Goal: Find contact information: Find contact information

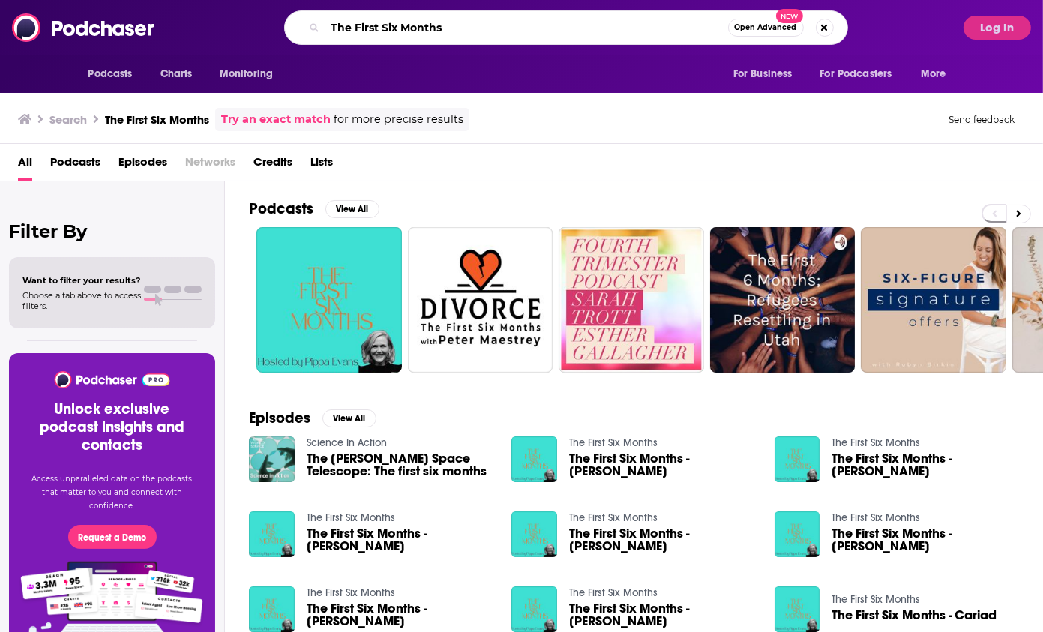
click at [465, 22] on input "The First Six Months" at bounding box center [527, 28] width 403 height 24
paste input "The Leadership Hacker Podcast"
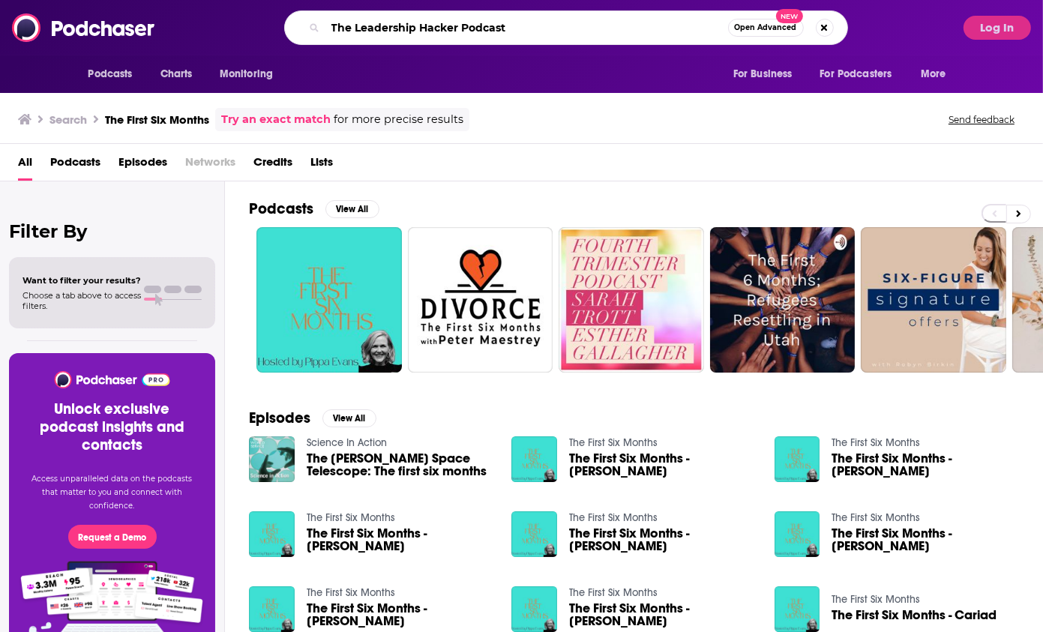
type input "The Leadership Hacker Podcast"
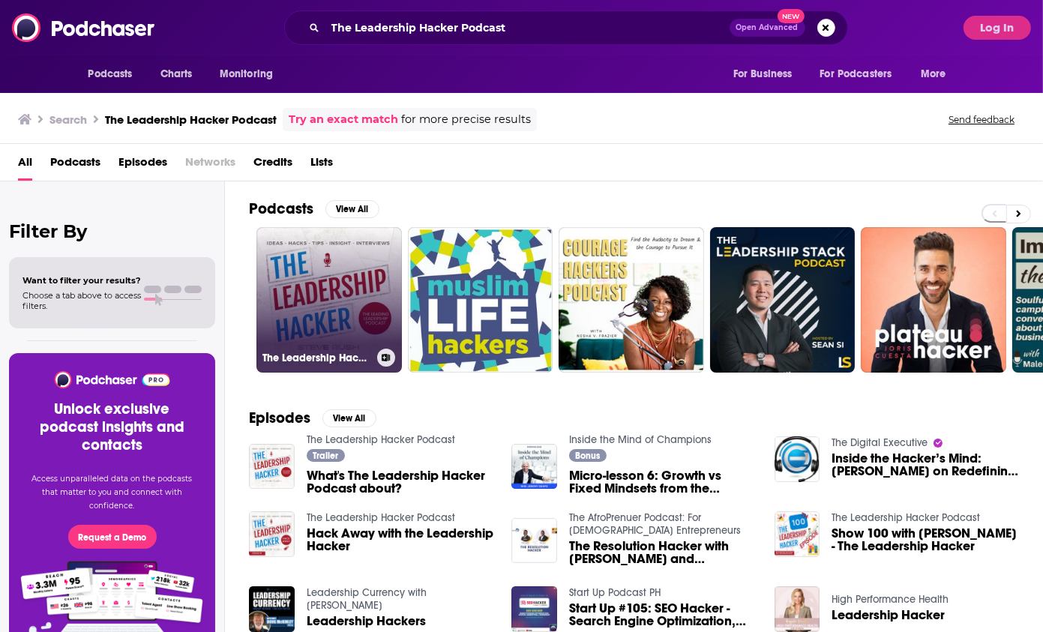
click at [299, 234] on link "The Leadership Hacker Podcast" at bounding box center [330, 300] width 146 height 146
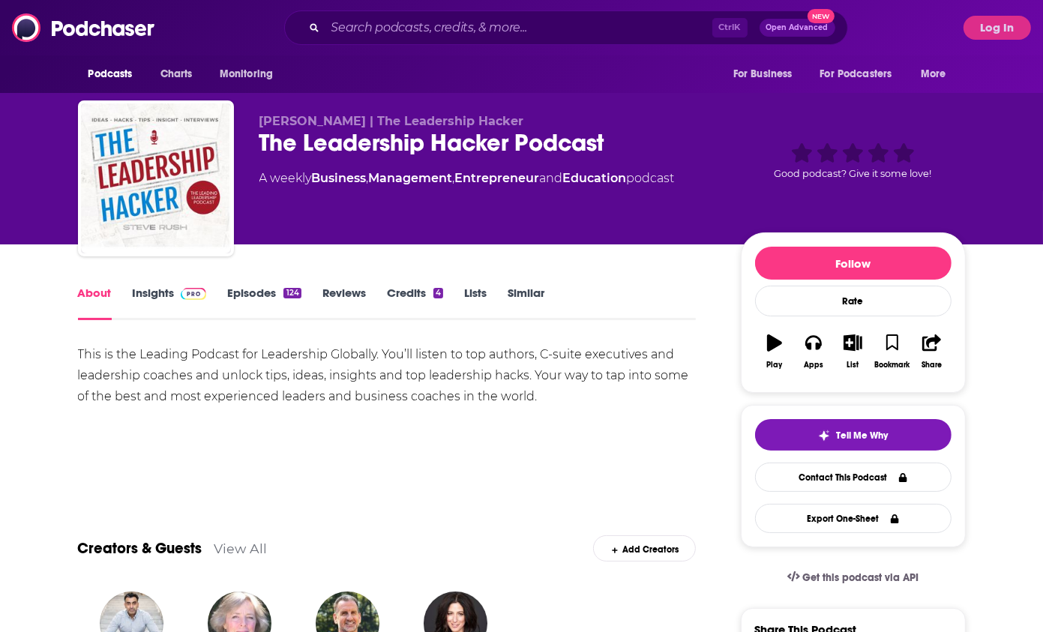
click at [440, 395] on div "This is the Leading Podcast for Leadership Globally. You’ll listen to top autho…" at bounding box center [387, 375] width 619 height 63
click at [262, 296] on link "Episodes 124" at bounding box center [264, 303] width 74 height 35
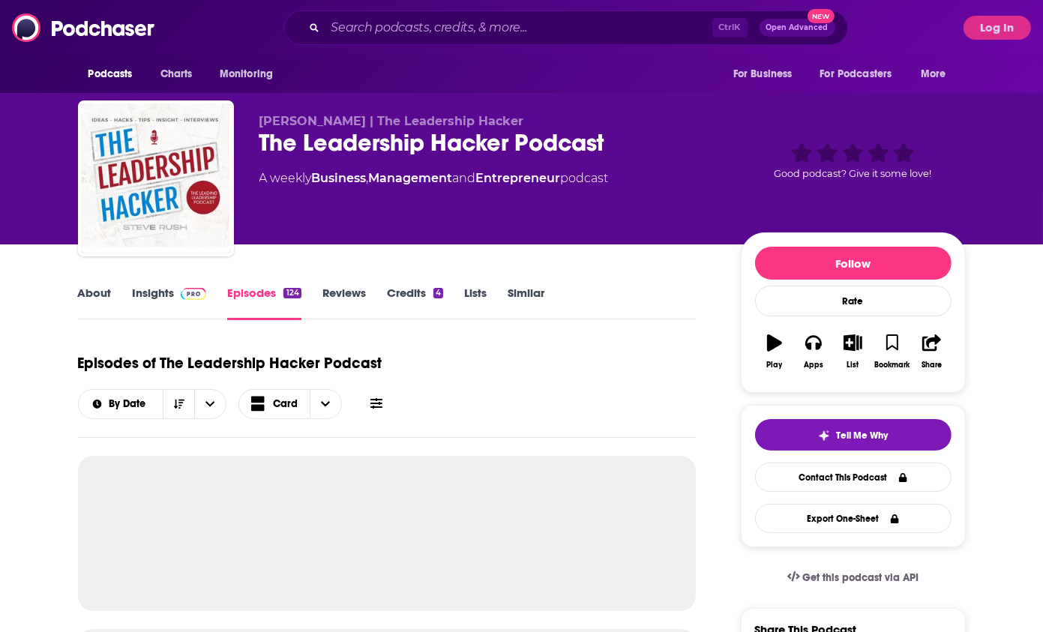
click at [185, 299] on img at bounding box center [194, 294] width 26 height 12
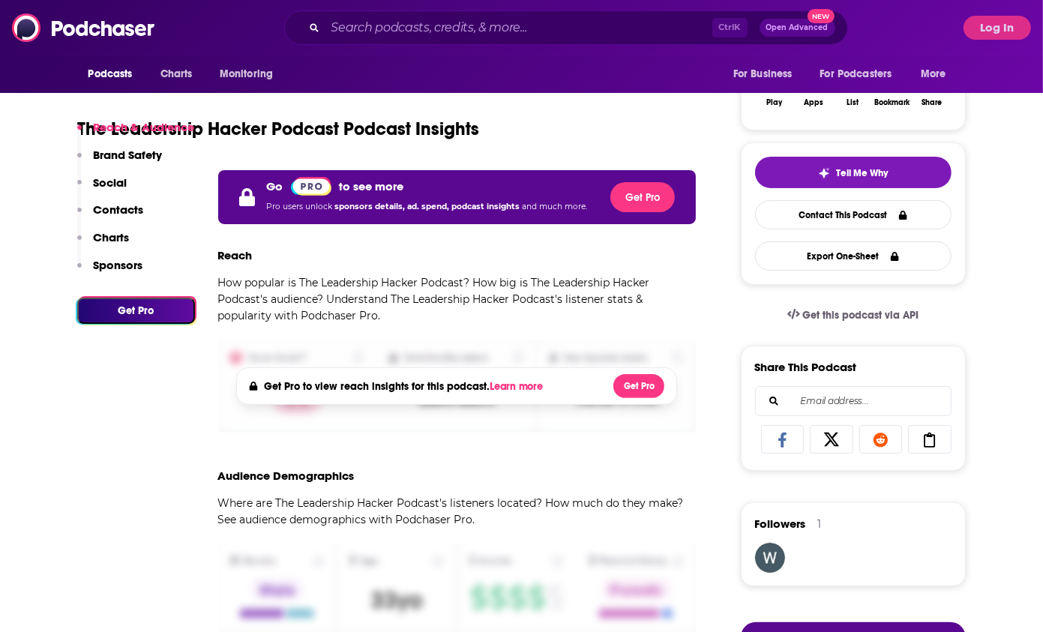
scroll to position [75, 0]
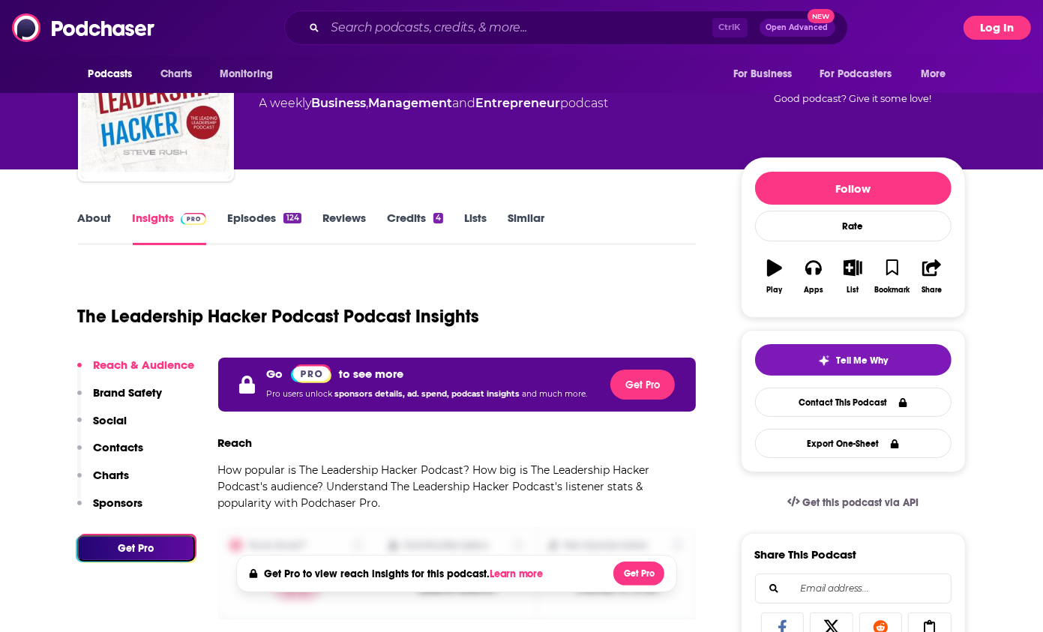
click at [997, 25] on button "Log In" at bounding box center [998, 28] width 68 height 24
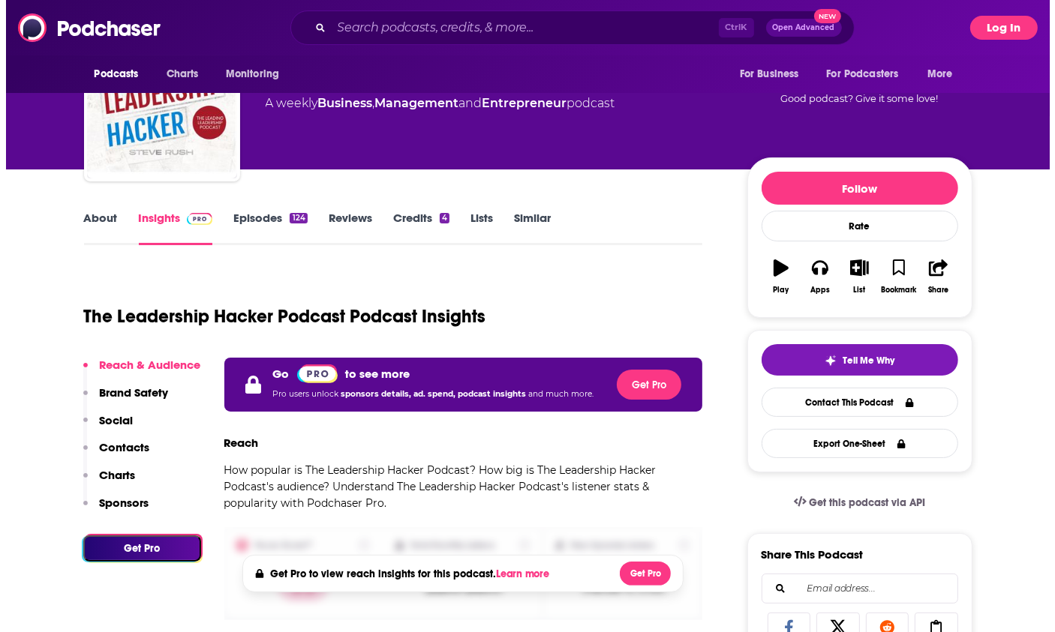
scroll to position [0, 0]
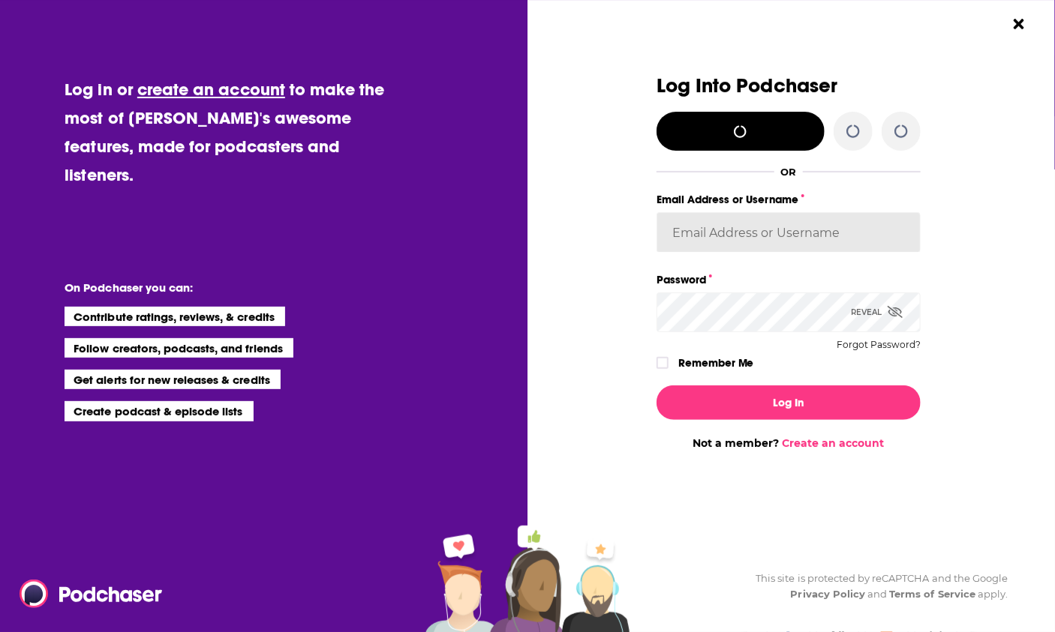
type input "[PERSON_NAME][EMAIL_ADDRESS][DOMAIN_NAME]"
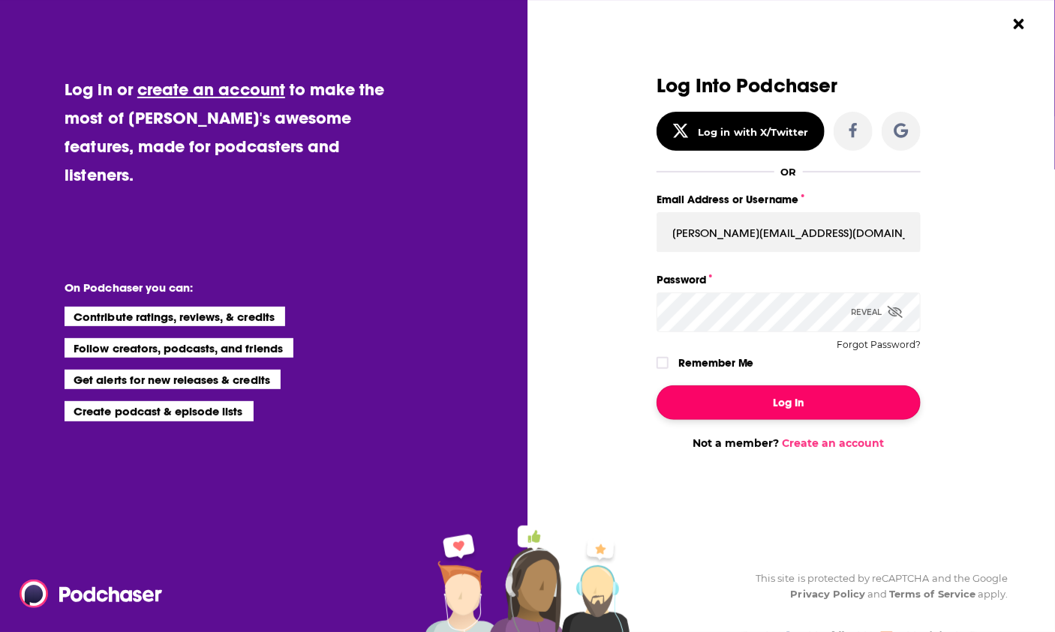
click at [797, 408] on button "Log In" at bounding box center [788, 403] width 264 height 35
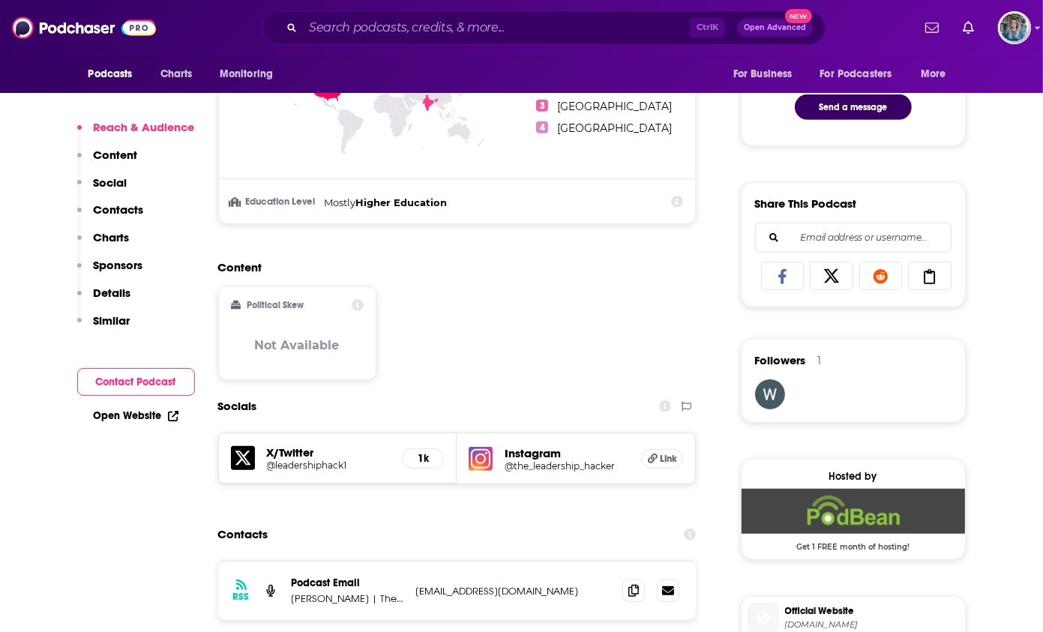
scroll to position [975, 0]
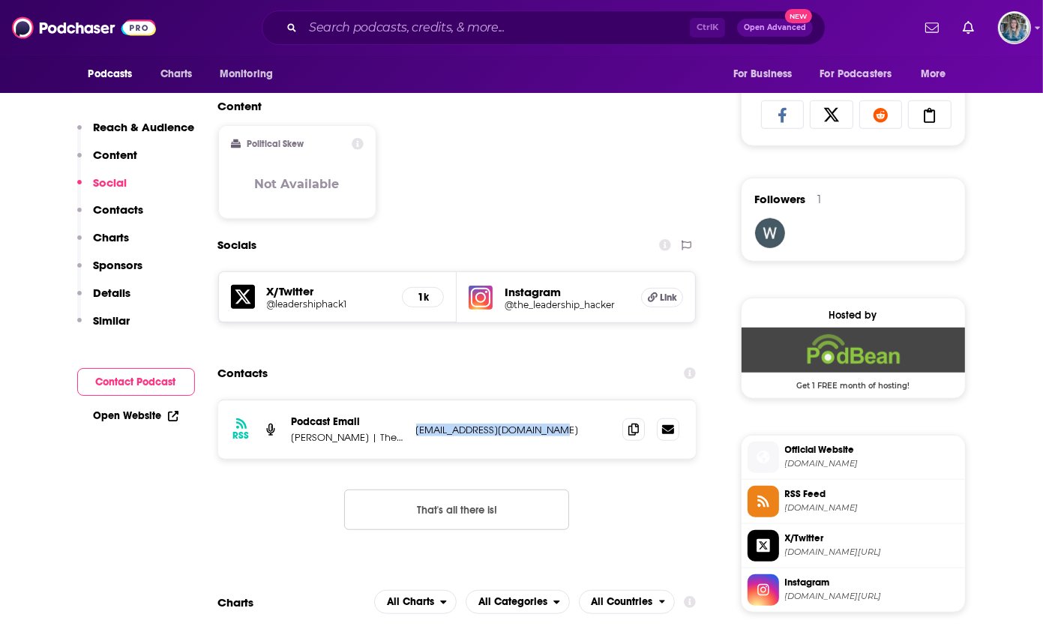
drag, startPoint x: 554, startPoint y: 429, endPoint x: 411, endPoint y: 431, distance: 142.5
click at [411, 431] on div "RSS Podcast Email [PERSON_NAME] | The Leadership Hacker [EMAIL_ADDRESS][DOMAIN_…" at bounding box center [457, 430] width 479 height 59
drag, startPoint x: 411, startPoint y: 431, endPoint x: 450, endPoint y: 431, distance: 39.0
copy p "[EMAIL_ADDRESS][DOMAIN_NAME]"
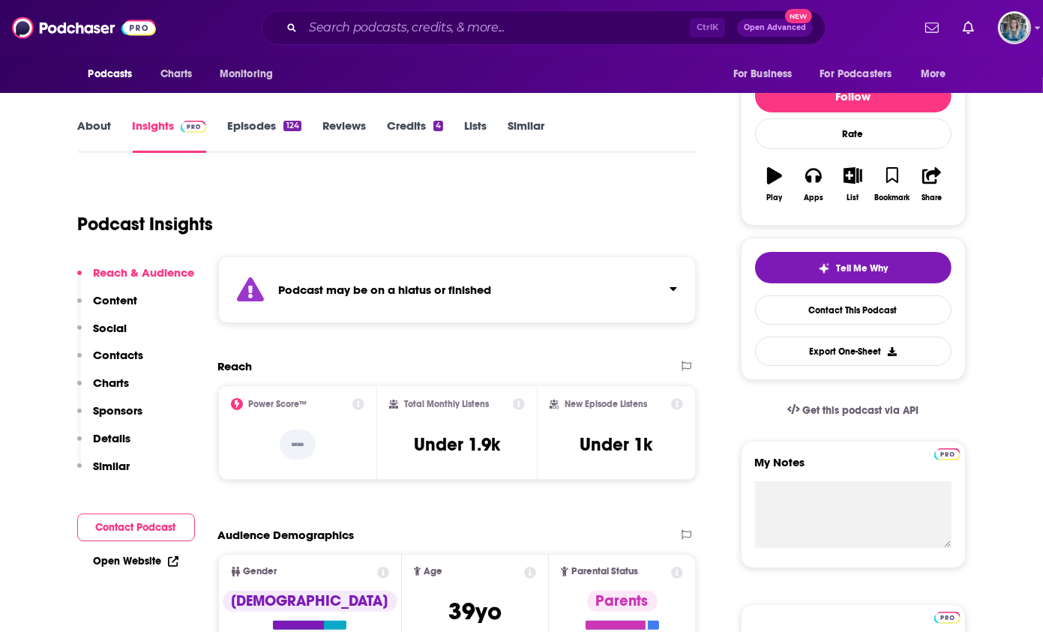
scroll to position [0, 0]
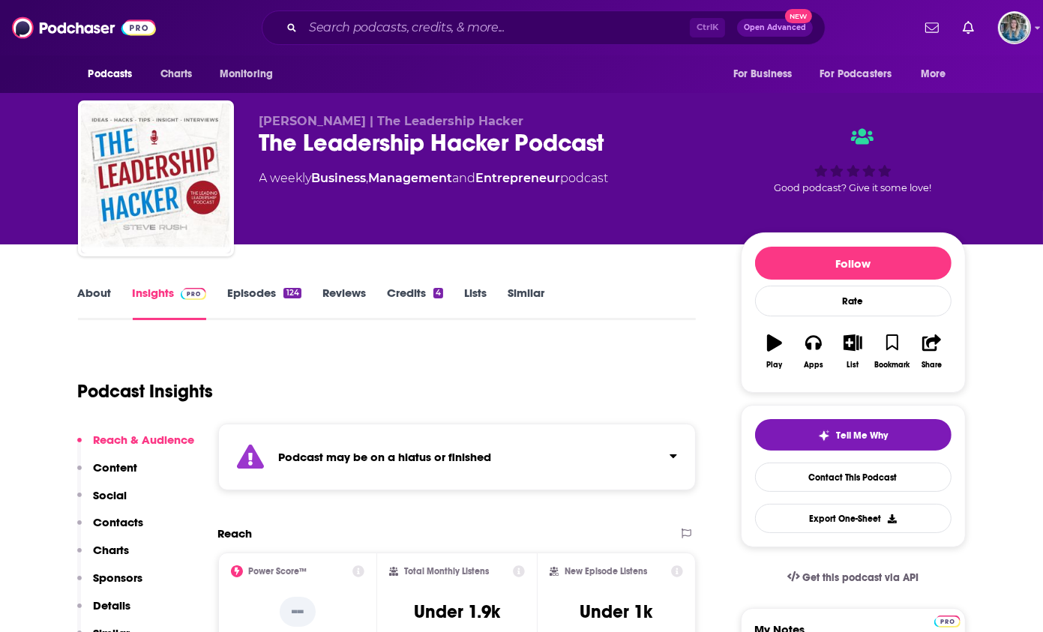
click at [98, 296] on link "About" at bounding box center [95, 303] width 34 height 35
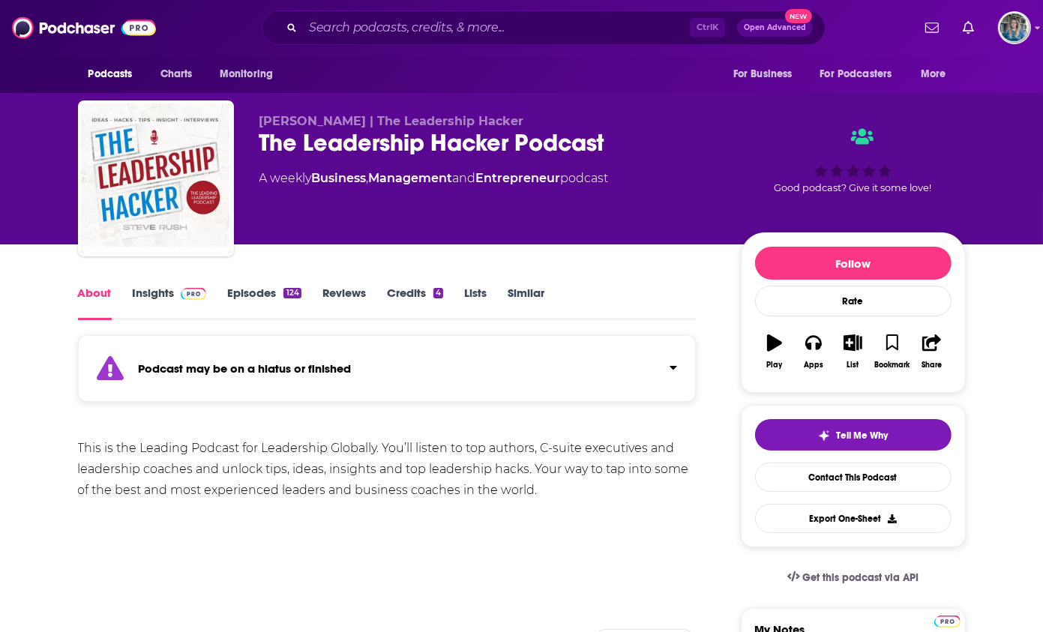
click at [191, 304] on link "Insights" at bounding box center [170, 303] width 74 height 35
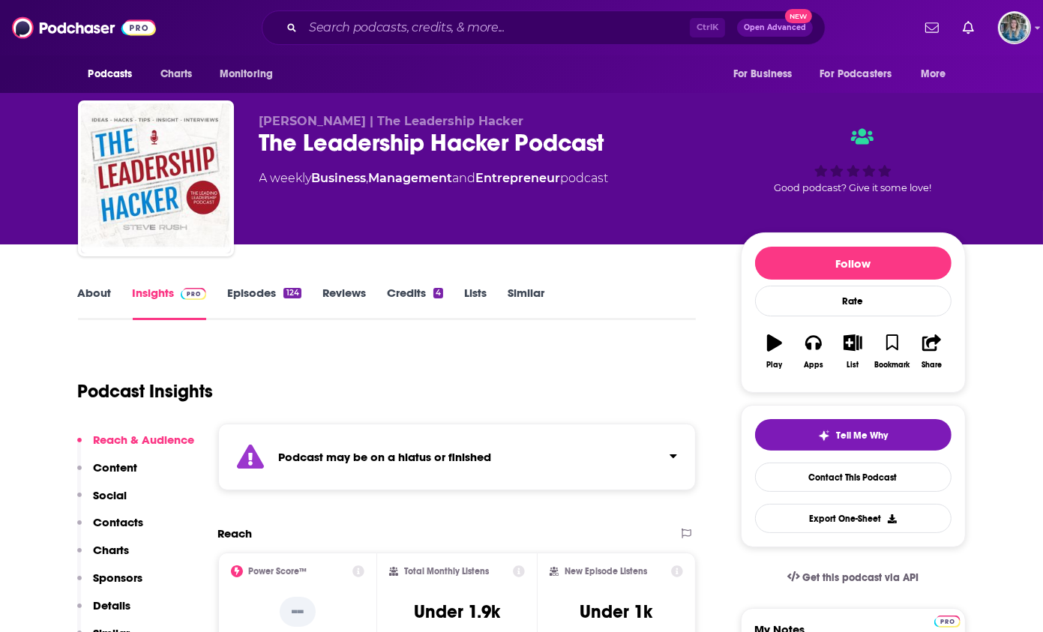
click at [264, 293] on link "Episodes 124" at bounding box center [264, 303] width 74 height 35
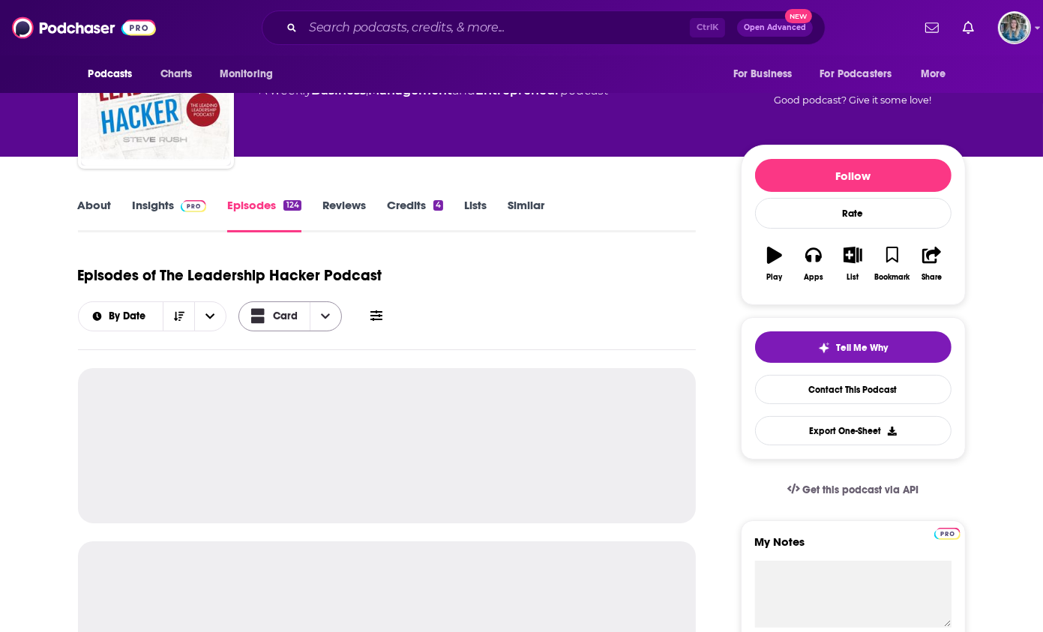
scroll to position [225, 0]
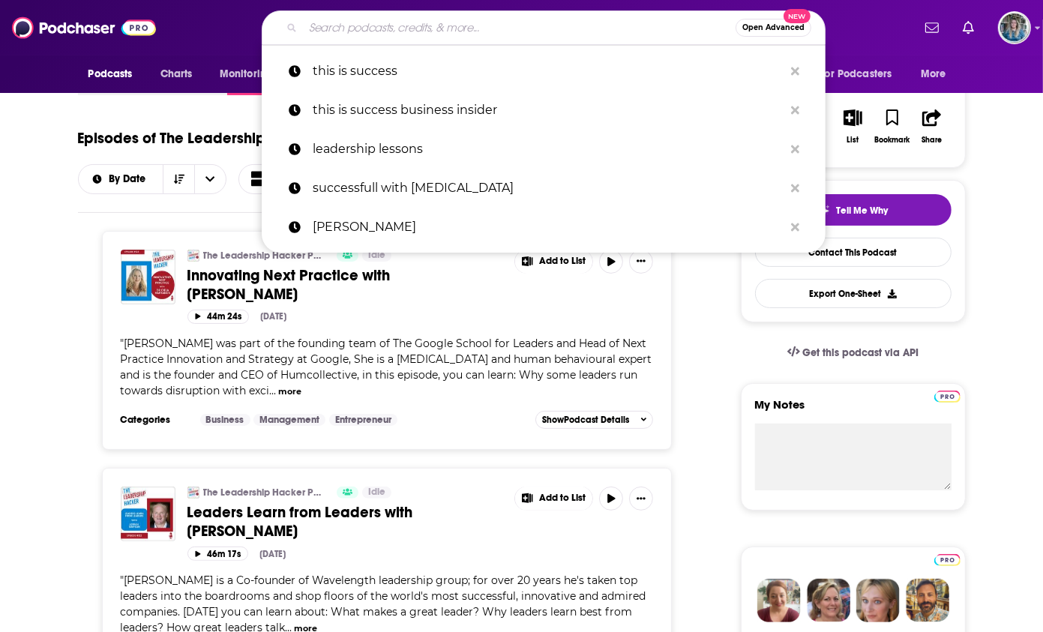
click at [462, 30] on input "Search podcasts, credits, & more..." at bounding box center [519, 28] width 433 height 24
paste input "The Remarkable Leadership Podcast"
type input "The Remarkable Leadership Podcast"
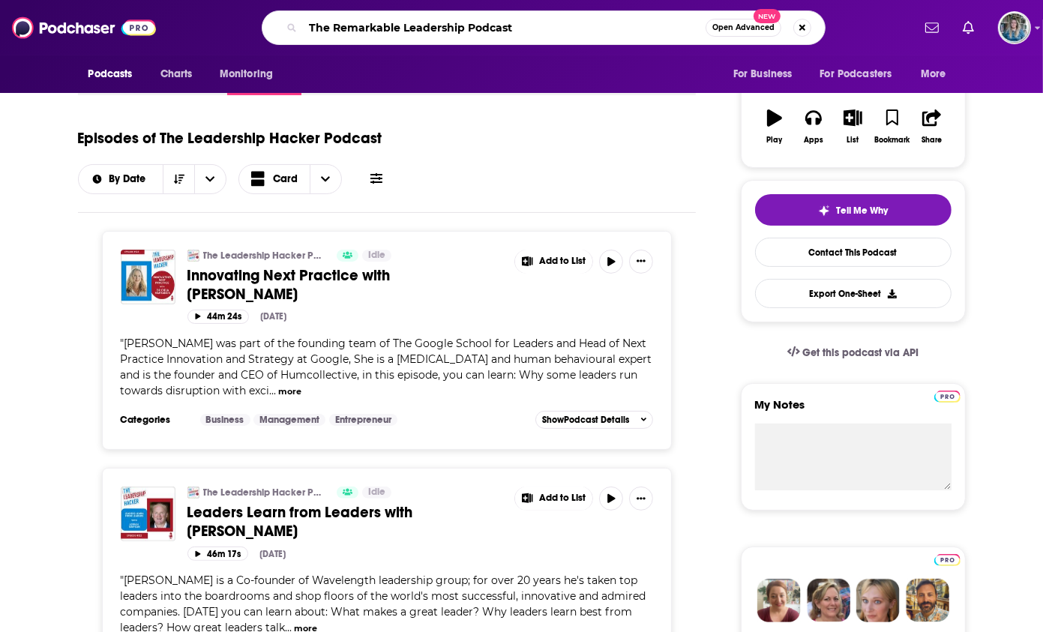
scroll to position [0, 131]
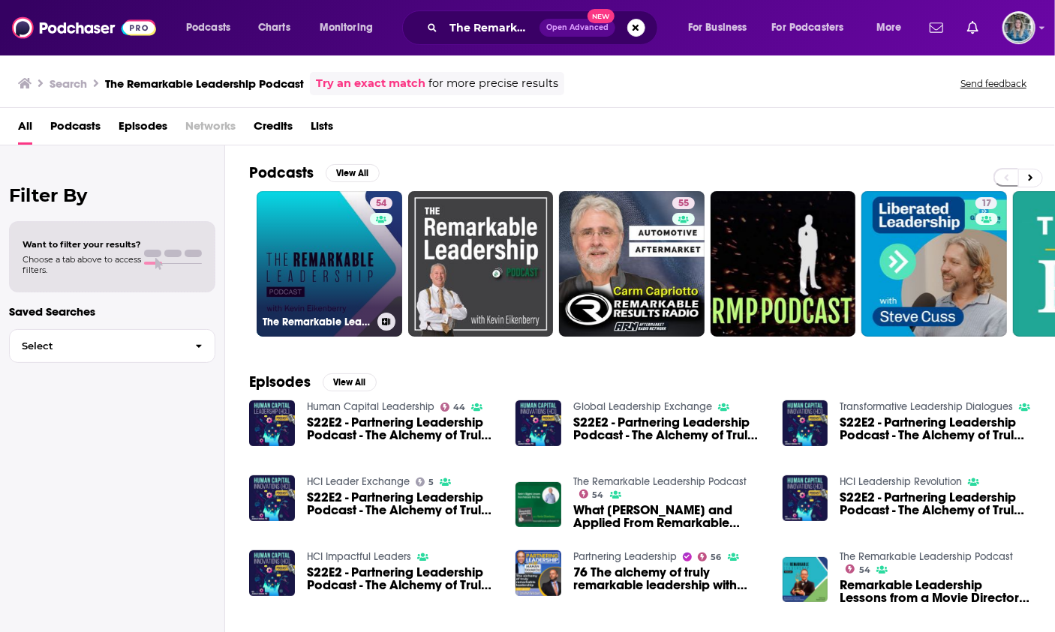
click at [314, 238] on link "54 The Remarkable Leadership Podcast" at bounding box center [330, 264] width 146 height 146
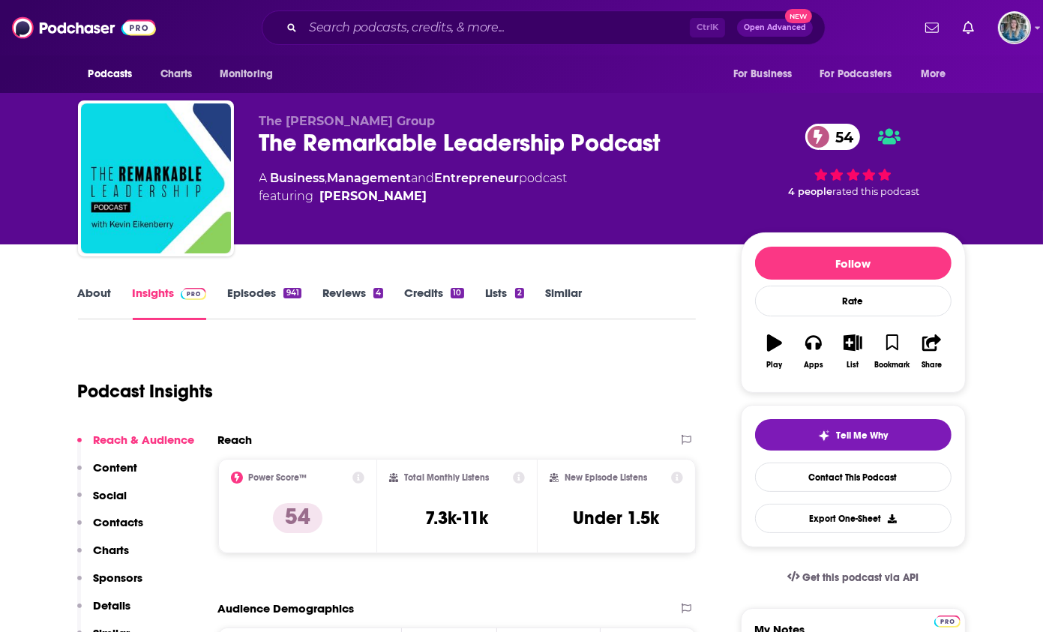
click at [133, 300] on link "Insights" at bounding box center [170, 303] width 74 height 35
click at [92, 290] on link "About" at bounding box center [95, 303] width 34 height 35
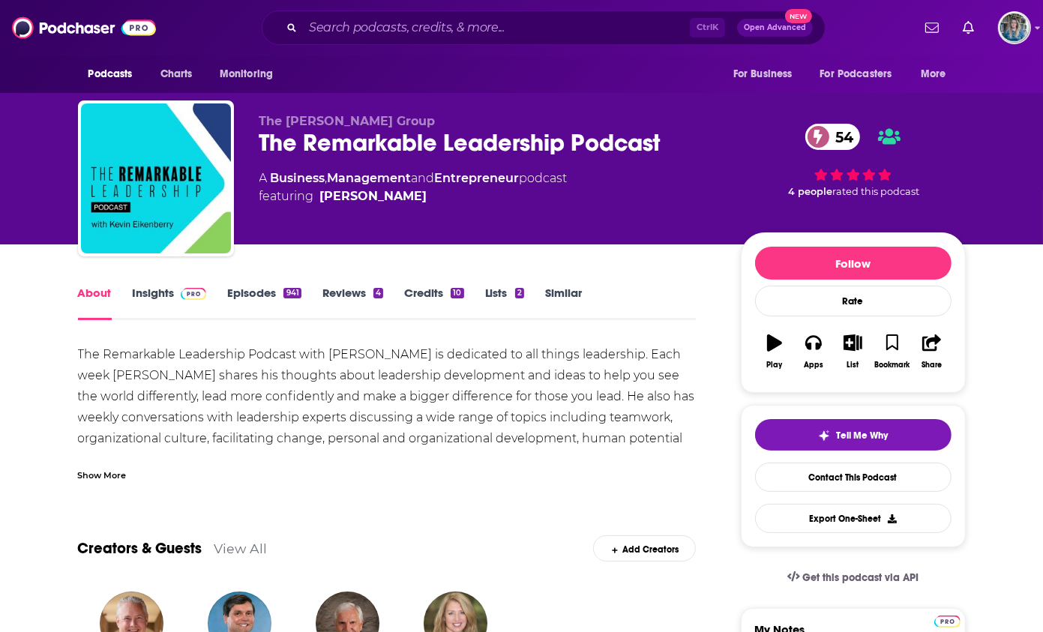
click at [152, 291] on link "Insights" at bounding box center [170, 303] width 74 height 35
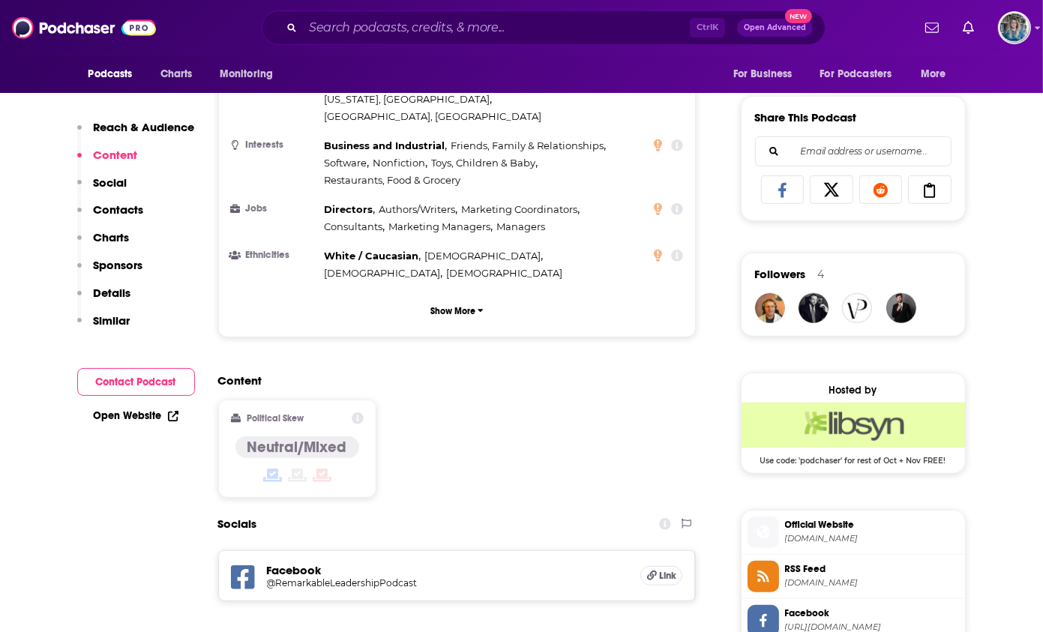
scroll to position [1200, 0]
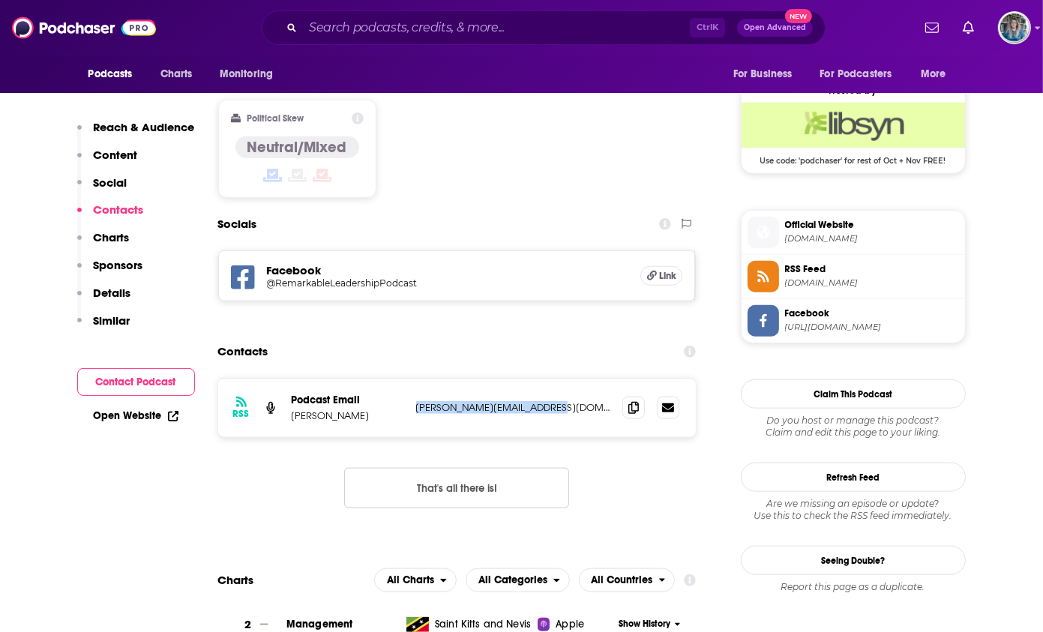
drag, startPoint x: 558, startPoint y: 317, endPoint x: 419, endPoint y: 317, distance: 139.5
click at [419, 401] on p "[PERSON_NAME][EMAIL_ADDRESS][DOMAIN_NAME]" at bounding box center [513, 407] width 195 height 13
drag, startPoint x: 419, startPoint y: 317, endPoint x: 432, endPoint y: 313, distance: 14.0
copy p "[PERSON_NAME][EMAIL_ADDRESS][DOMAIN_NAME]"
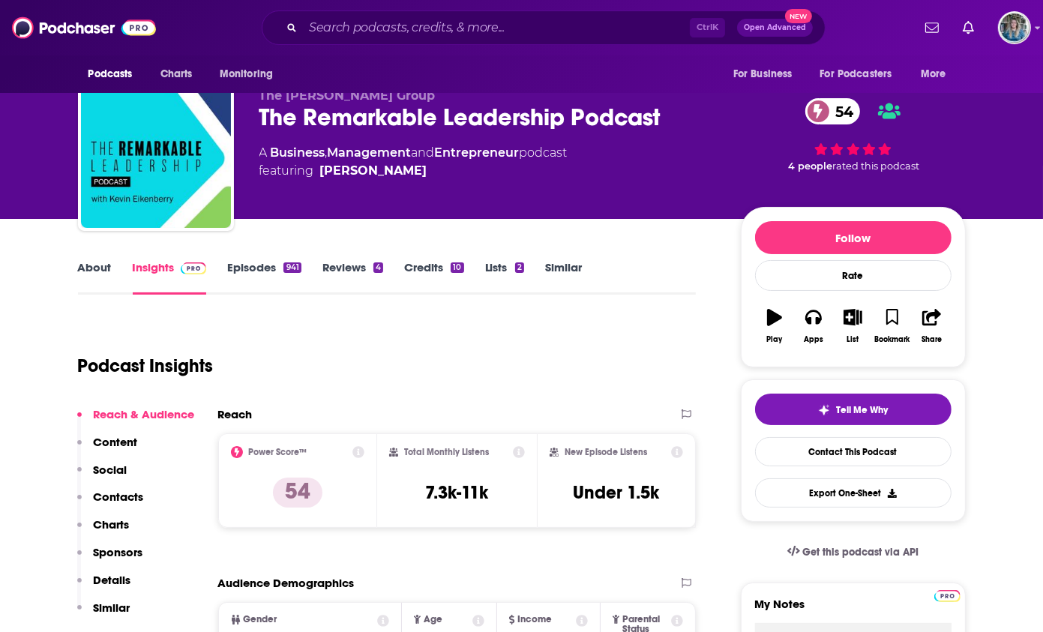
scroll to position [0, 0]
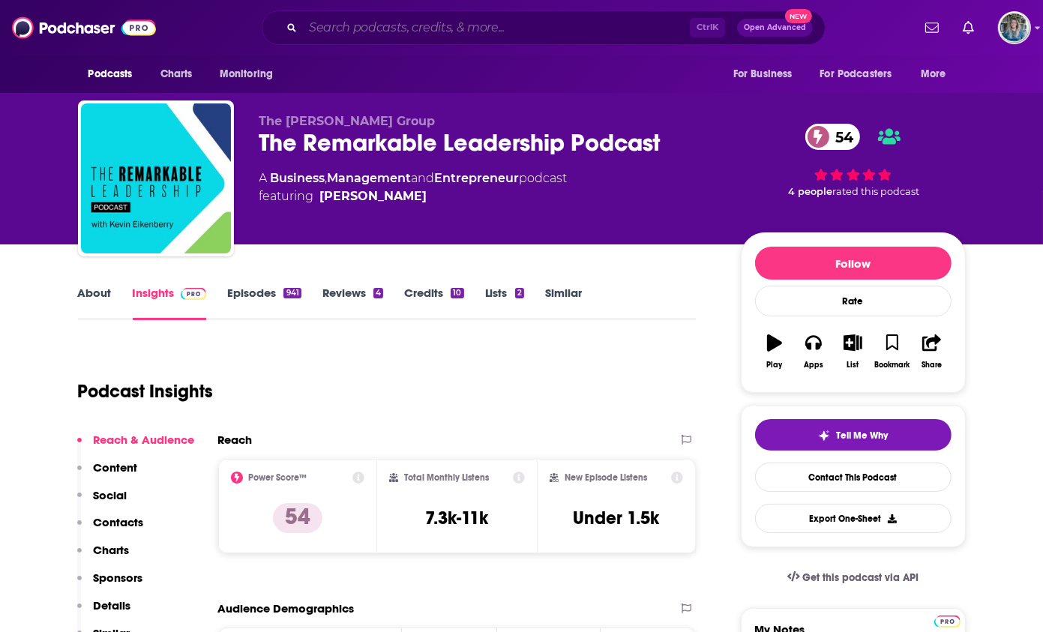
click at [487, 33] on input "Search podcasts, credits, & more..." at bounding box center [496, 28] width 387 height 24
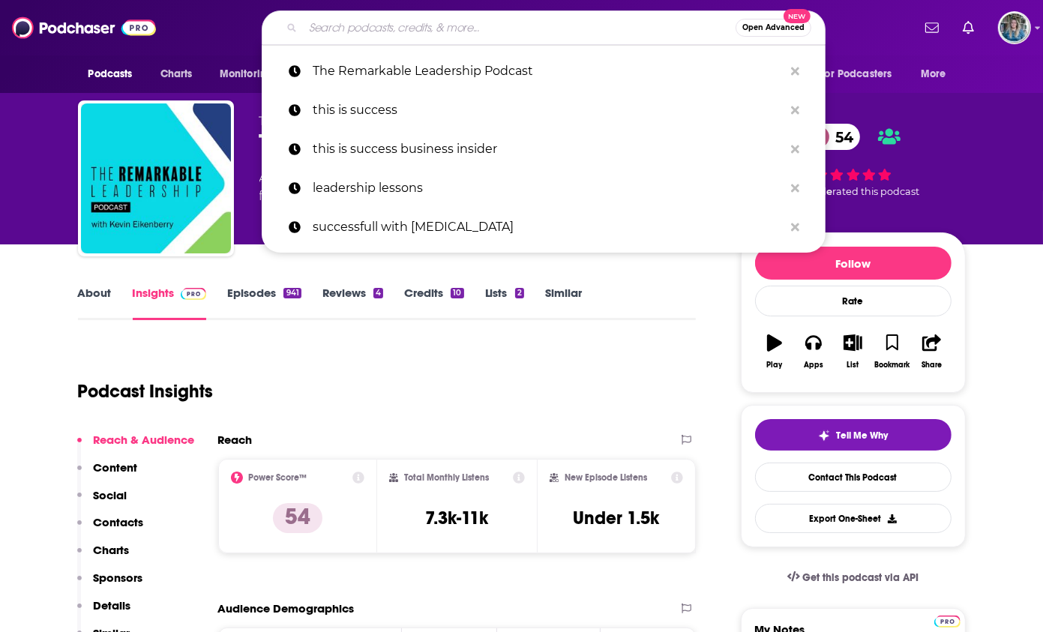
paste input "Leadership Biz Cafe"
type input "Leadership Biz Cafe"
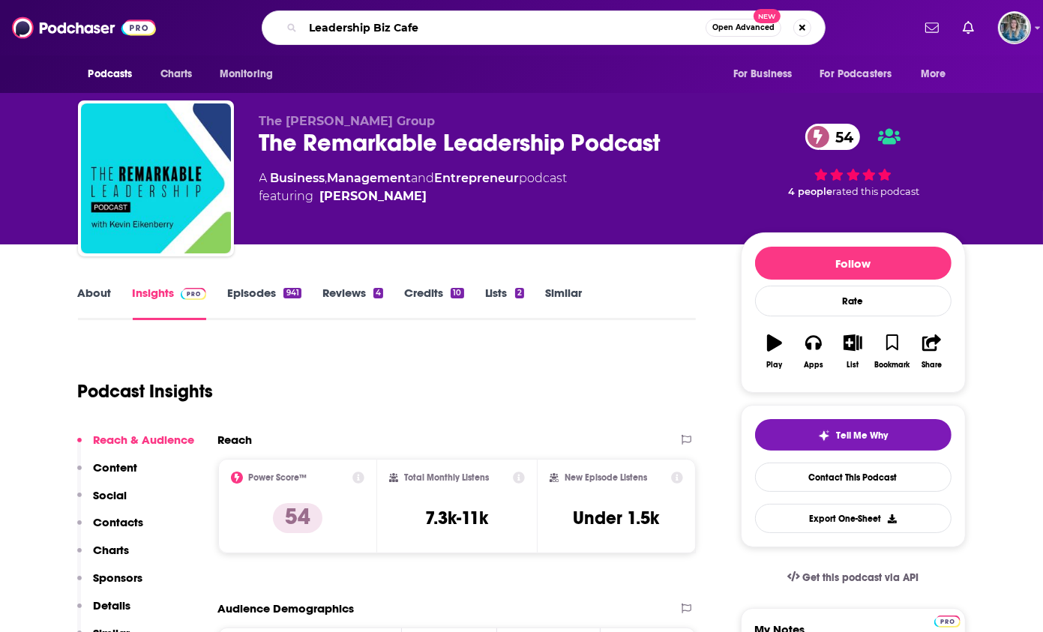
scroll to position [0, 38]
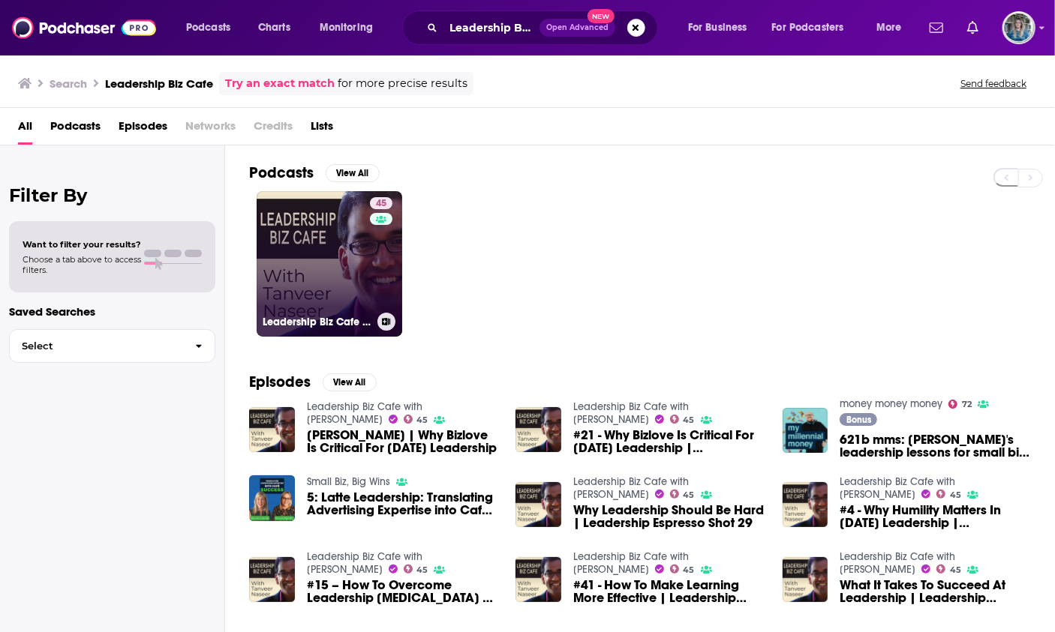
click at [326, 266] on link "45 Leadership Biz Cafe with [PERSON_NAME]" at bounding box center [330, 264] width 146 height 146
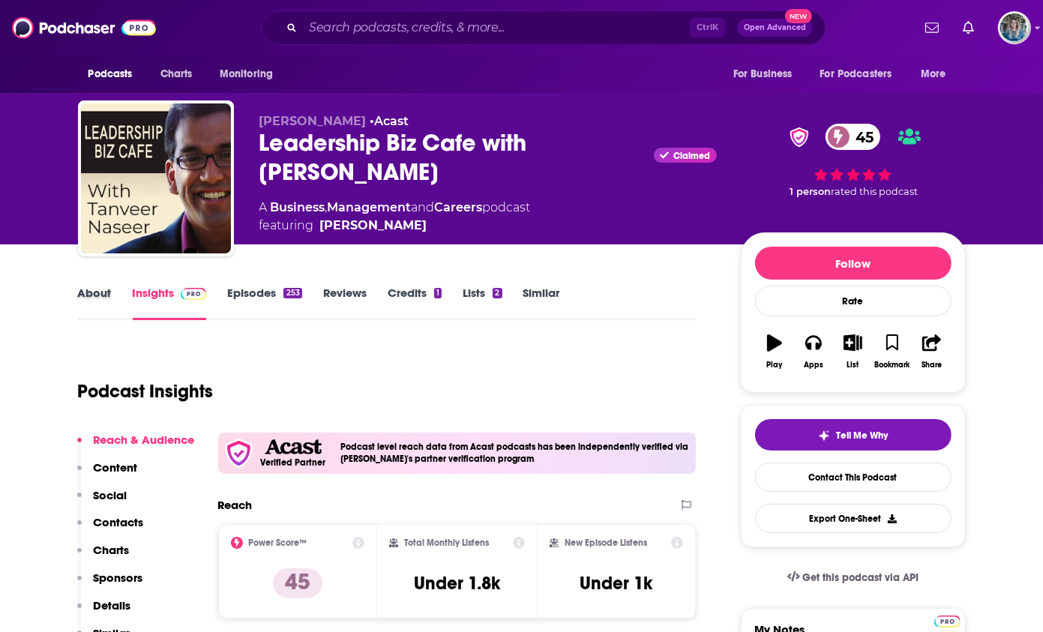
click at [112, 297] on div "About" at bounding box center [105, 303] width 55 height 35
click at [93, 296] on link "About" at bounding box center [95, 303] width 34 height 35
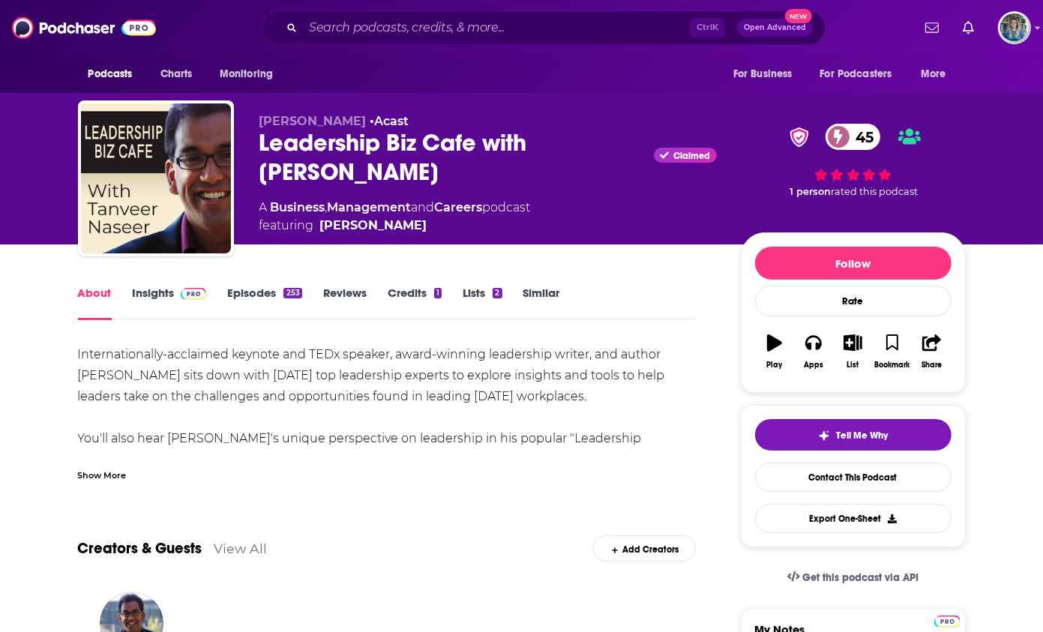
click at [121, 478] on div "Show More" at bounding box center [102, 474] width 49 height 14
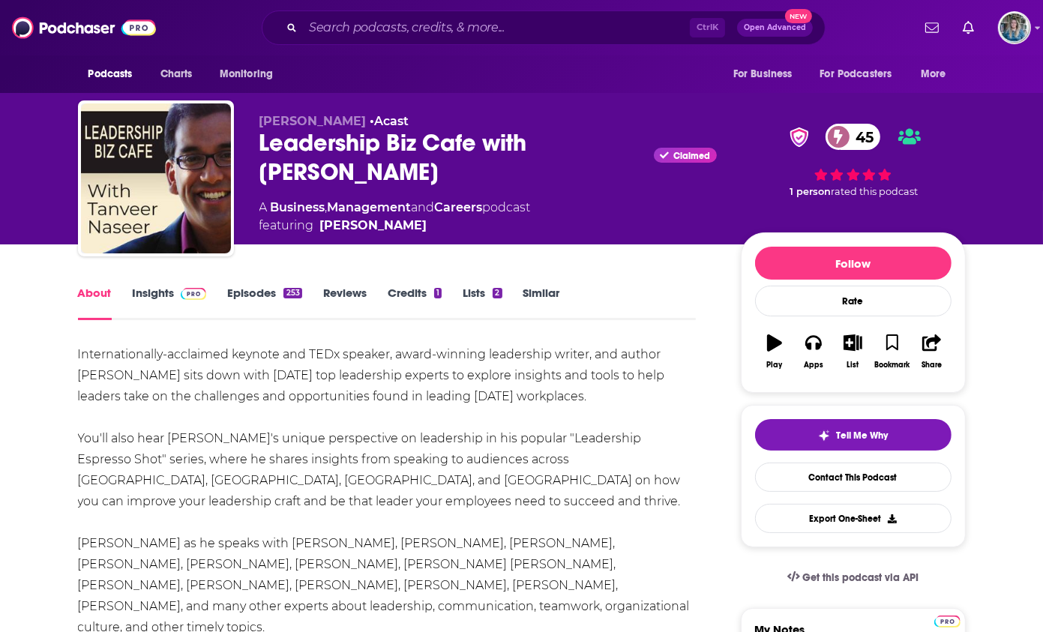
click at [183, 296] on img at bounding box center [194, 294] width 26 height 12
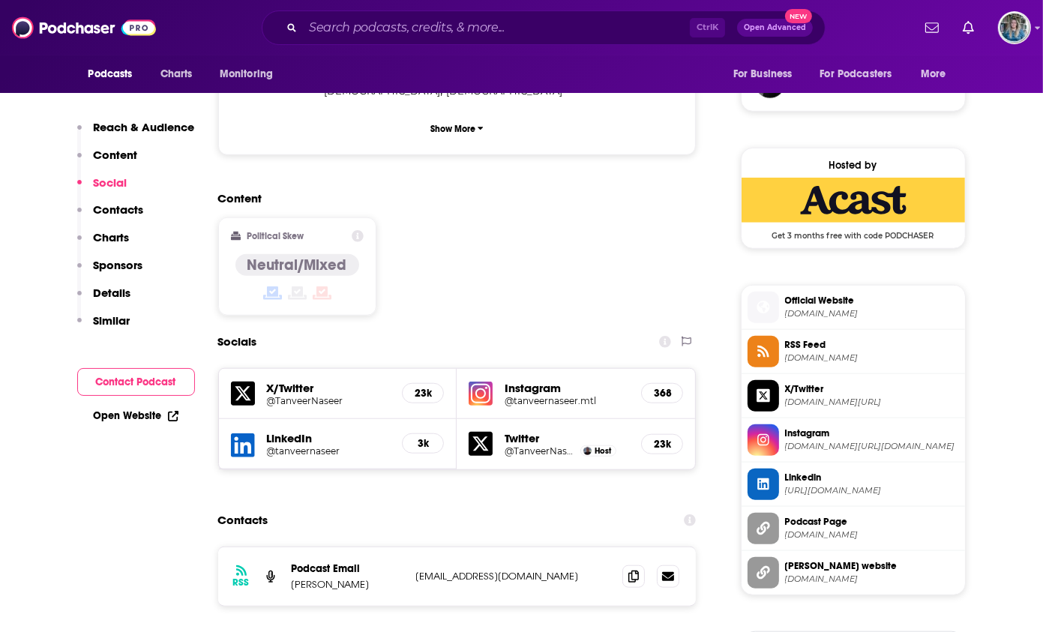
scroll to position [1200, 0]
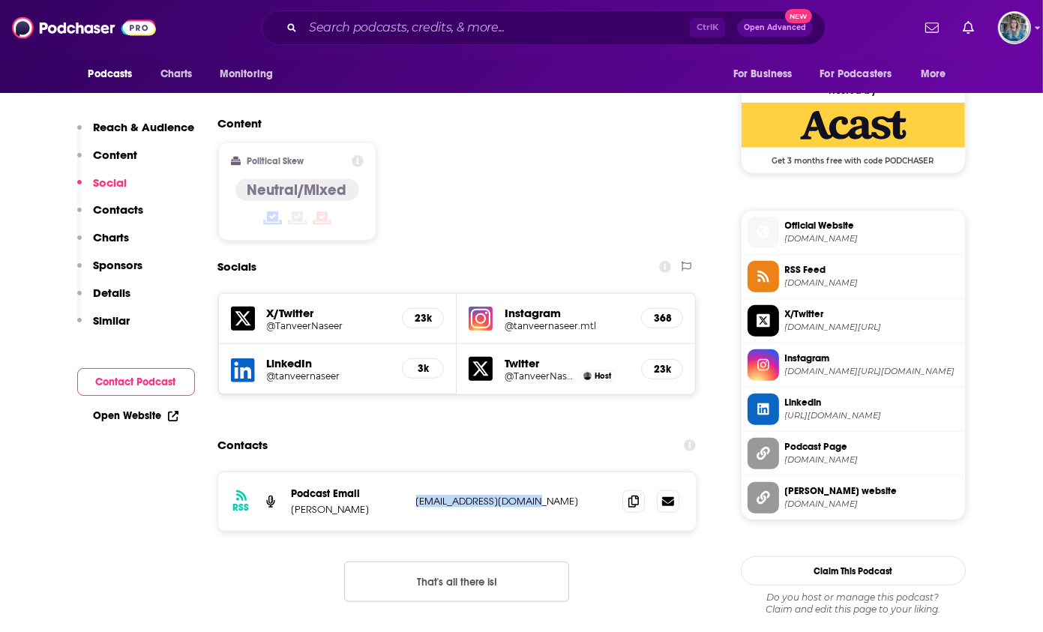
drag, startPoint x: 536, startPoint y: 448, endPoint x: 410, endPoint y: 448, distance: 126.0
click at [410, 473] on div "RSS Podcast Email [PERSON_NAME] [EMAIL_ADDRESS][DOMAIN_NAME] [EMAIL_ADDRESS][DO…" at bounding box center [457, 502] width 479 height 59
drag, startPoint x: 410, startPoint y: 448, endPoint x: 492, endPoint y: 458, distance: 82.4
copy p "[EMAIL_ADDRESS][DOMAIN_NAME]"
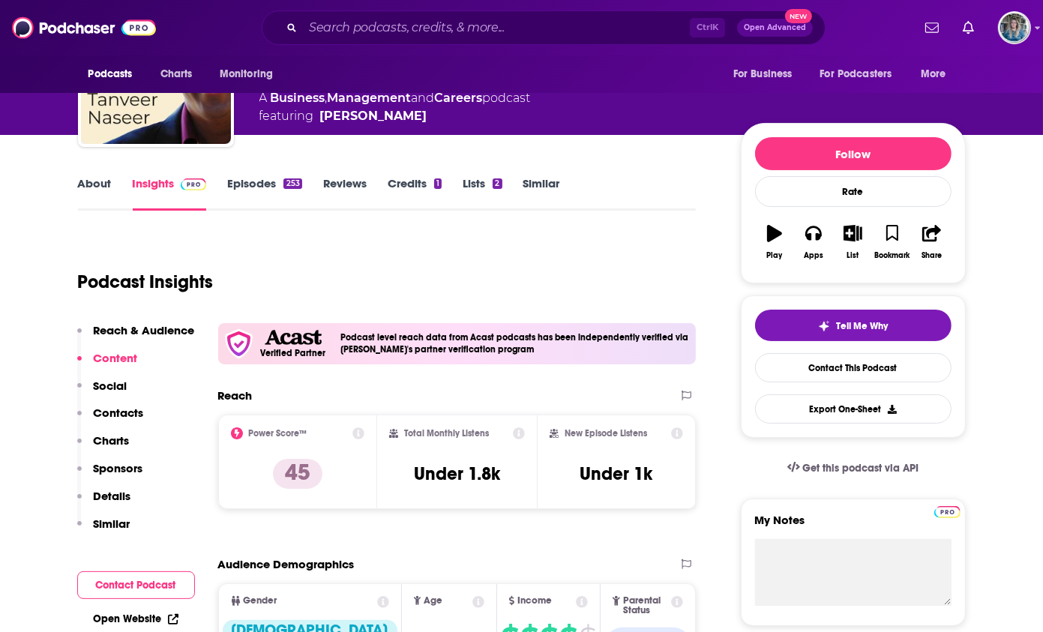
scroll to position [0, 0]
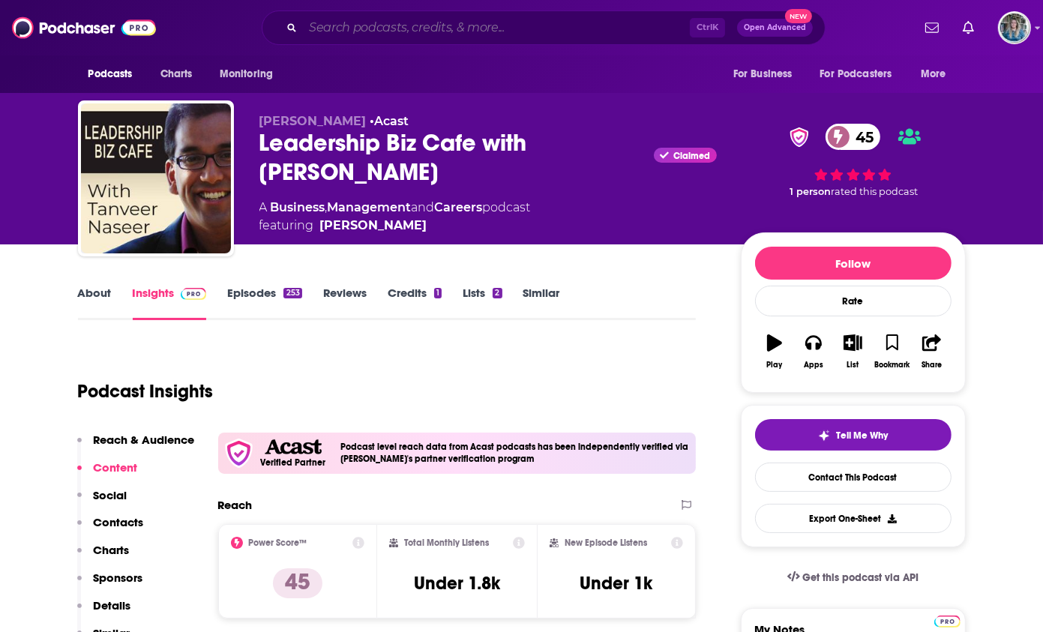
click at [465, 22] on input "Search podcasts, credits, & more..." at bounding box center [496, 28] width 387 height 24
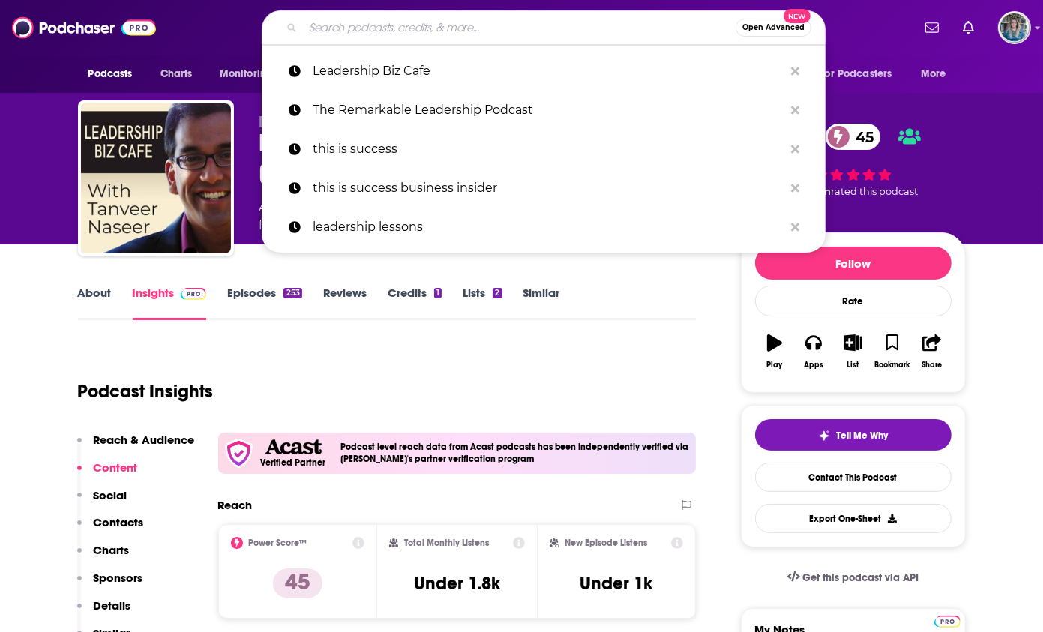
click at [461, 25] on input "Search podcasts, credits, & more..." at bounding box center [519, 28] width 433 height 24
paste input "The LEADx Leadership Show"
type input "The LEADx Leadership Show"
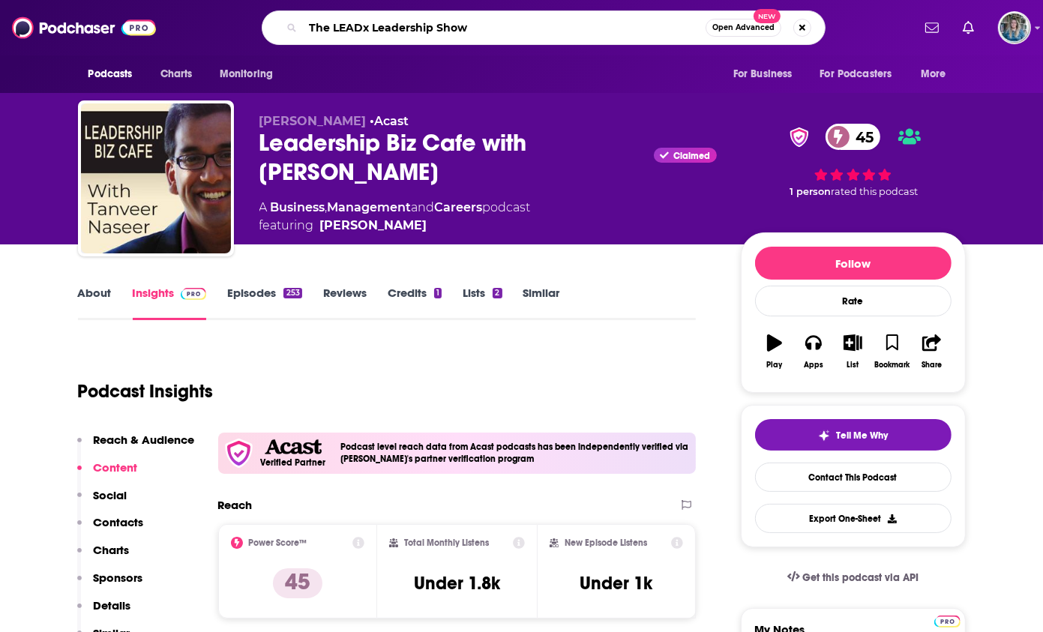
scroll to position [0, 87]
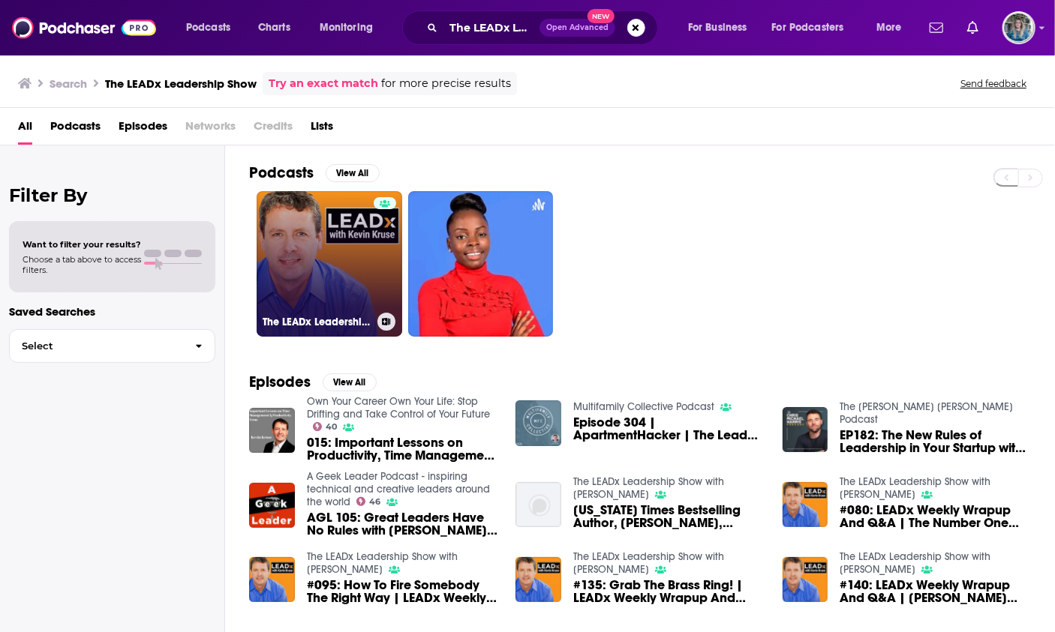
click at [337, 248] on link "The LEADx Leadership Show with [PERSON_NAME]" at bounding box center [330, 264] width 146 height 146
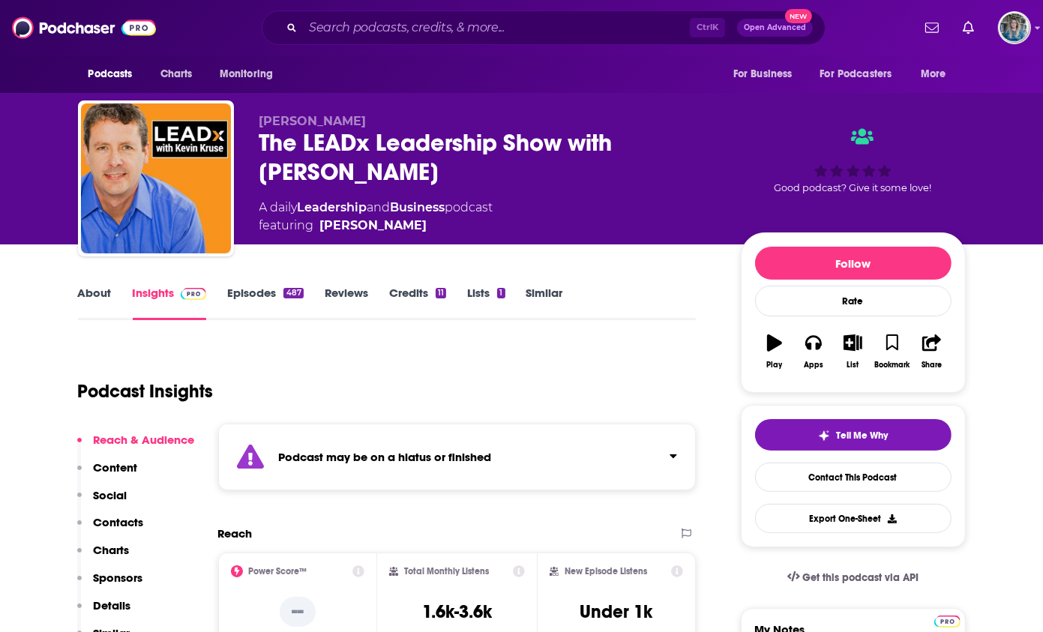
click at [251, 293] on link "Episodes 487" at bounding box center [265, 303] width 76 height 35
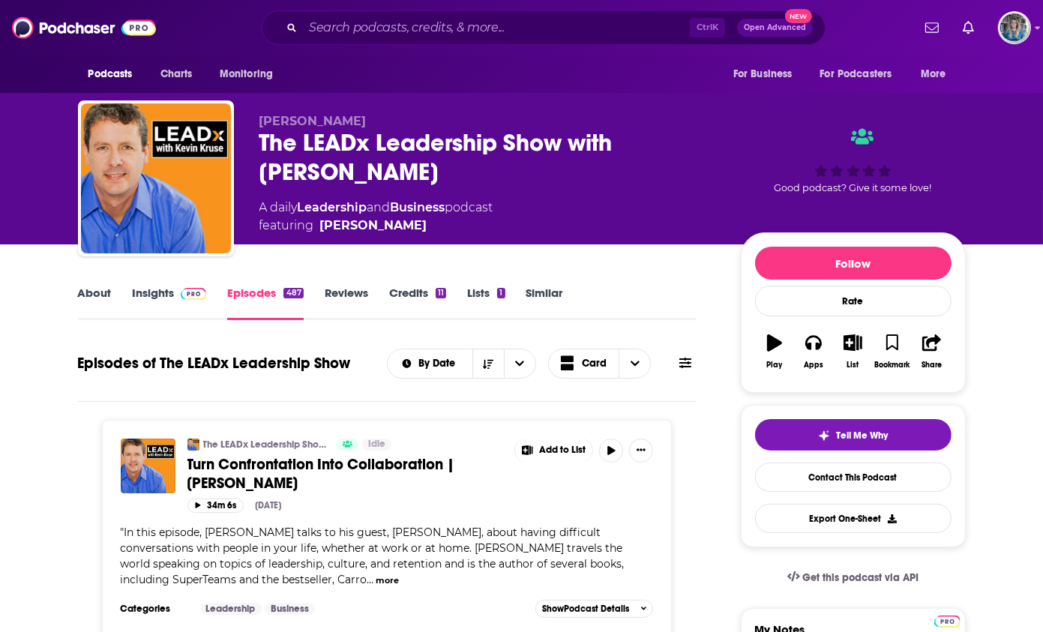
click at [167, 297] on link "Insights" at bounding box center [170, 303] width 74 height 35
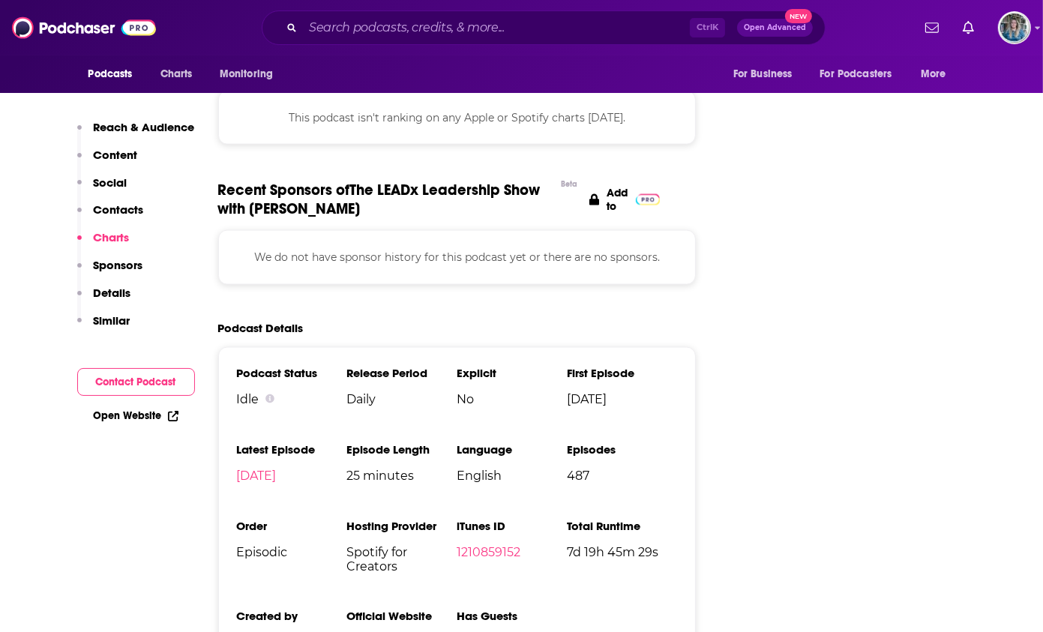
scroll to position [2100, 0]
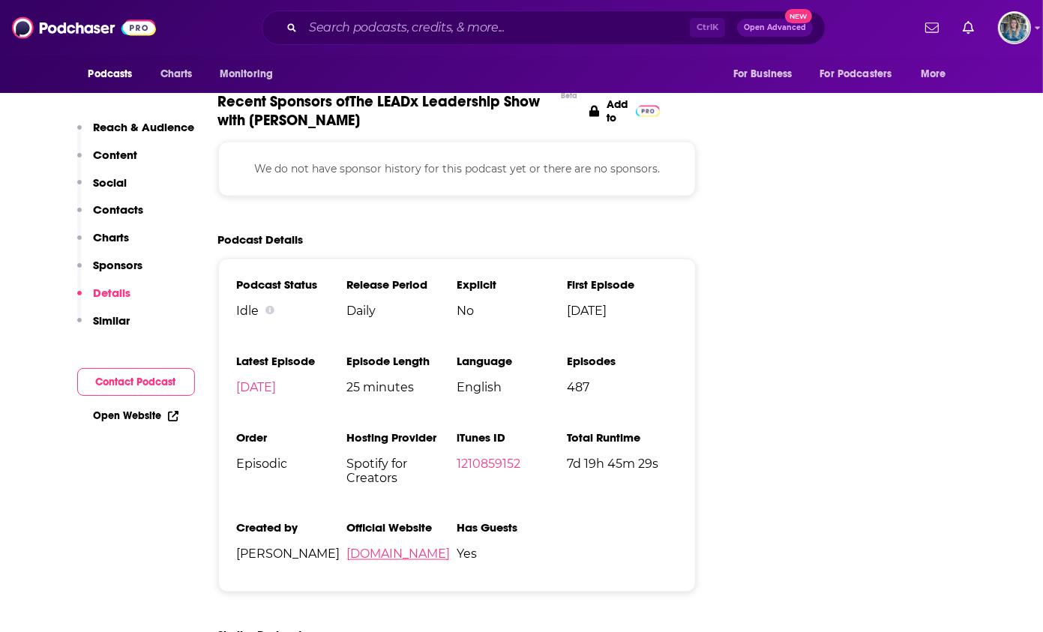
click at [372, 548] on link "[DOMAIN_NAME]" at bounding box center [399, 555] width 104 height 14
click at [478, 27] on input "Search podcasts, credits, & more..." at bounding box center [496, 28] width 387 height 24
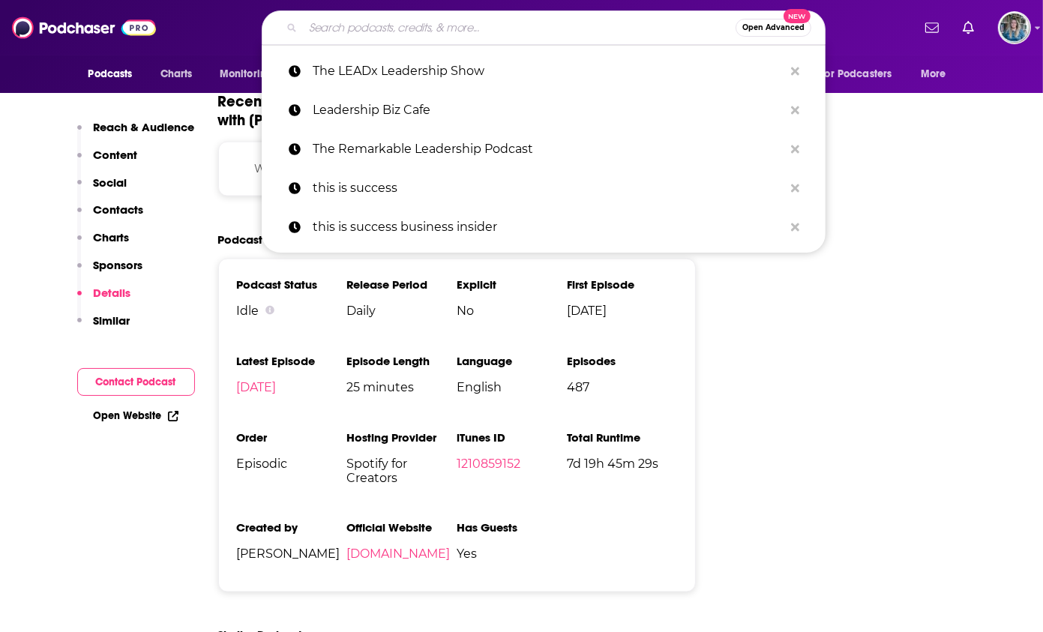
paste input "The $100 MBA Show"
type input "The $100 MBA Show"
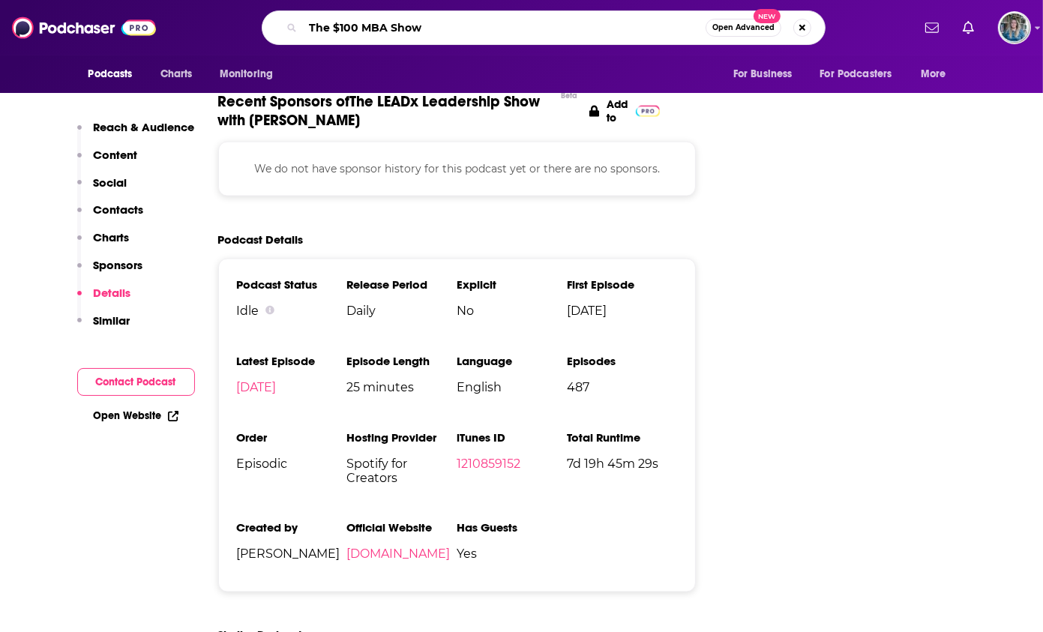
scroll to position [0, 41]
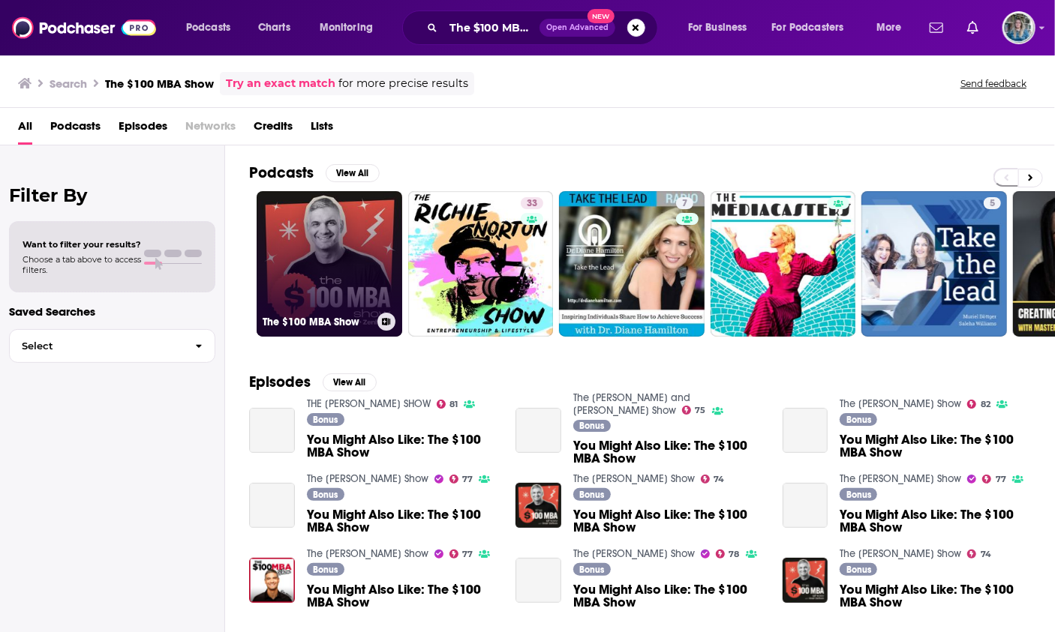
click at [319, 213] on link "The $100 MBA Show" at bounding box center [330, 264] width 146 height 146
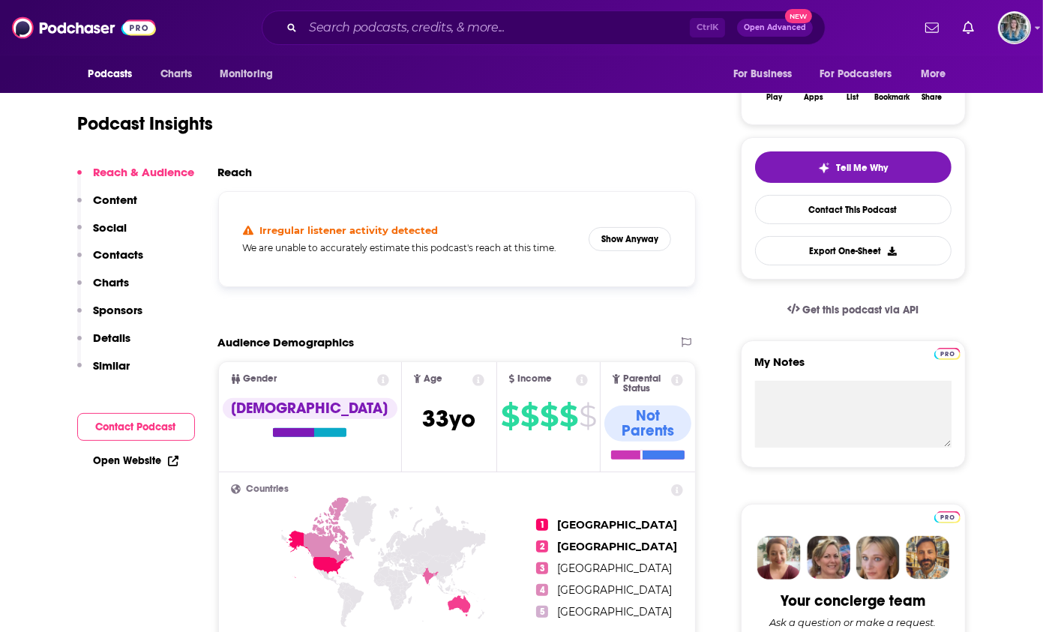
scroll to position [150, 0]
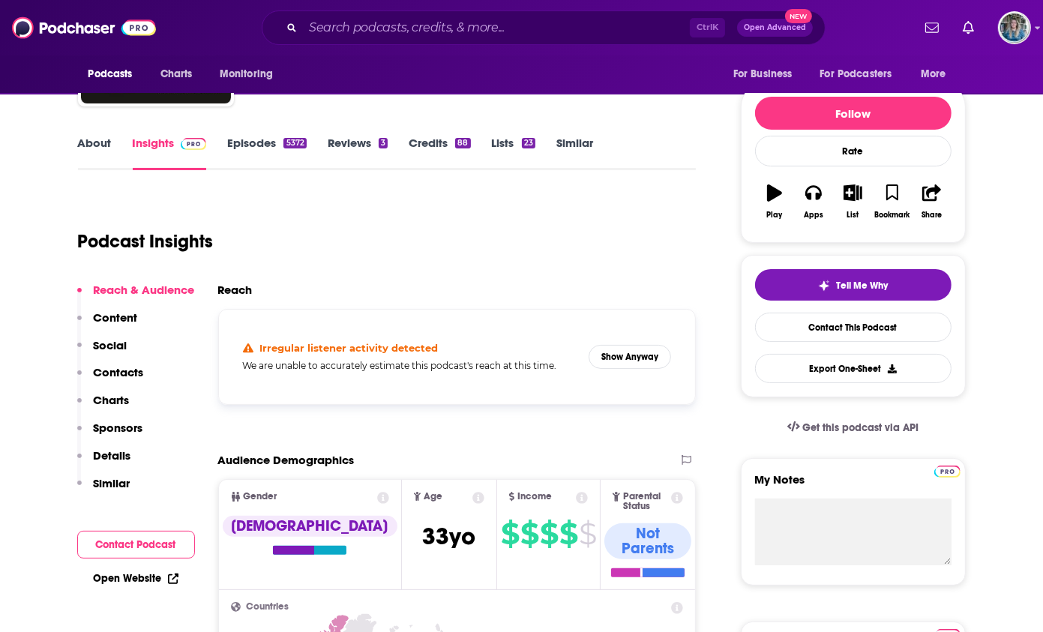
click at [245, 149] on link "Episodes 5372" at bounding box center [266, 153] width 79 height 35
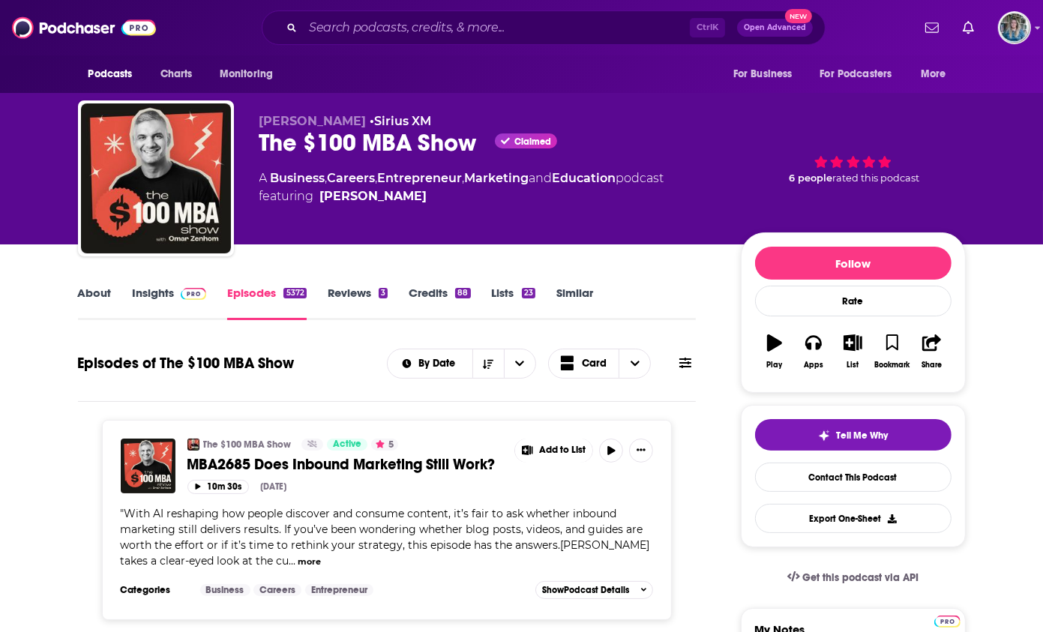
click at [108, 286] on link "About" at bounding box center [95, 303] width 34 height 35
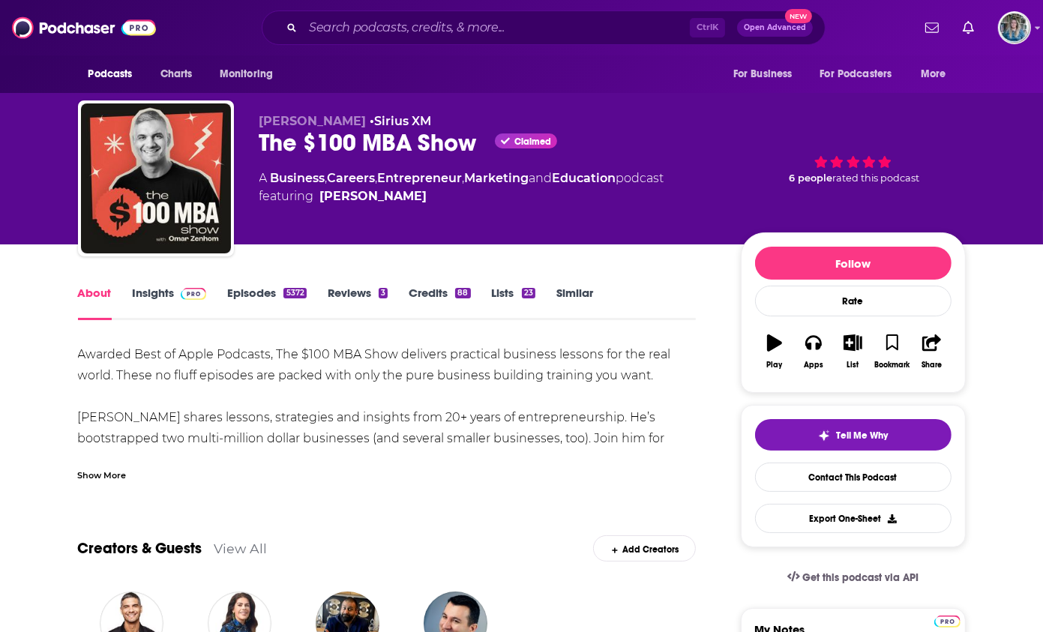
click at [110, 479] on div "Show More" at bounding box center [102, 474] width 49 height 14
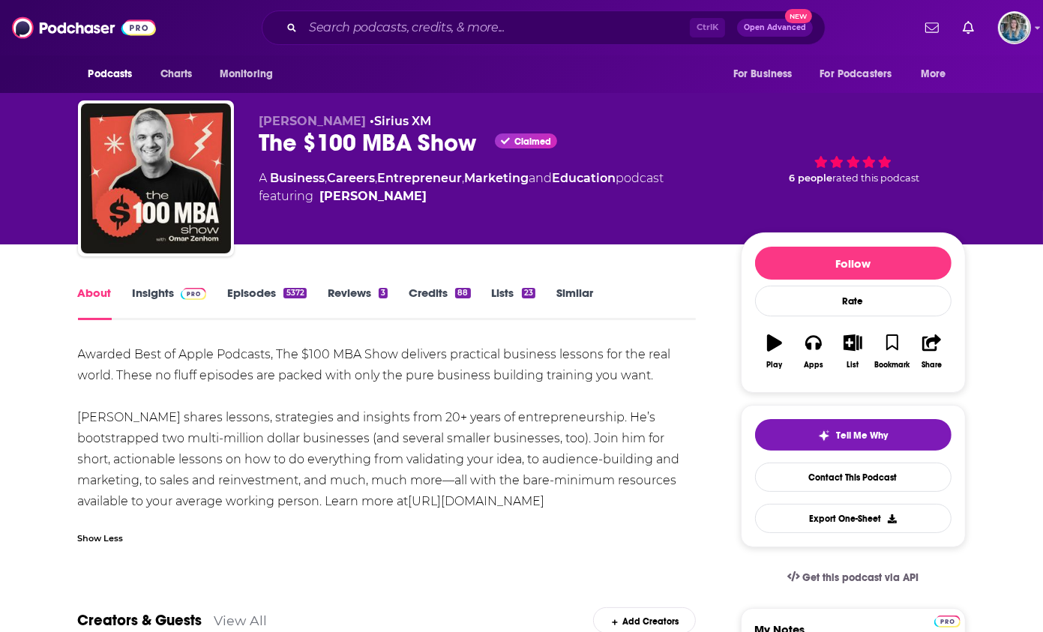
click at [186, 299] on img at bounding box center [194, 294] width 26 height 12
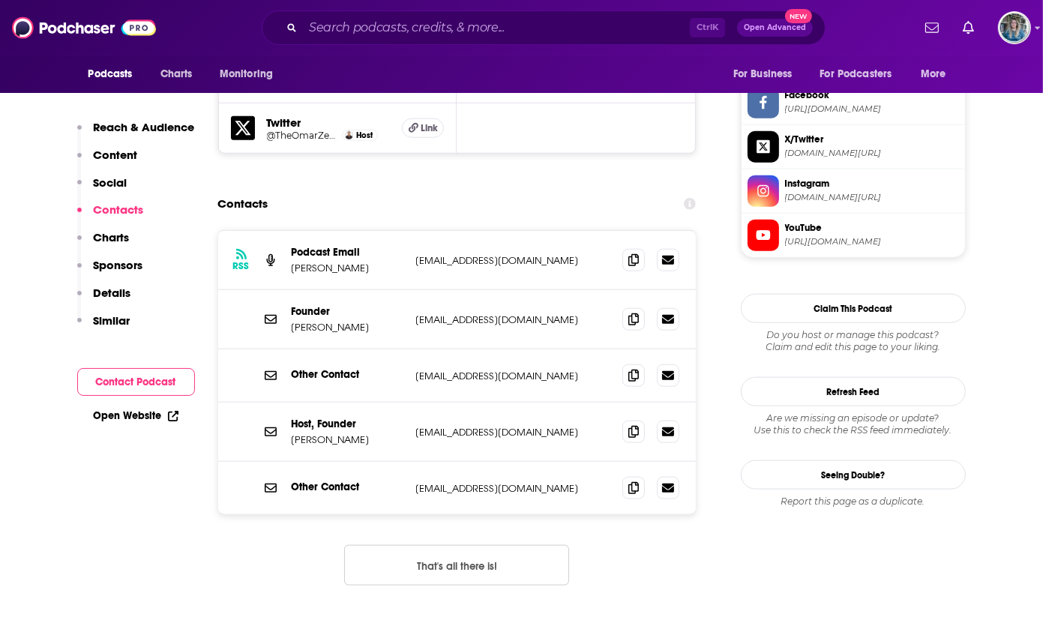
scroll to position [1425, 0]
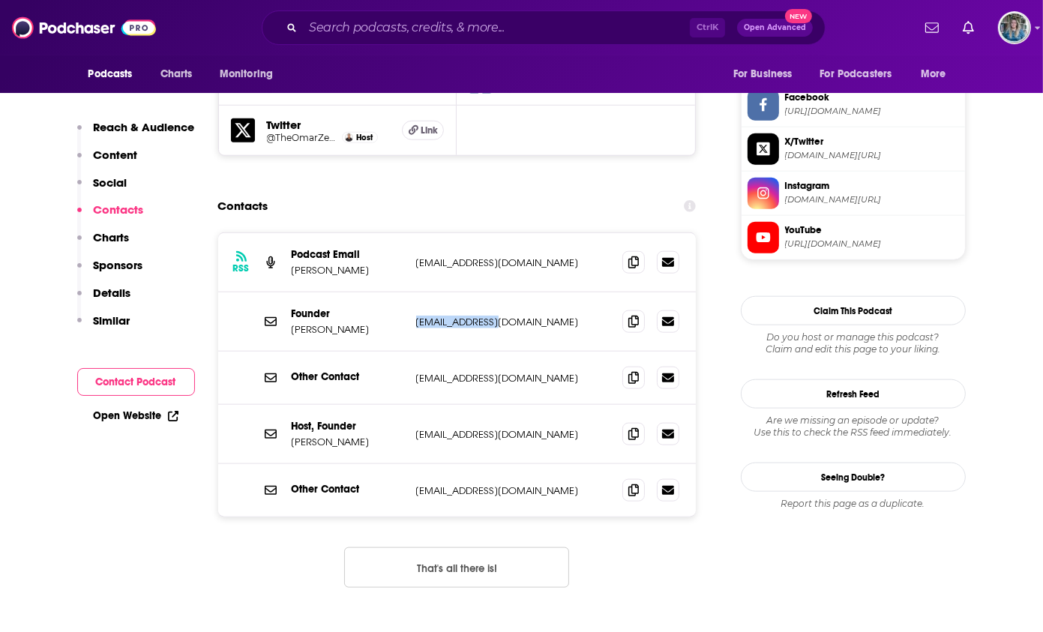
drag, startPoint x: 512, startPoint y: 250, endPoint x: 410, endPoint y: 252, distance: 102.0
click at [410, 293] on div "Founder [PERSON_NAME] [PERSON_NAME][EMAIL_ADDRESS][DOMAIN_NAME] [EMAIL_ADDRESS]…" at bounding box center [457, 322] width 479 height 59
drag, startPoint x: 410, startPoint y: 252, endPoint x: 468, endPoint y: 251, distance: 57.8
copy p "[EMAIL_ADDRESS][DOMAIN_NAME]"
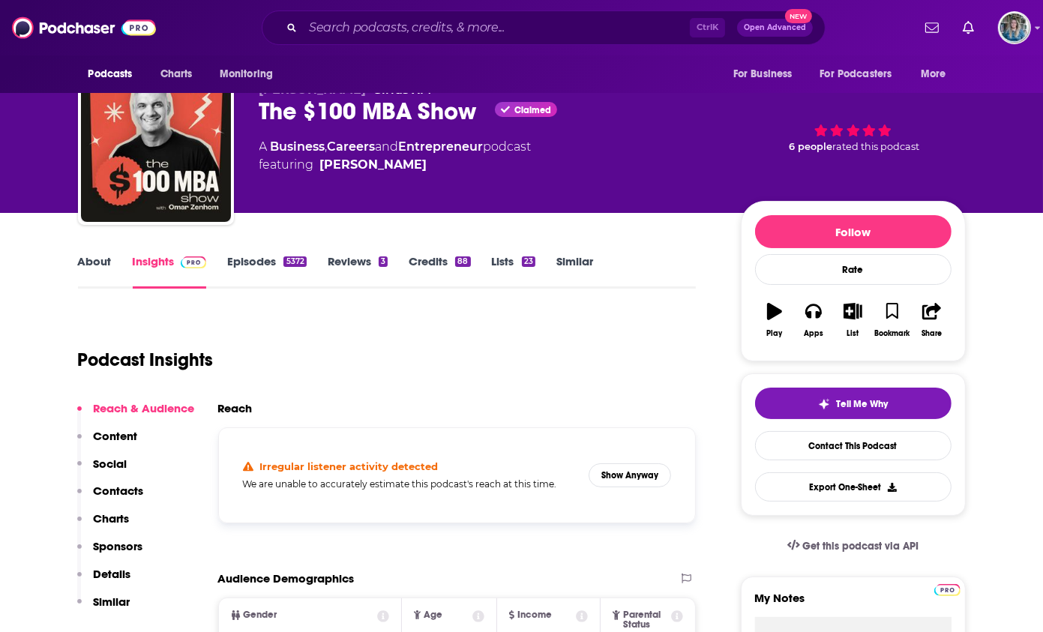
scroll to position [0, 0]
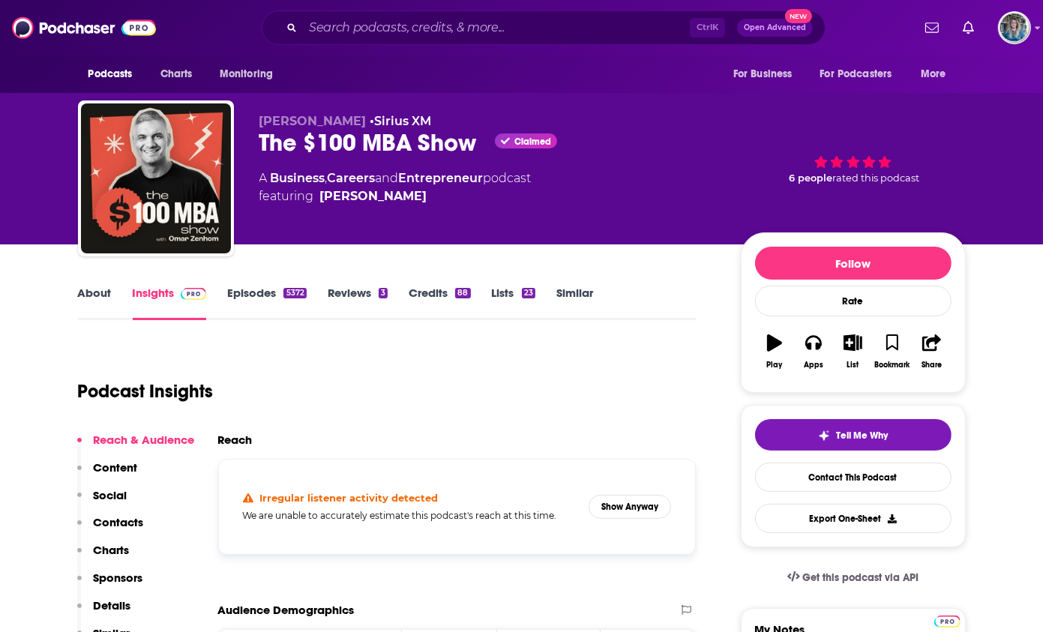
click at [258, 302] on link "Episodes 5372" at bounding box center [266, 303] width 79 height 35
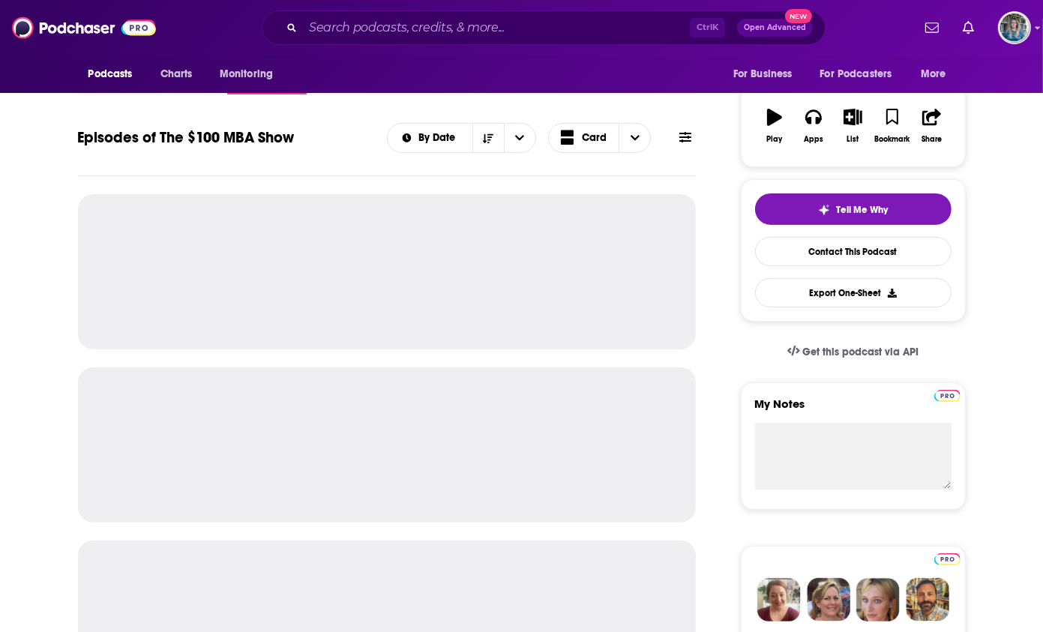
scroll to position [225, 0]
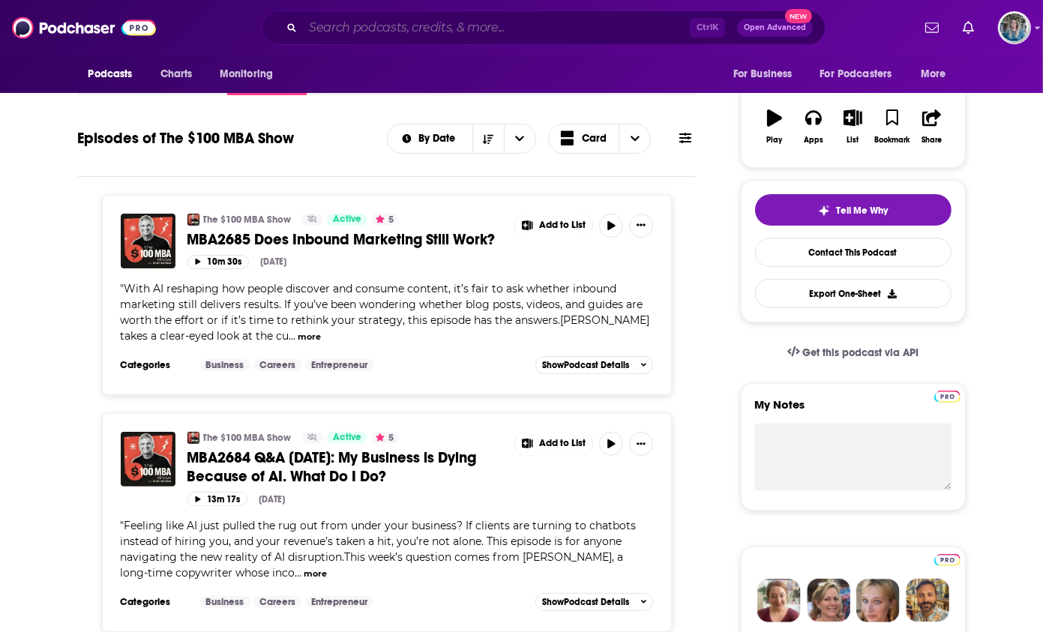
click at [450, 23] on input "Search podcasts, credits, & more..." at bounding box center [496, 28] width 387 height 24
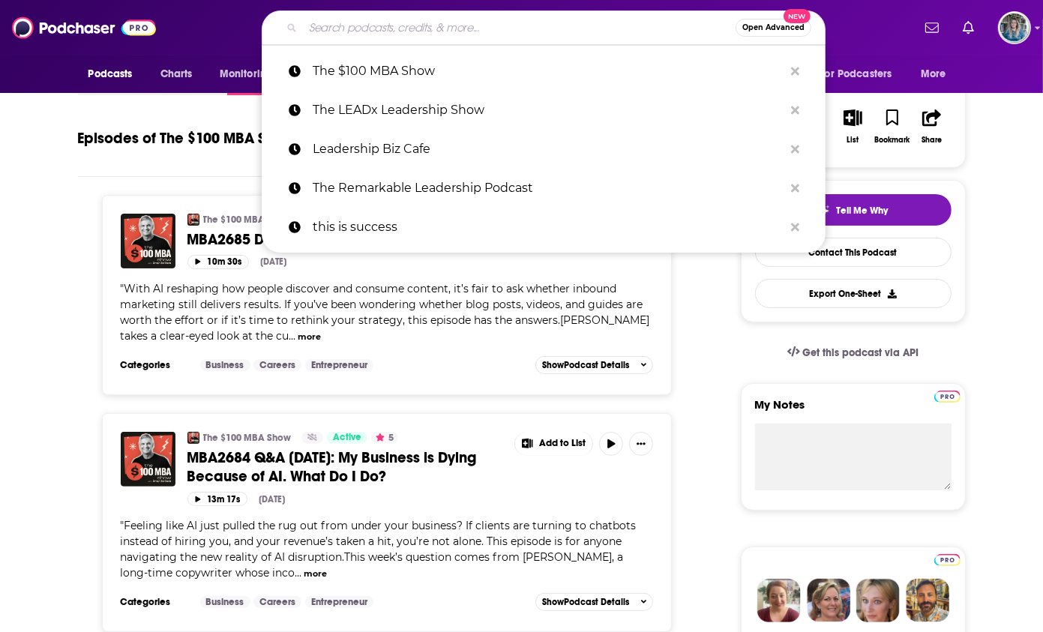
paste input "The Leadership Podcast"
type input "The Leadership Podcast"
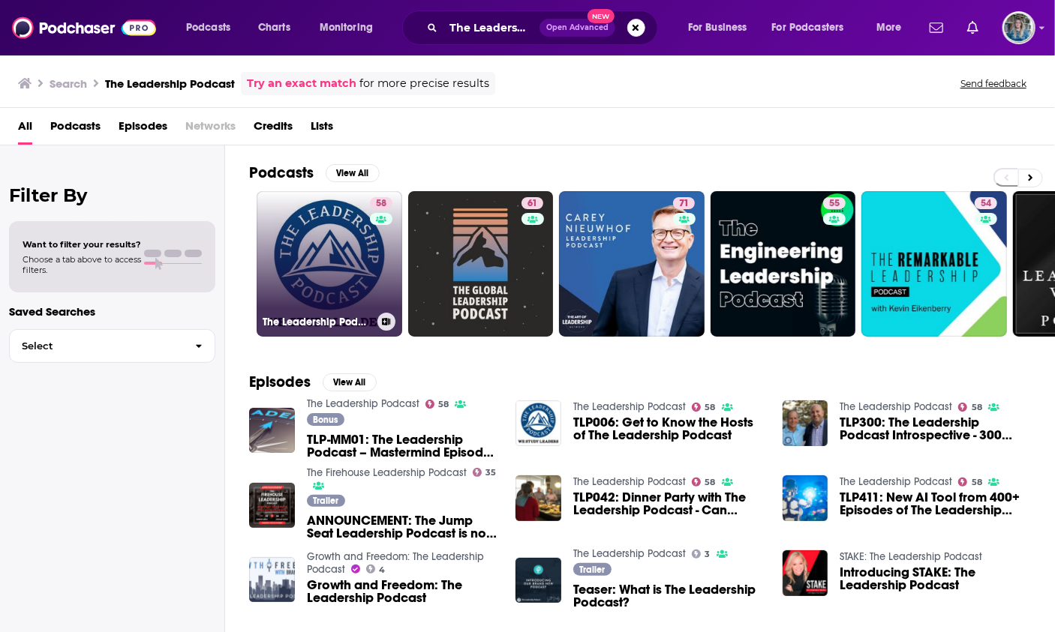
click at [322, 248] on link "58 The Leadership Podcast" at bounding box center [330, 264] width 146 height 146
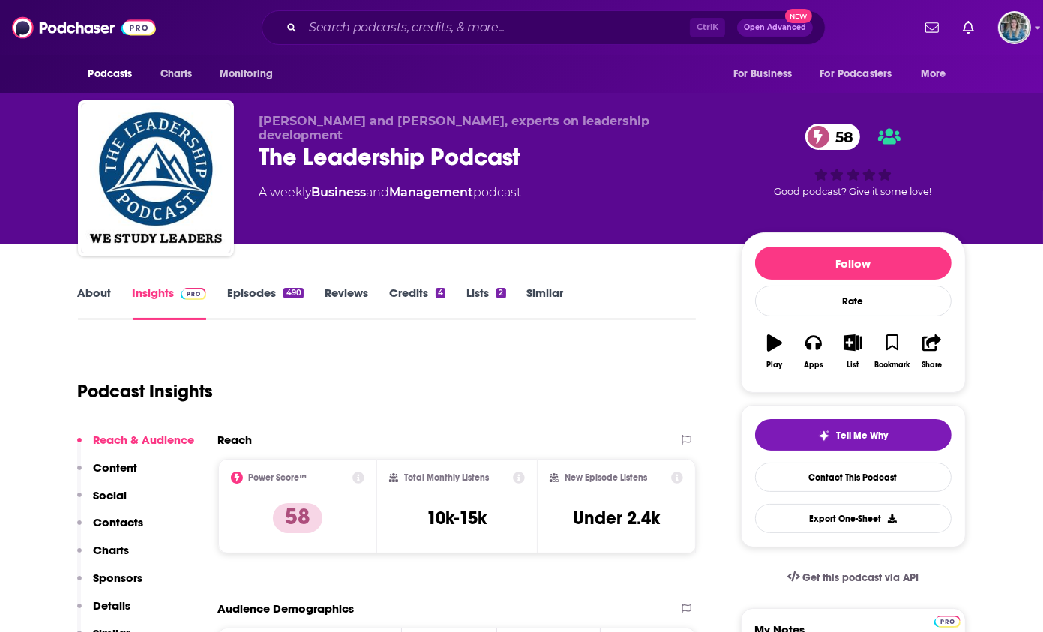
click at [87, 293] on link "About" at bounding box center [95, 303] width 34 height 35
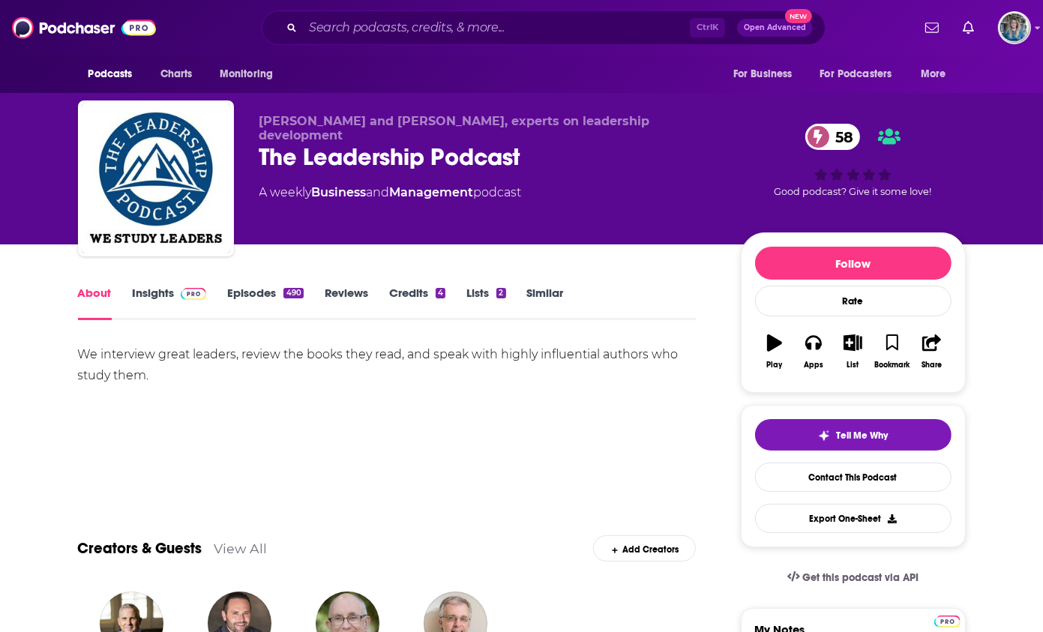
click at [173, 292] on link "Insights" at bounding box center [170, 303] width 74 height 35
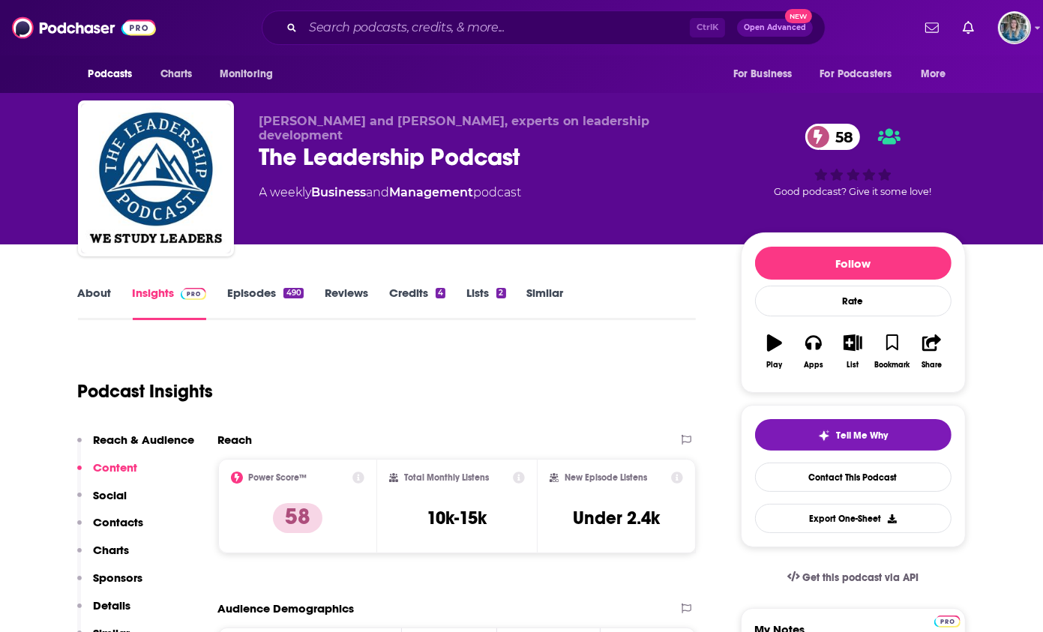
click at [290, 298] on div "490" at bounding box center [294, 293] width 20 height 11
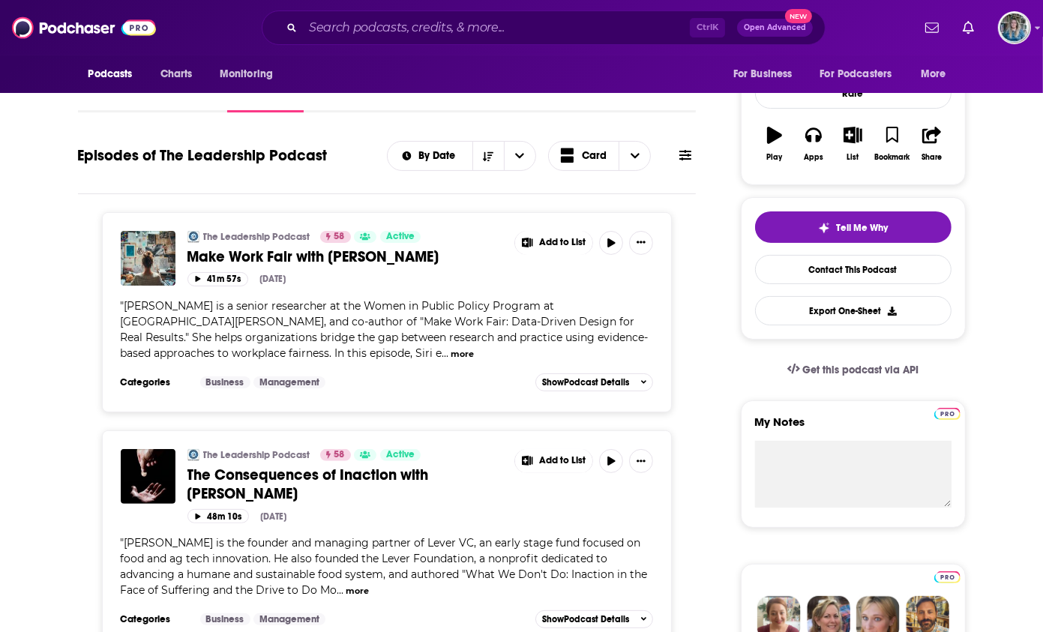
scroll to position [150, 0]
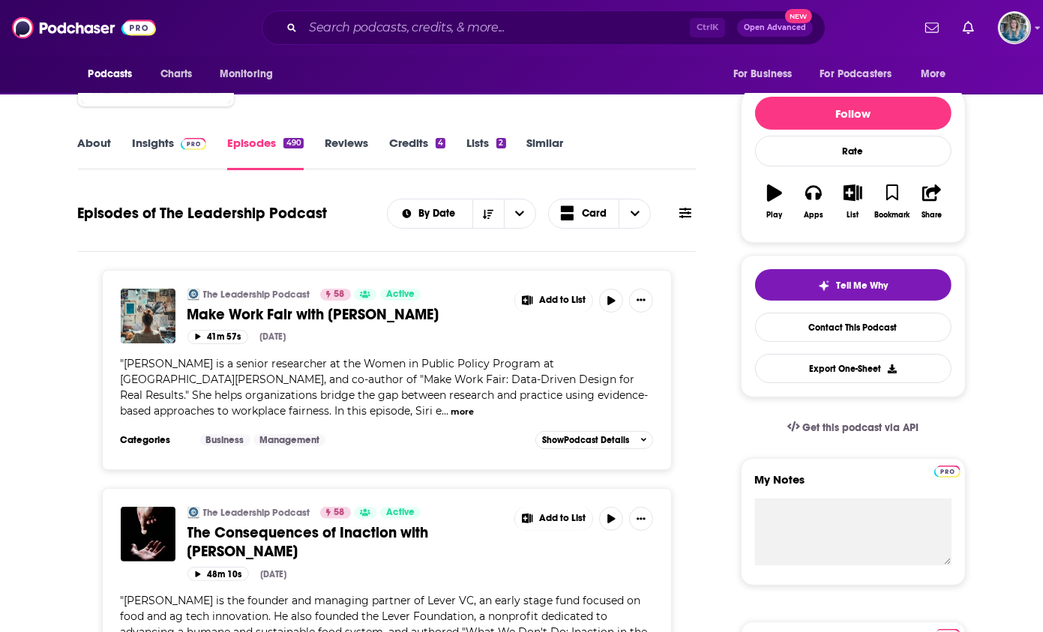
click at [171, 141] on link "Insights" at bounding box center [170, 153] width 74 height 35
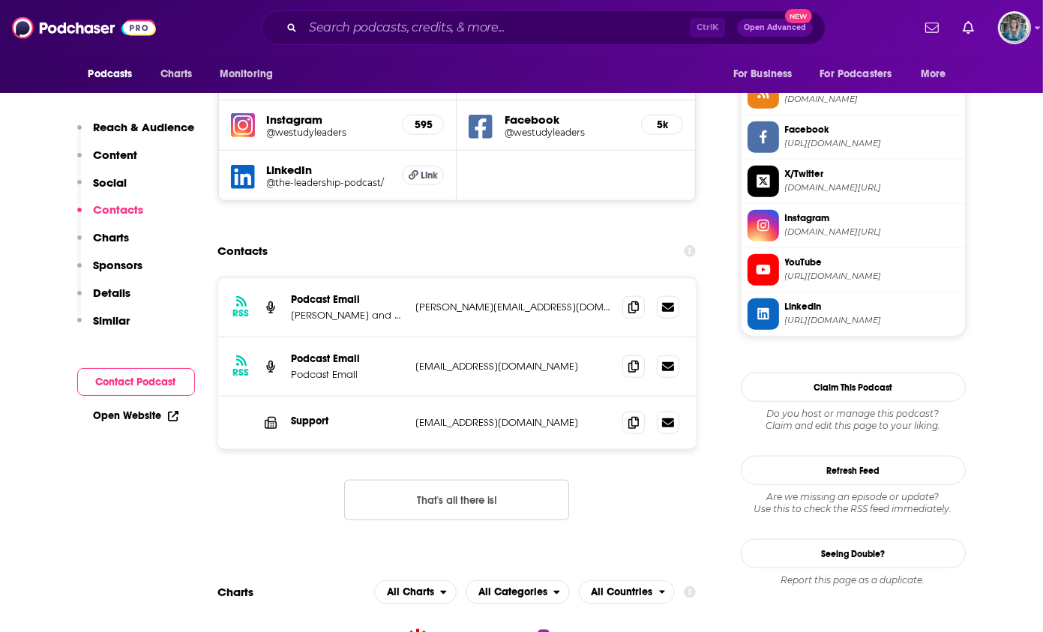
scroll to position [1425, 0]
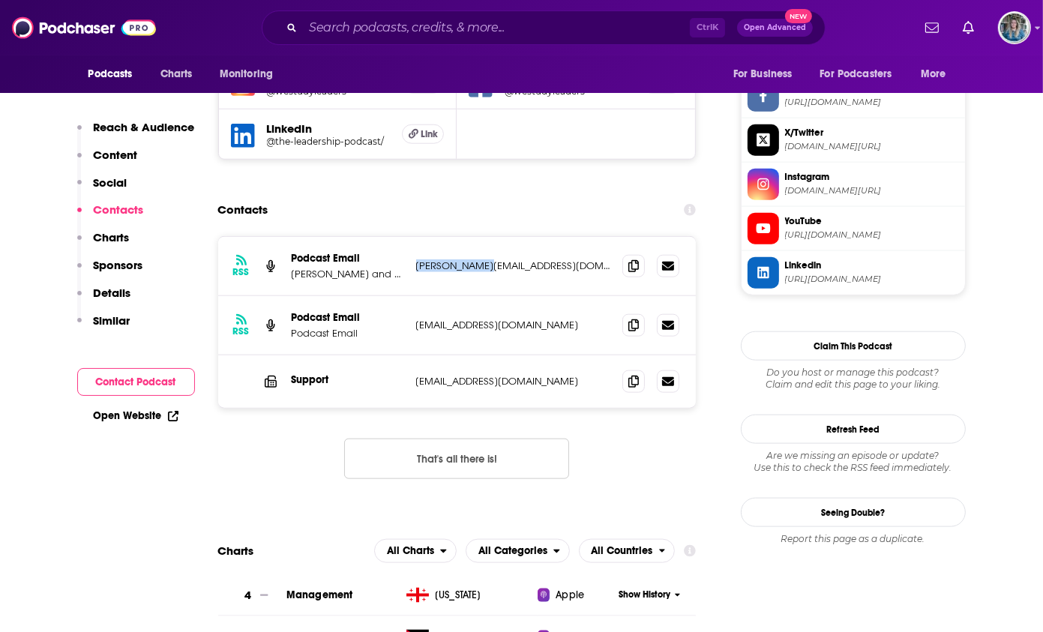
drag, startPoint x: 480, startPoint y: 192, endPoint x: 410, endPoint y: 191, distance: 69.8
click at [410, 237] on div "RSS Podcast Email [PERSON_NAME] and [PERSON_NAME] [PERSON_NAME][EMAIL_ADDRESS][…" at bounding box center [457, 266] width 479 height 59
drag, startPoint x: 410, startPoint y: 191, endPoint x: 438, endPoint y: 191, distance: 27.8
copy p "[PERSON_NAME][EMAIL_ADDRESS][DOMAIN_NAME]"
drag, startPoint x: 635, startPoint y: 253, endPoint x: 799, endPoint y: 305, distance: 172.2
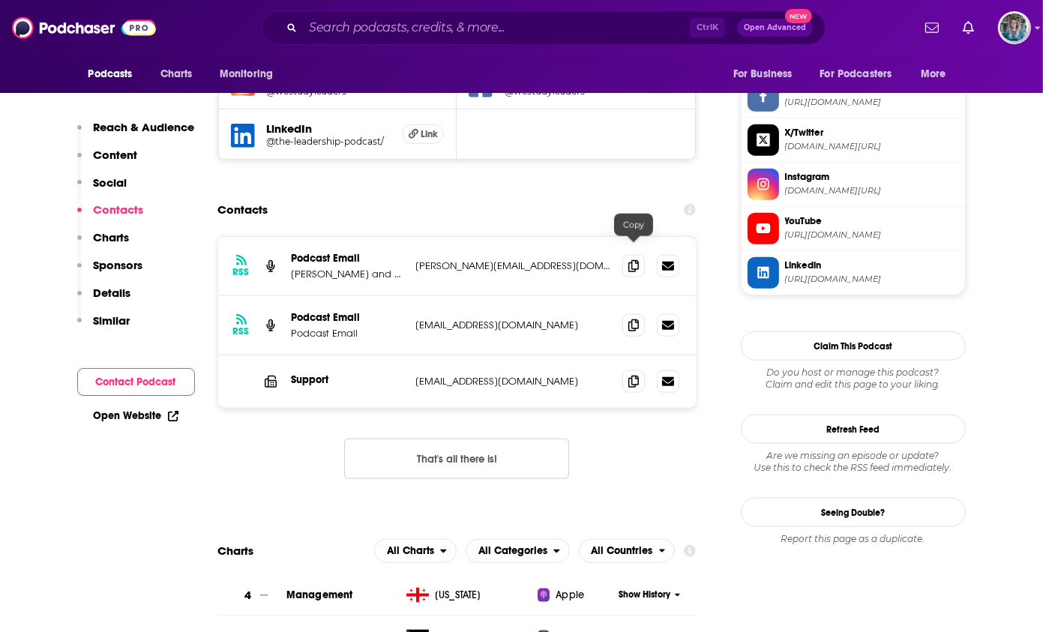
click at [635, 320] on icon at bounding box center [634, 326] width 11 height 12
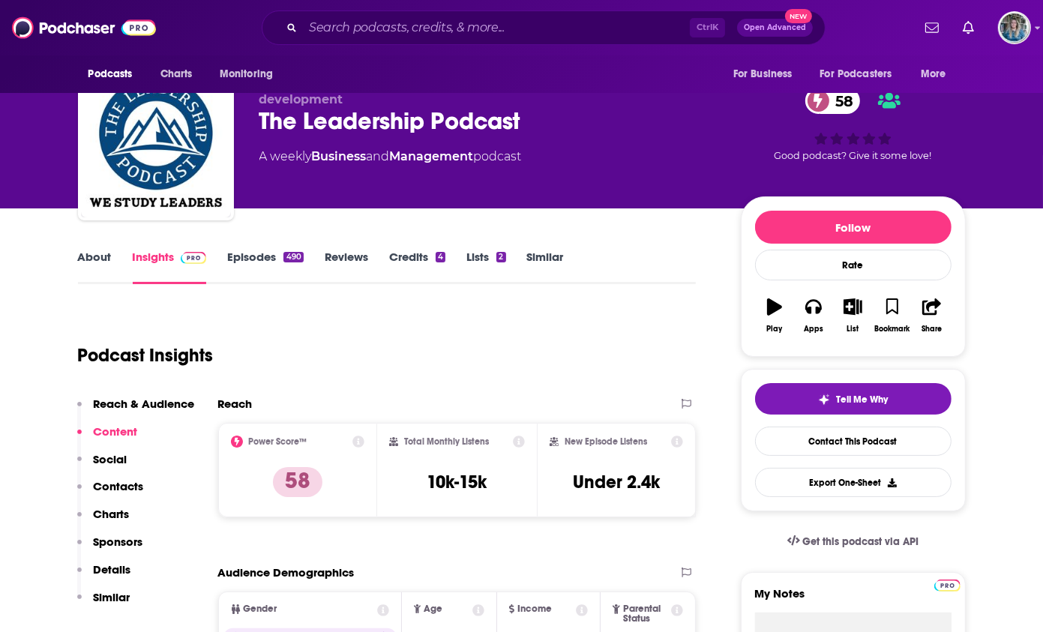
scroll to position [0, 0]
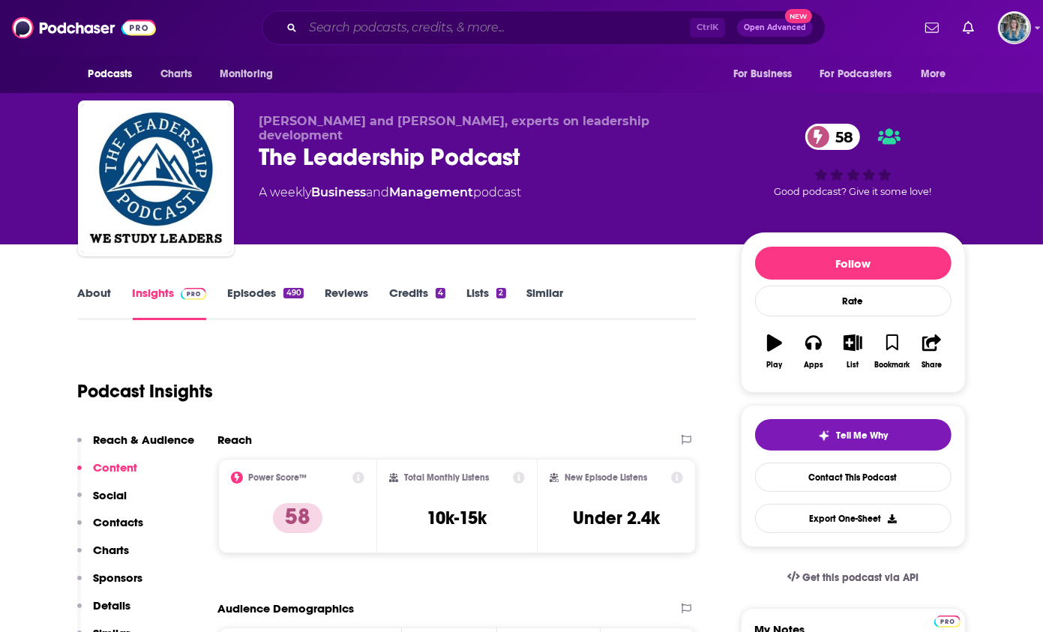
click at [470, 34] on input "Search podcasts, credits, & more..." at bounding box center [496, 28] width 387 height 24
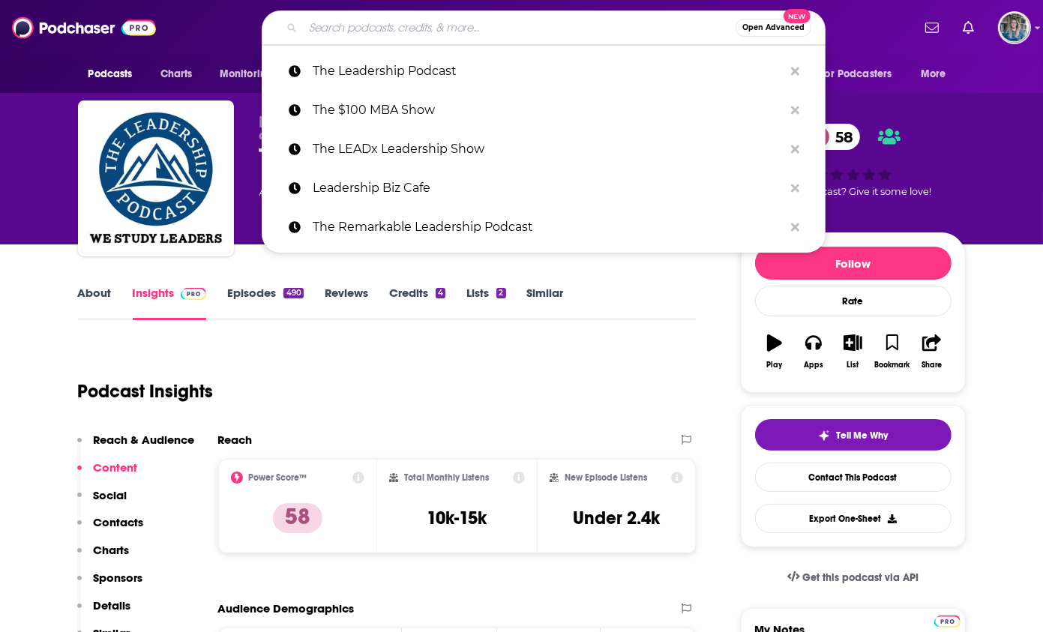
paste input "The Engaging Leader"
type input "The Engaging Leader"
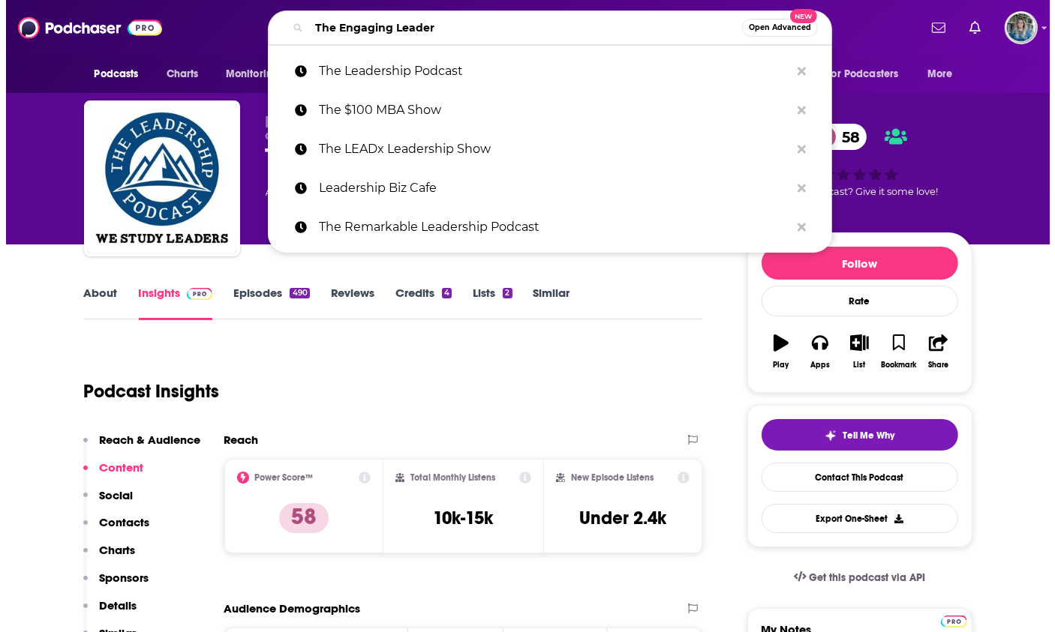
scroll to position [0, 47]
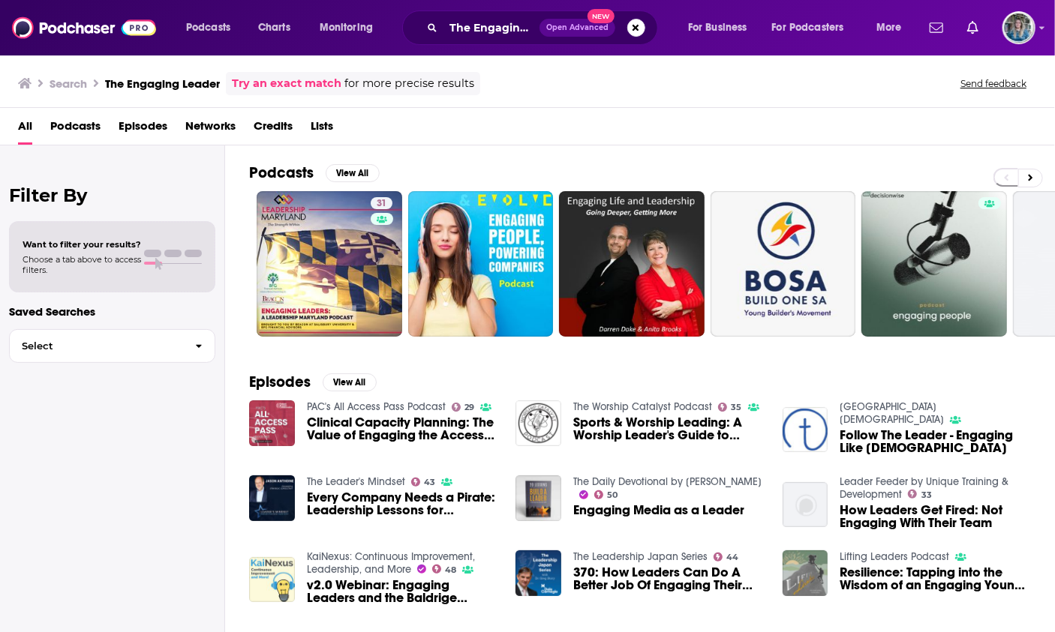
click at [489, 46] on div "Podcasts Charts Monitoring The Engaging Leader Open Advanced New For Business F…" at bounding box center [527, 28] width 1055 height 56
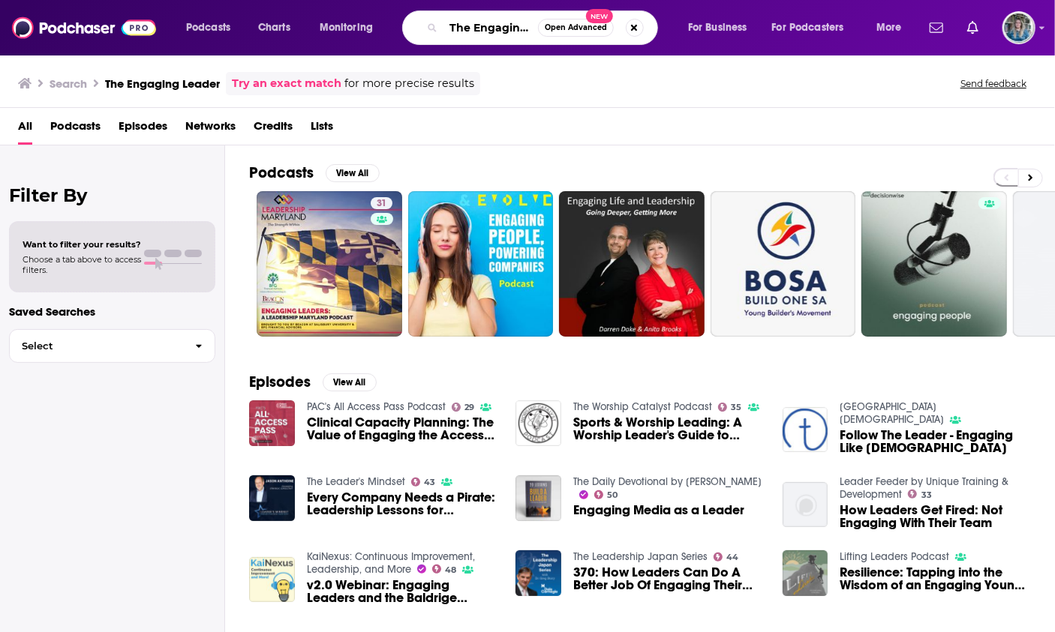
click at [488, 29] on input "The Engaging Leader" at bounding box center [490, 28] width 95 height 24
paste input "Coaching Real Leaders"
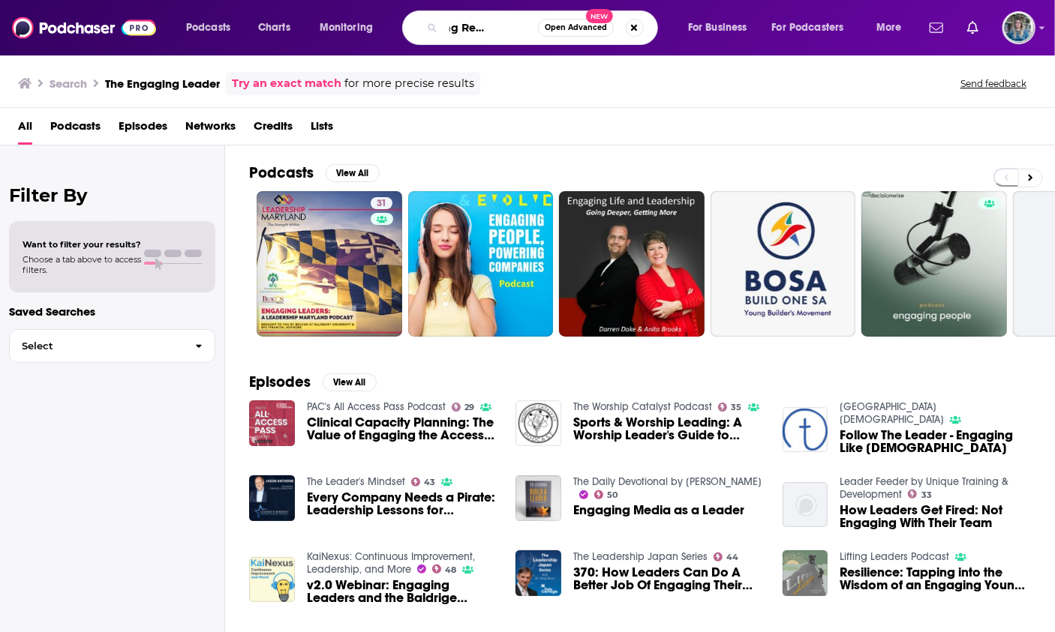
type input "Coaching Real Leaders"
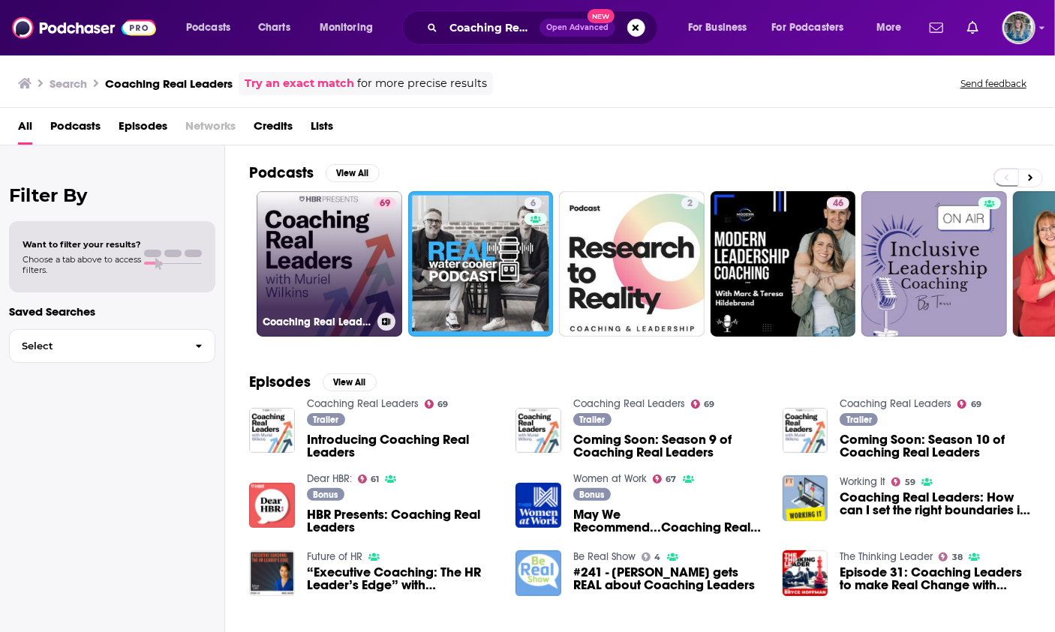
click at [321, 248] on link "69 Coaching Real Leaders" at bounding box center [330, 264] width 146 height 146
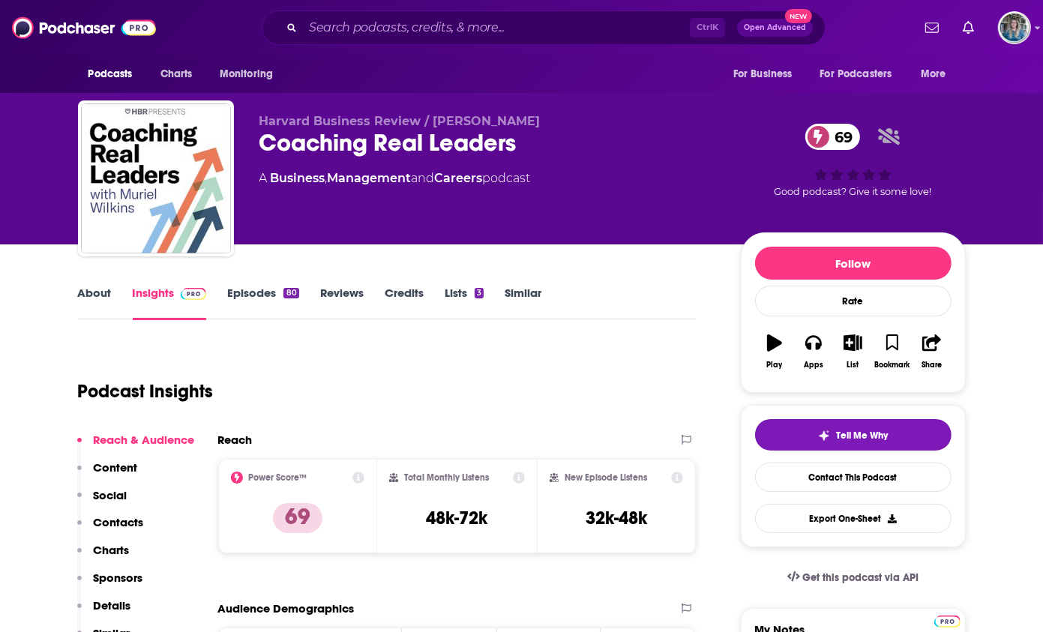
click at [97, 287] on link "About" at bounding box center [95, 303] width 34 height 35
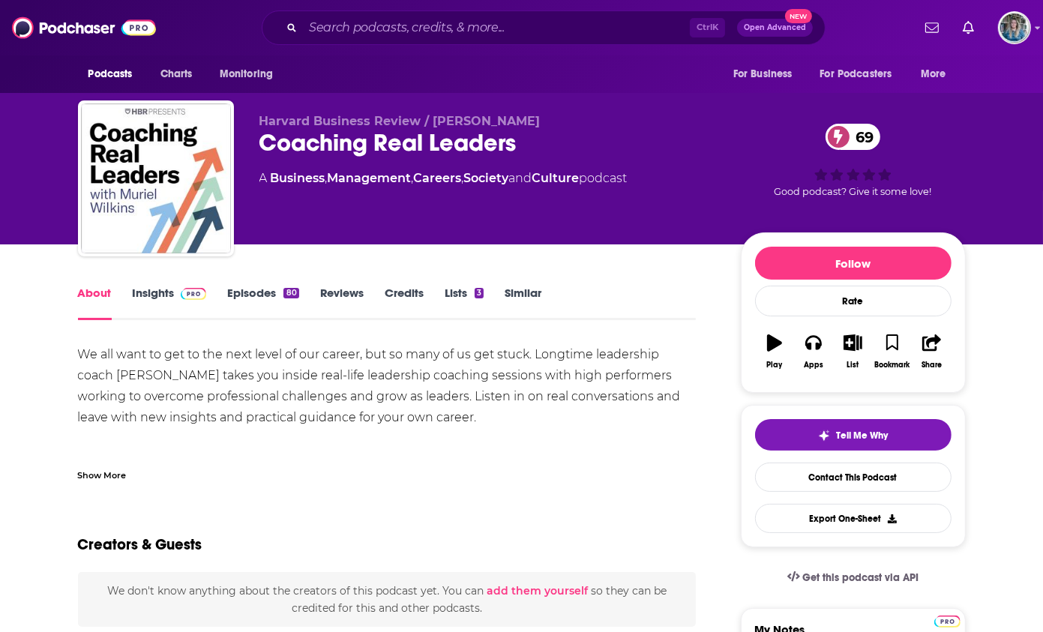
click at [109, 474] on div "Show More" at bounding box center [102, 474] width 49 height 14
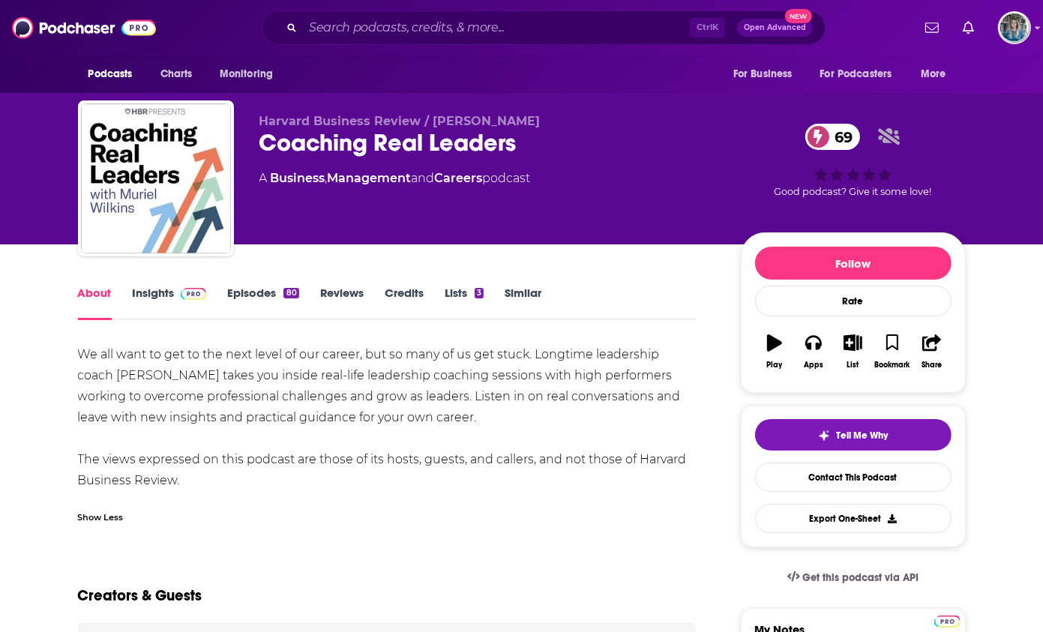
click at [175, 297] on span at bounding box center [191, 293] width 32 height 14
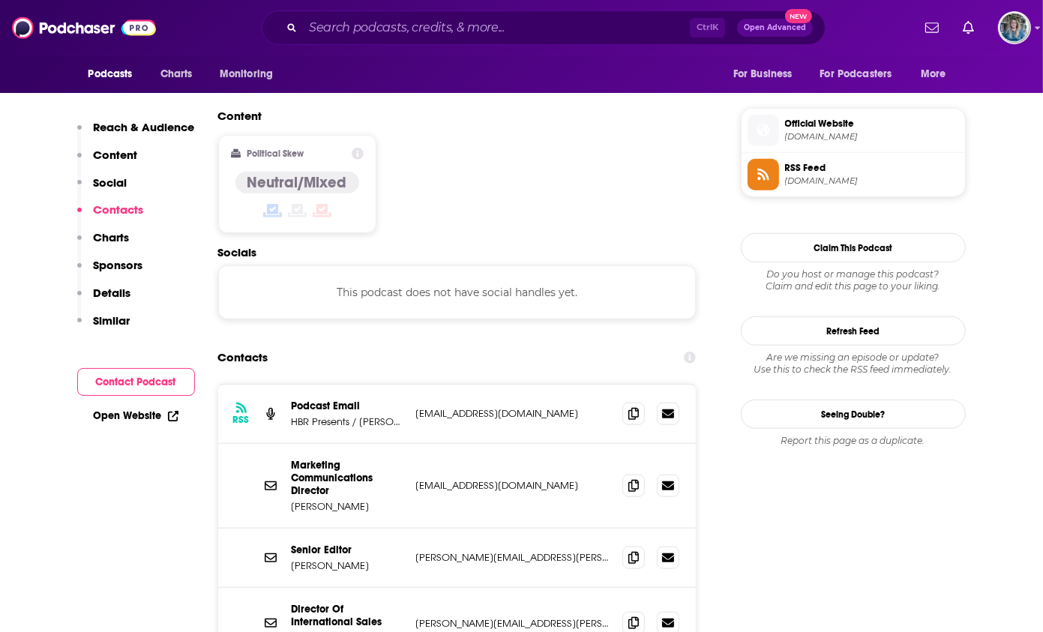
scroll to position [1200, 0]
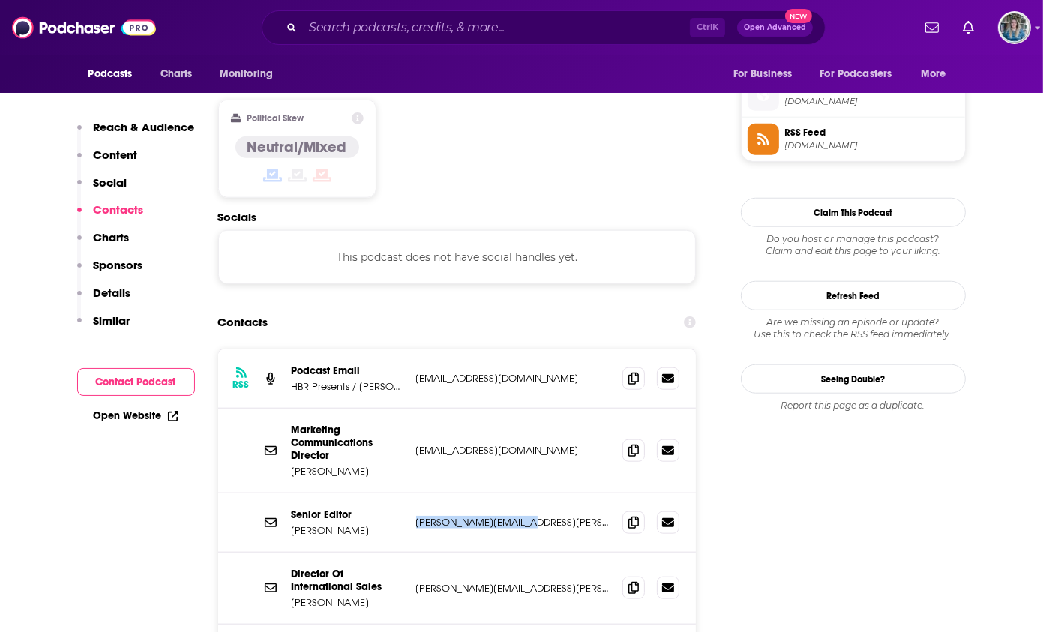
drag, startPoint x: 516, startPoint y: 430, endPoint x: 411, endPoint y: 427, distance: 105.0
click at [411, 494] on div "Senior Editor [PERSON_NAME] [PERSON_NAME][EMAIL_ADDRESS][PERSON_NAME][DOMAIN_NA…" at bounding box center [457, 523] width 479 height 59
drag, startPoint x: 411, startPoint y: 427, endPoint x: 452, endPoint y: 428, distance: 40.5
copy p "[PERSON_NAME][EMAIL_ADDRESS][PERSON_NAME][DOMAIN_NAME]"
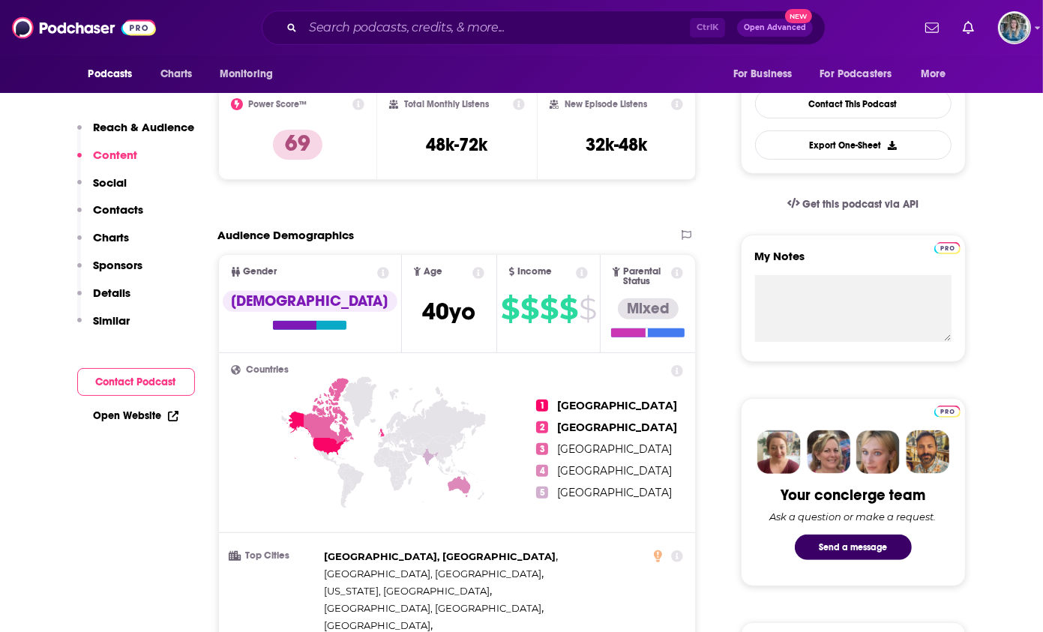
scroll to position [0, 0]
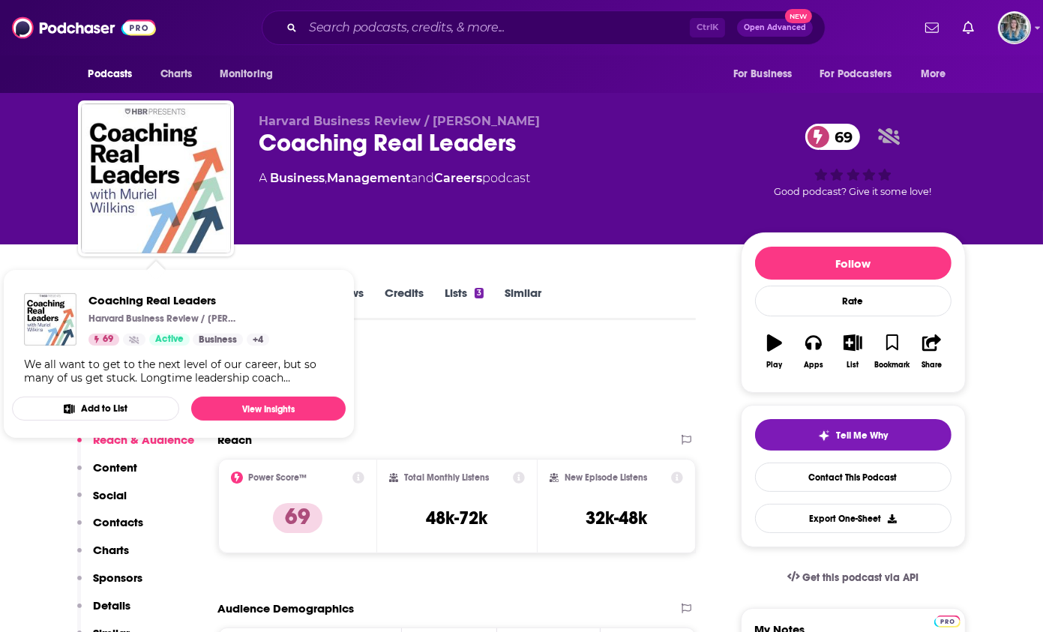
click at [561, 374] on div "Podcast Insights" at bounding box center [381, 382] width 607 height 77
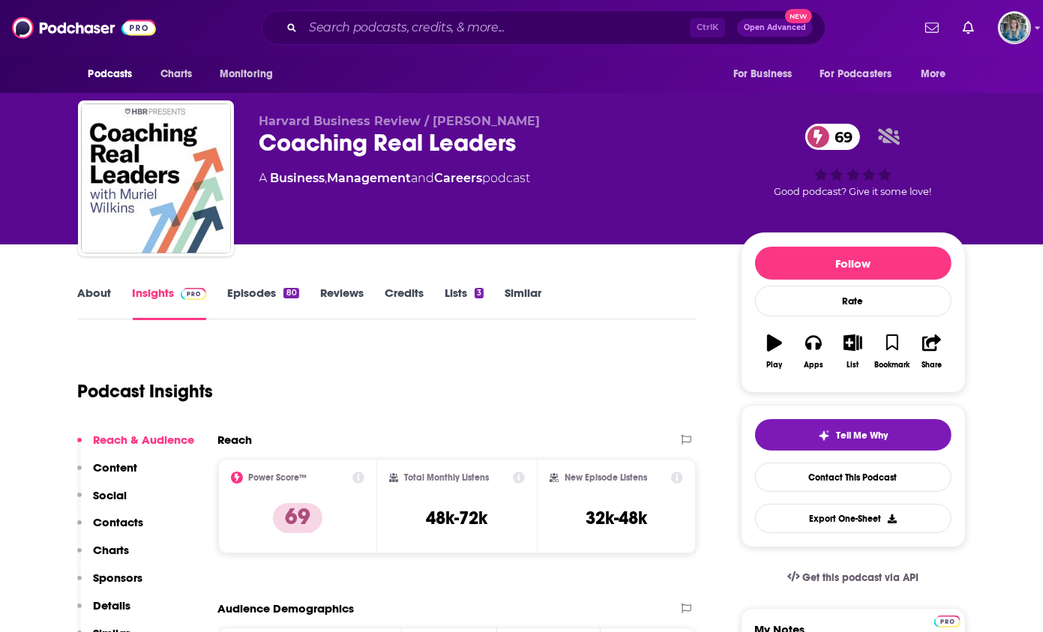
click at [101, 304] on link "About" at bounding box center [95, 303] width 34 height 35
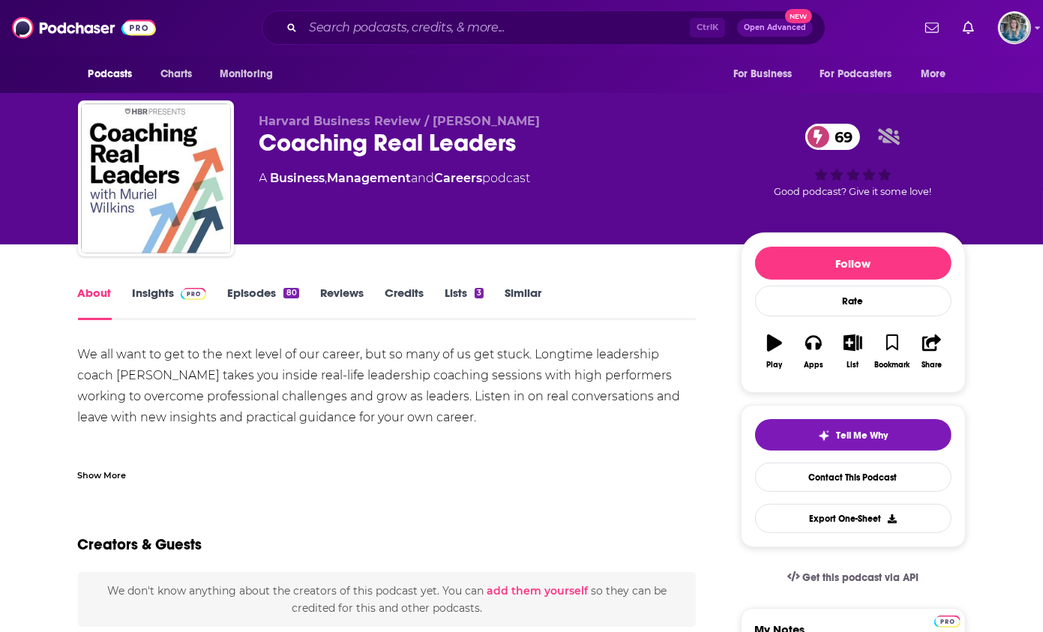
click at [112, 449] on div "We all want to get to the next level of our career, but so many of us get stuck…" at bounding box center [387, 412] width 619 height 137
click at [102, 464] on div "Show More" at bounding box center [387, 470] width 619 height 26
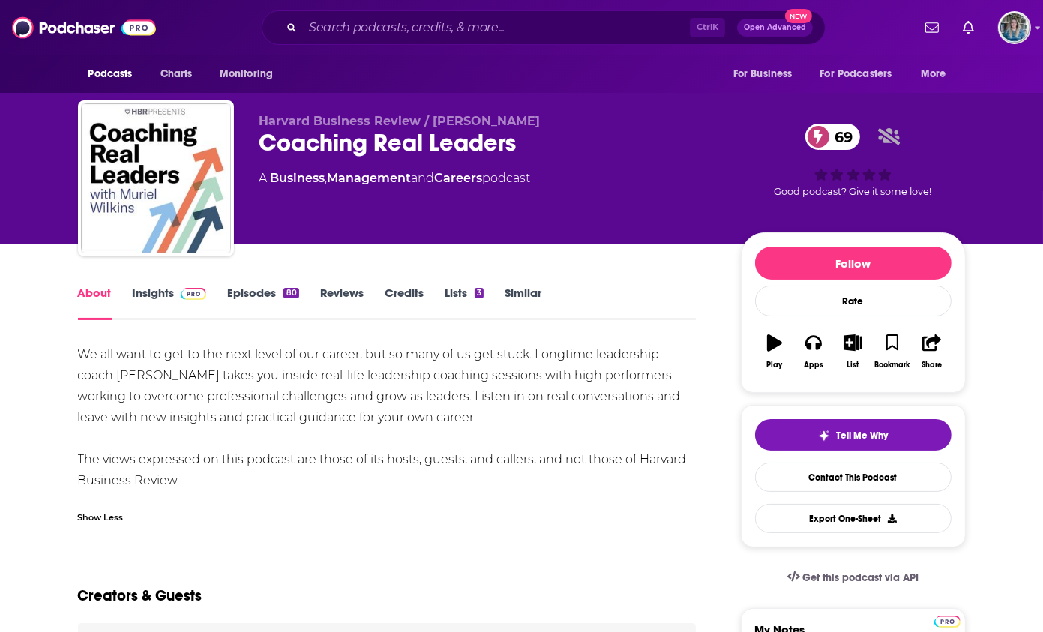
click at [172, 287] on link "Insights" at bounding box center [170, 303] width 74 height 35
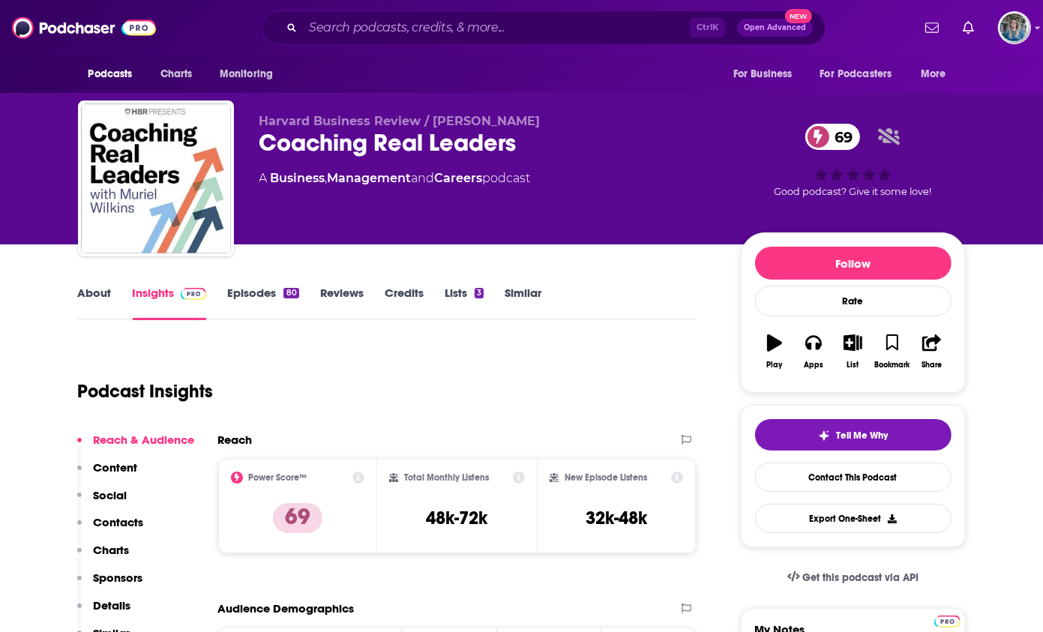
click at [82, 287] on link "About" at bounding box center [95, 303] width 34 height 35
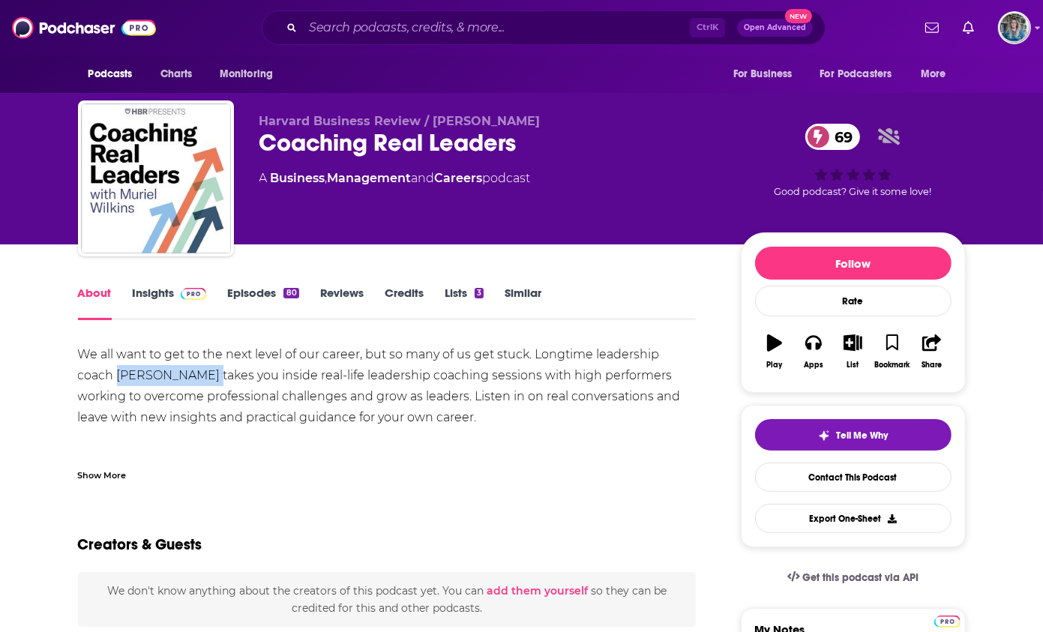
drag, startPoint x: 200, startPoint y: 377, endPoint x: 116, endPoint y: 375, distance: 84.0
click at [116, 375] on div "We all want to get to the next level of our career, but so many of us get stuck…" at bounding box center [387, 417] width 619 height 147
drag, startPoint x: 116, startPoint y: 375, endPoint x: 128, endPoint y: 374, distance: 12.0
copy div "[PERSON_NAME]"
click at [257, 302] on link "Episodes 80" at bounding box center [262, 303] width 71 height 35
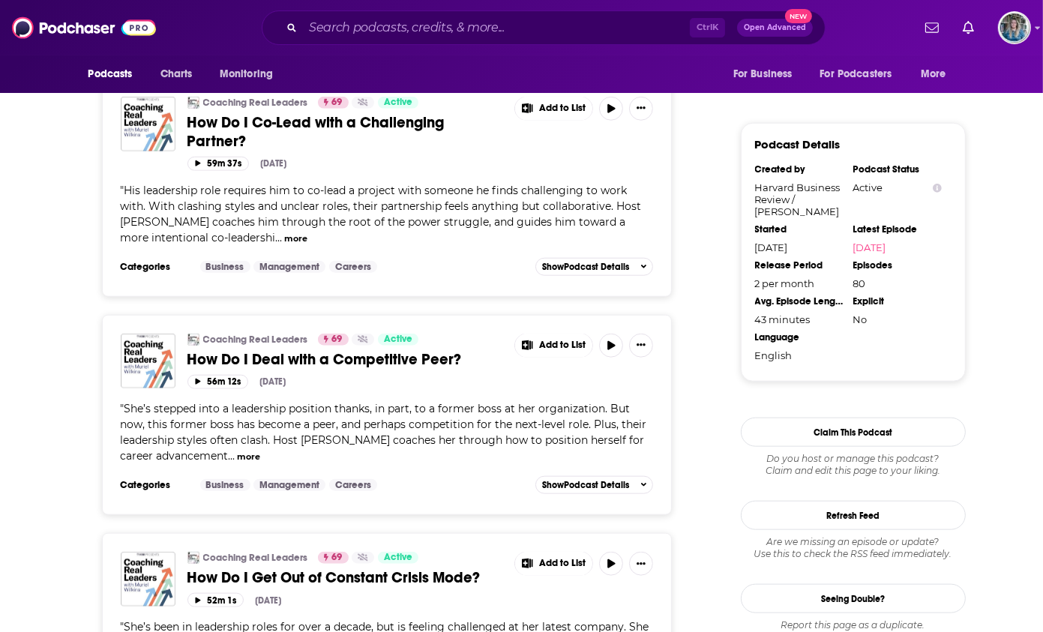
scroll to position [1200, 0]
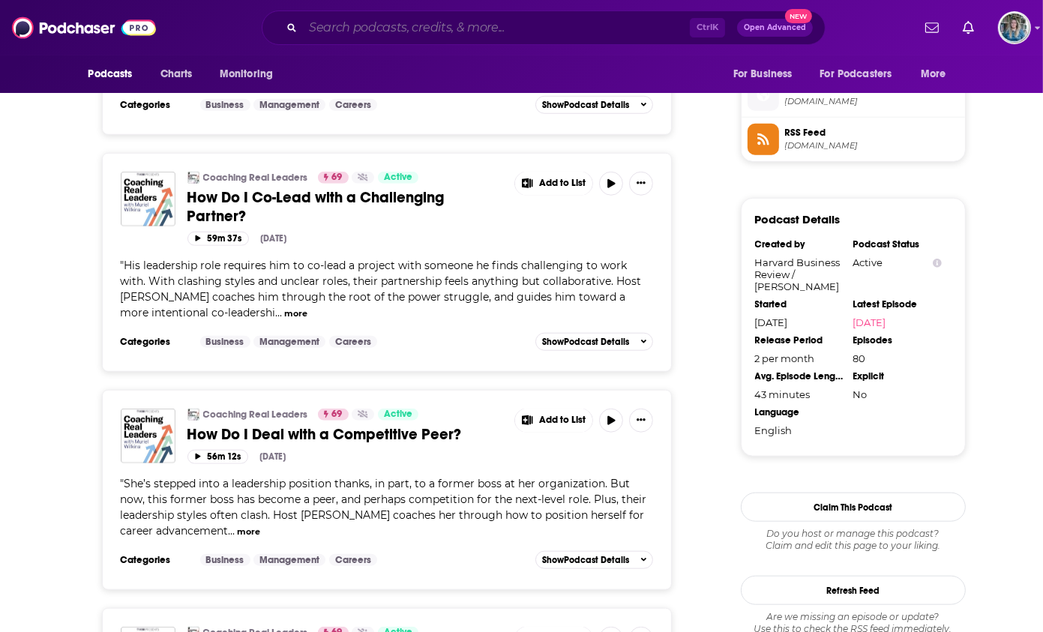
click at [484, 26] on input "Search podcasts, credits, & more..." at bounding box center [496, 28] width 387 height 24
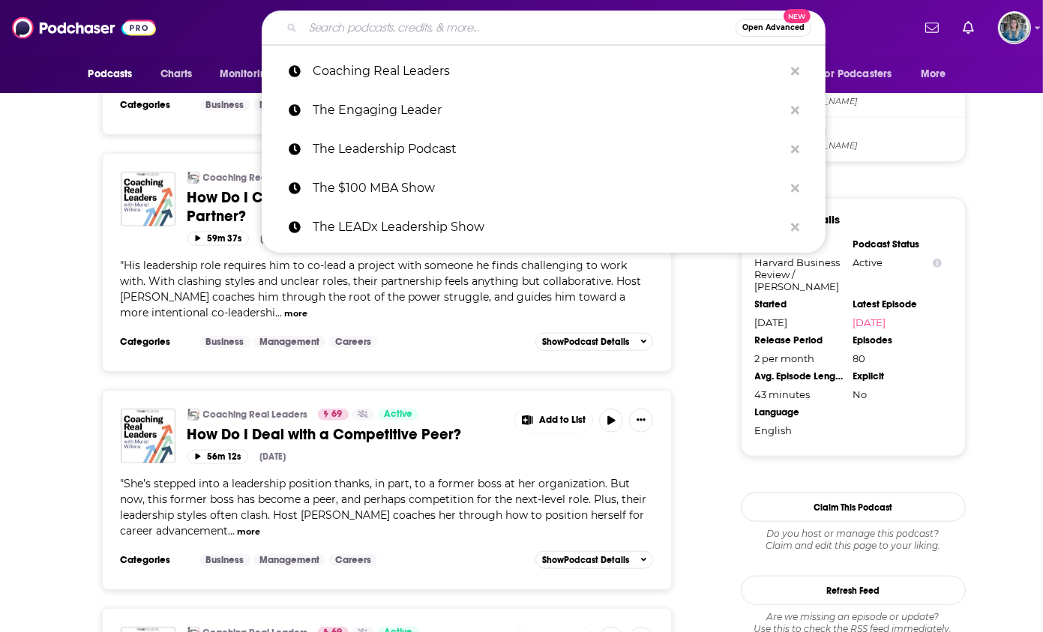
paste input "The Business Leadership Podcast"
type input "The Business Leadership Podcast"
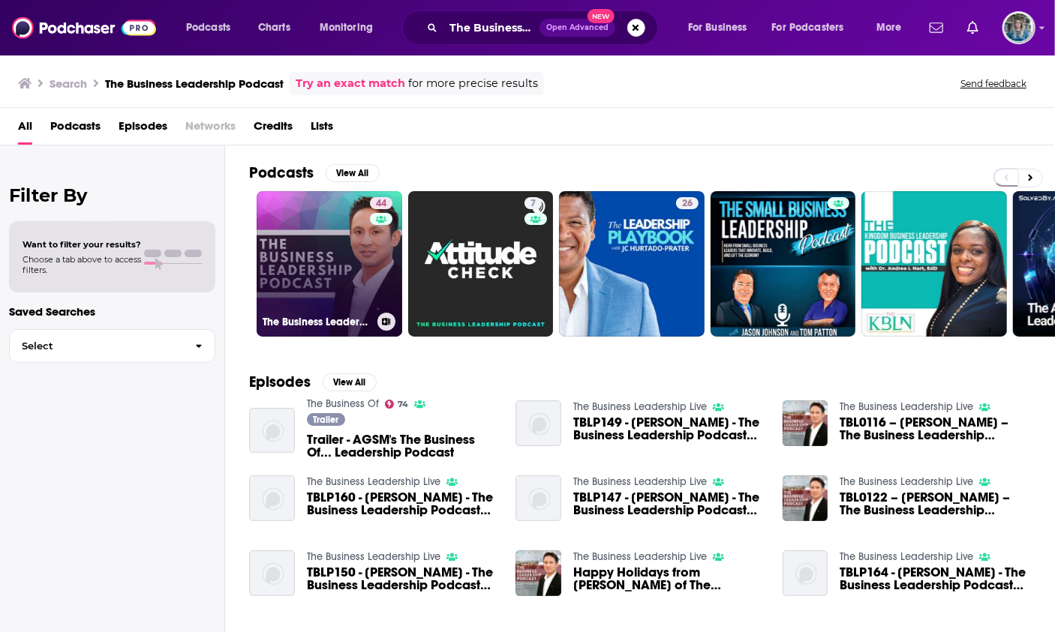
click at [288, 243] on link "44 The Business Leadership Podcast" at bounding box center [330, 264] width 146 height 146
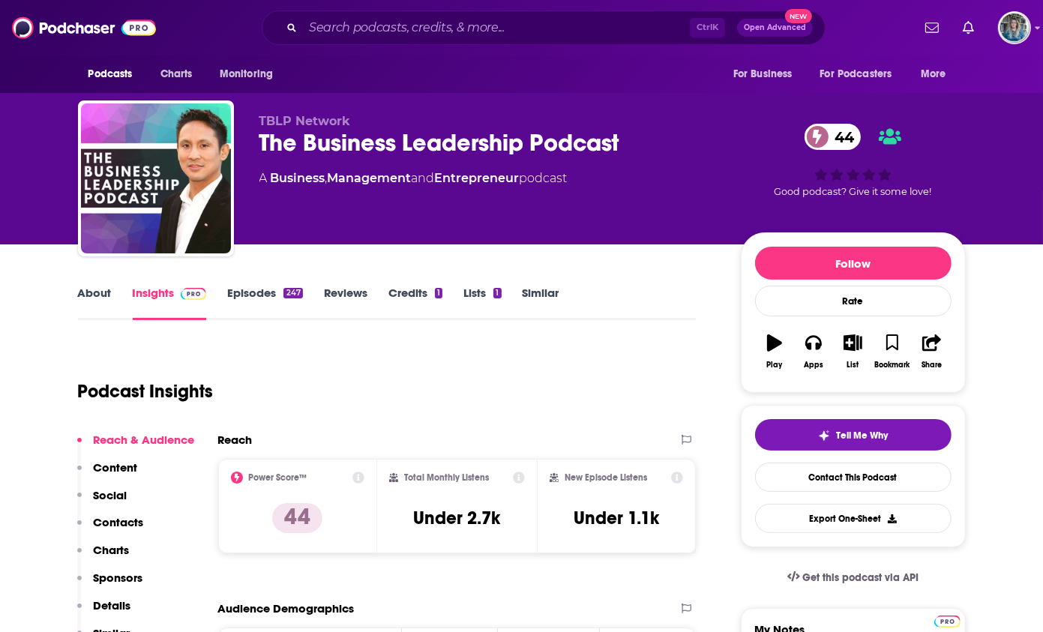
click at [103, 306] on link "About" at bounding box center [95, 303] width 34 height 35
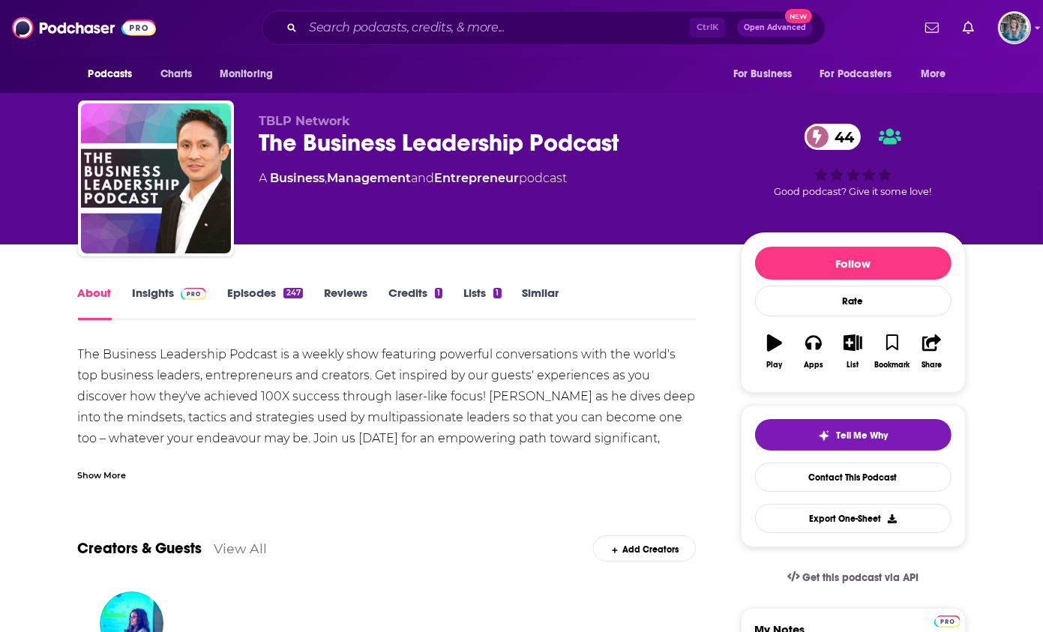
click at [162, 287] on link "Insights" at bounding box center [170, 303] width 74 height 35
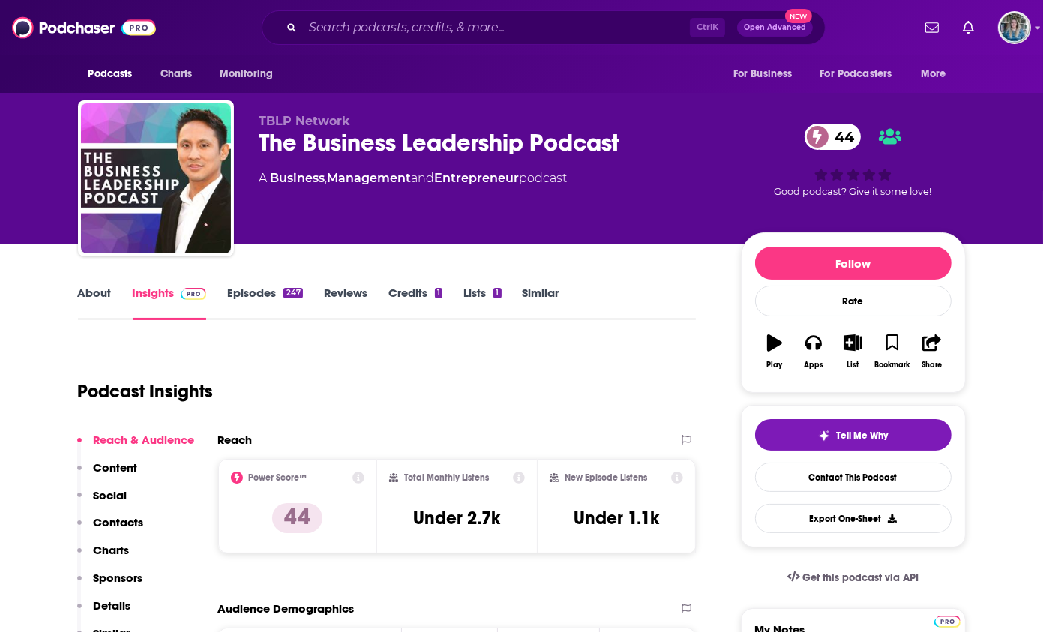
scroll to position [300, 0]
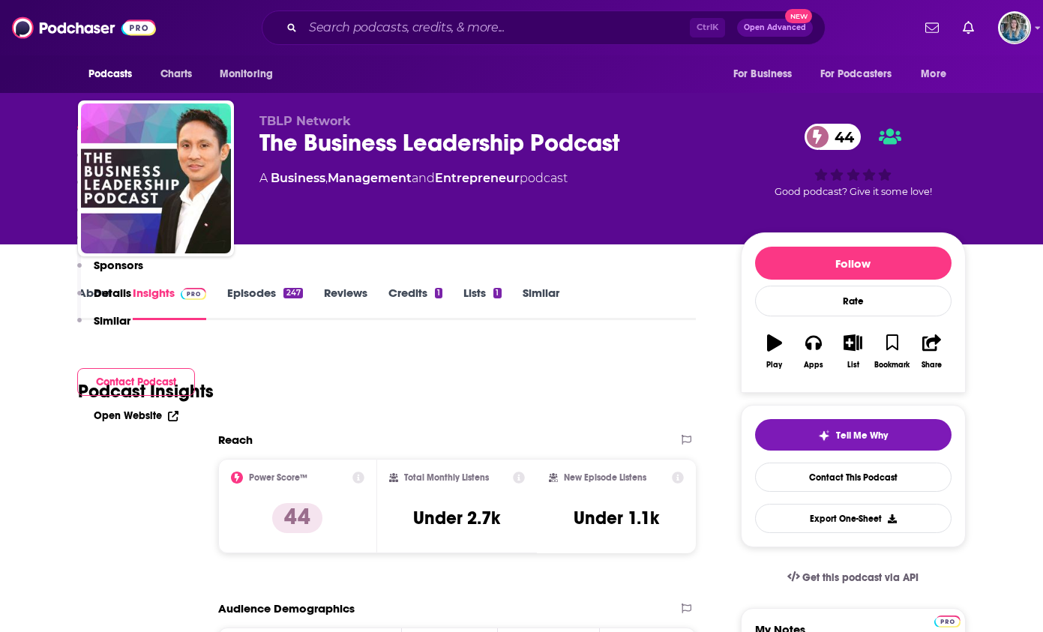
scroll to position [1050, 0]
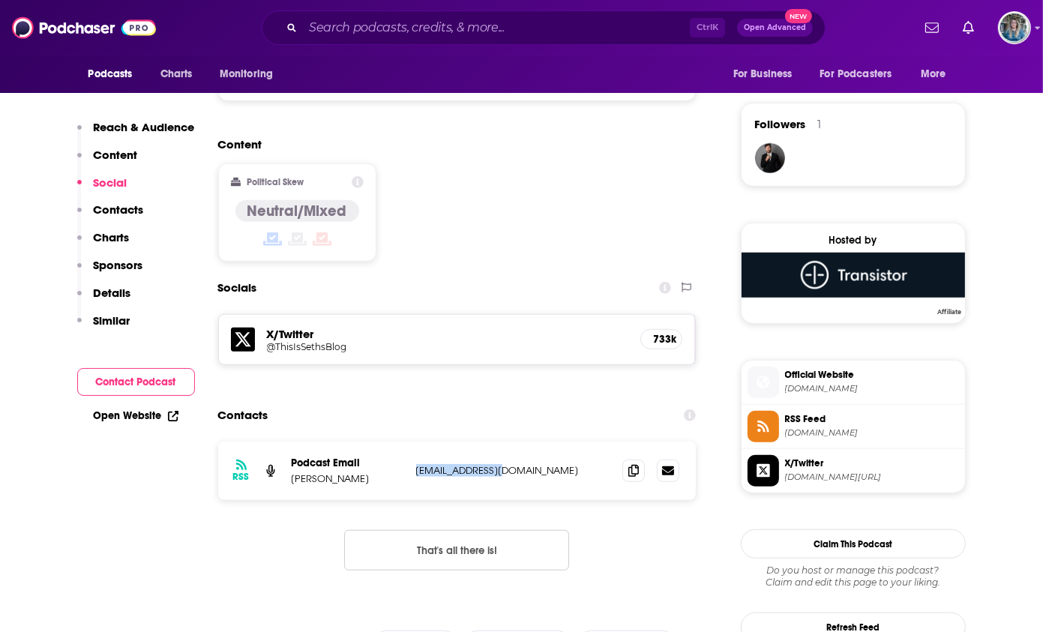
drag, startPoint x: 507, startPoint y: 445, endPoint x: 413, endPoint y: 448, distance: 94.5
click at [413, 448] on div "RSS Podcast Email [PERSON_NAME] [EMAIL_ADDRESS][DOMAIN_NAME] [EMAIL_ADDRESS][DO…" at bounding box center [457, 471] width 479 height 59
drag, startPoint x: 413, startPoint y: 448, endPoint x: 460, endPoint y: 448, distance: 47.3
copy p "[EMAIL_ADDRESS][DOMAIN_NAME]"
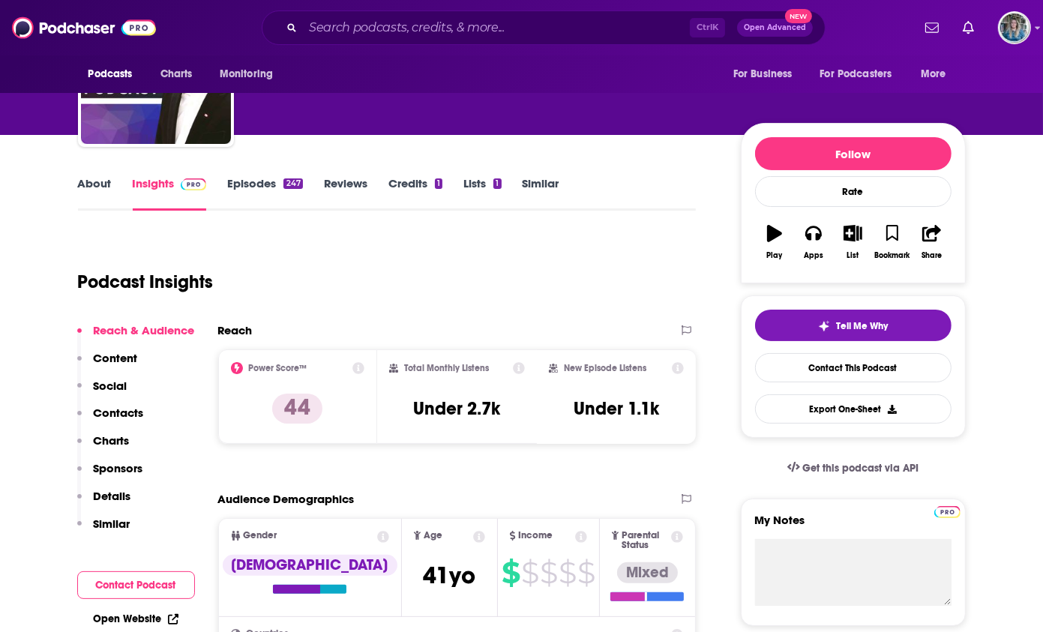
scroll to position [0, 0]
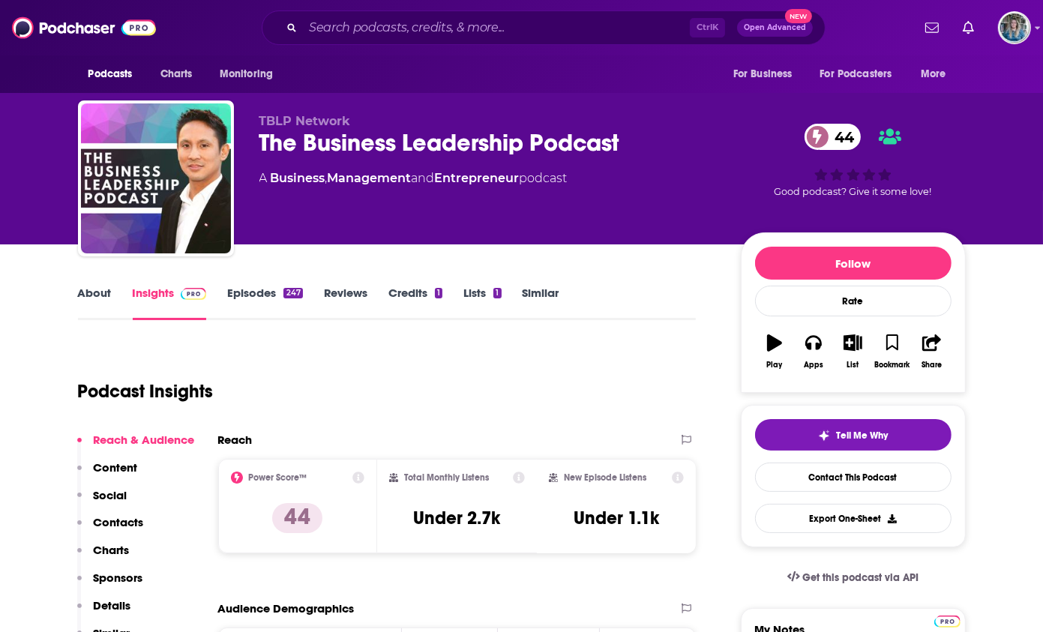
click at [102, 296] on link "About" at bounding box center [95, 303] width 34 height 35
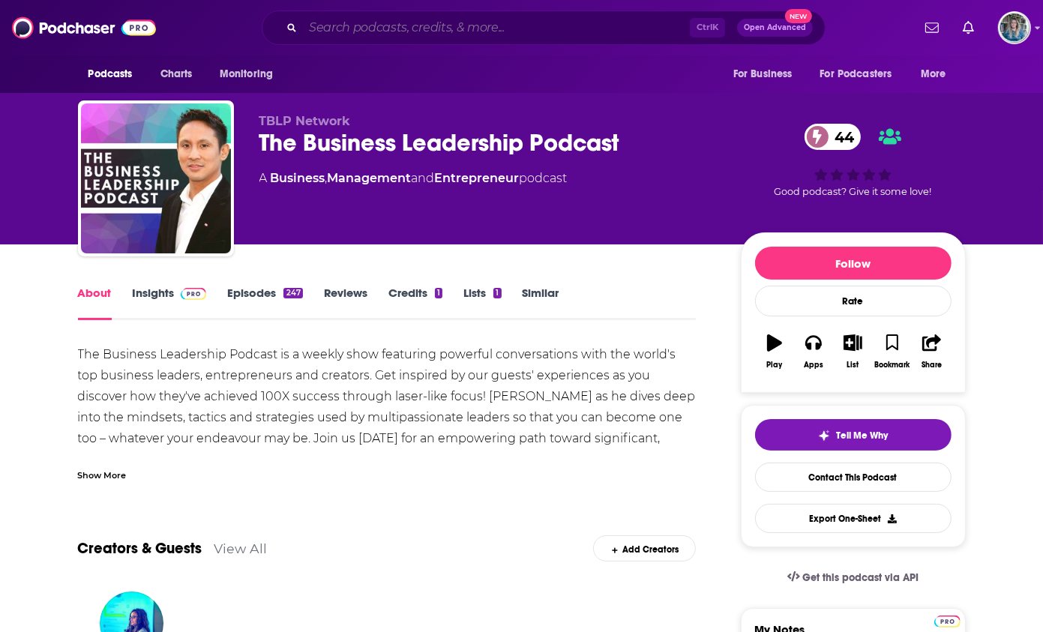
click at [473, 26] on input "Search podcasts, credits, & more..." at bounding box center [496, 28] width 387 height 24
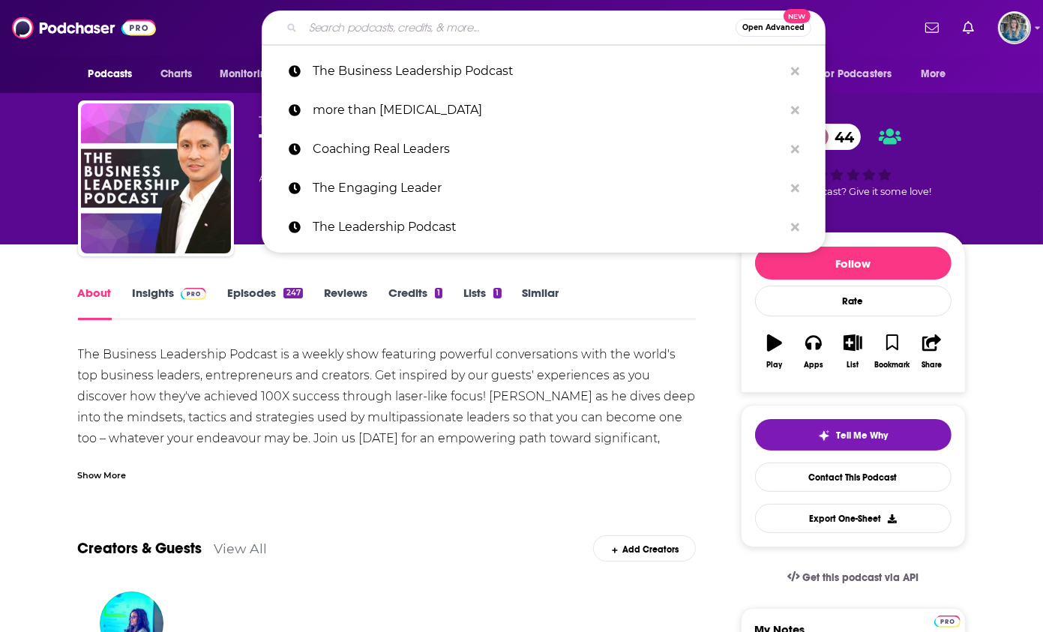
click at [460, 26] on input "Search podcasts, credits, & more..." at bounding box center [519, 28] width 433 height 24
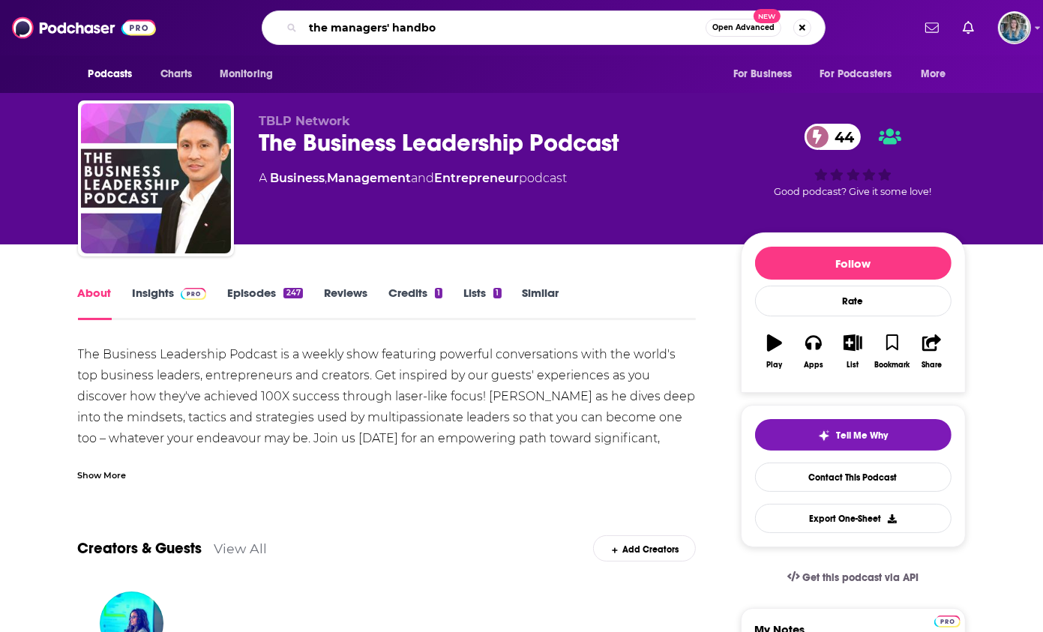
scroll to position [0, 68]
type input "the managers' handbook"
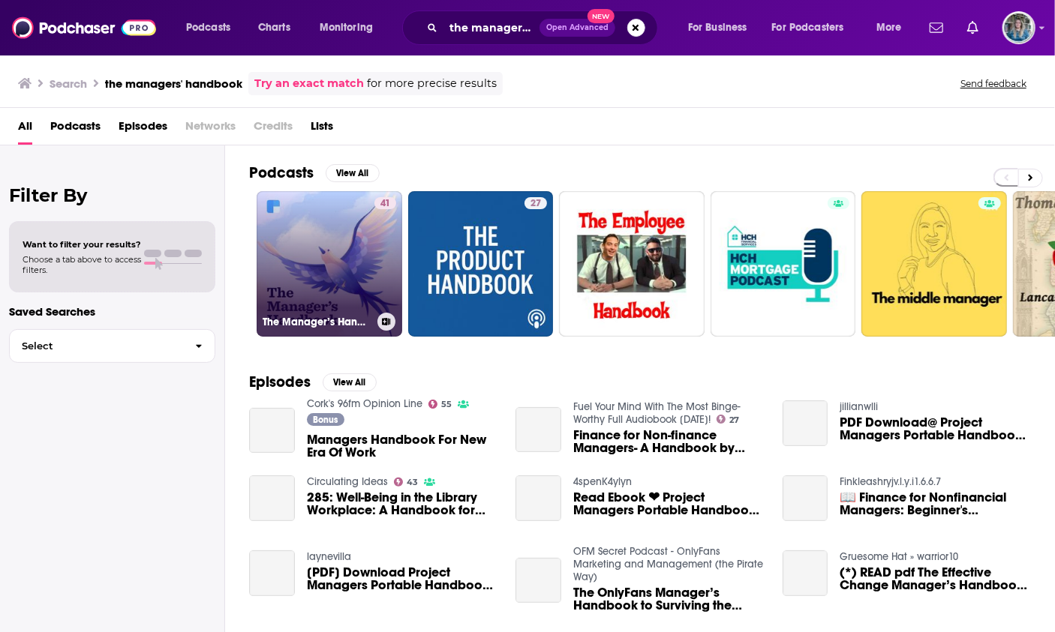
click at [306, 272] on link "41 The Manager’s Handbook Podcast" at bounding box center [330, 264] width 146 height 146
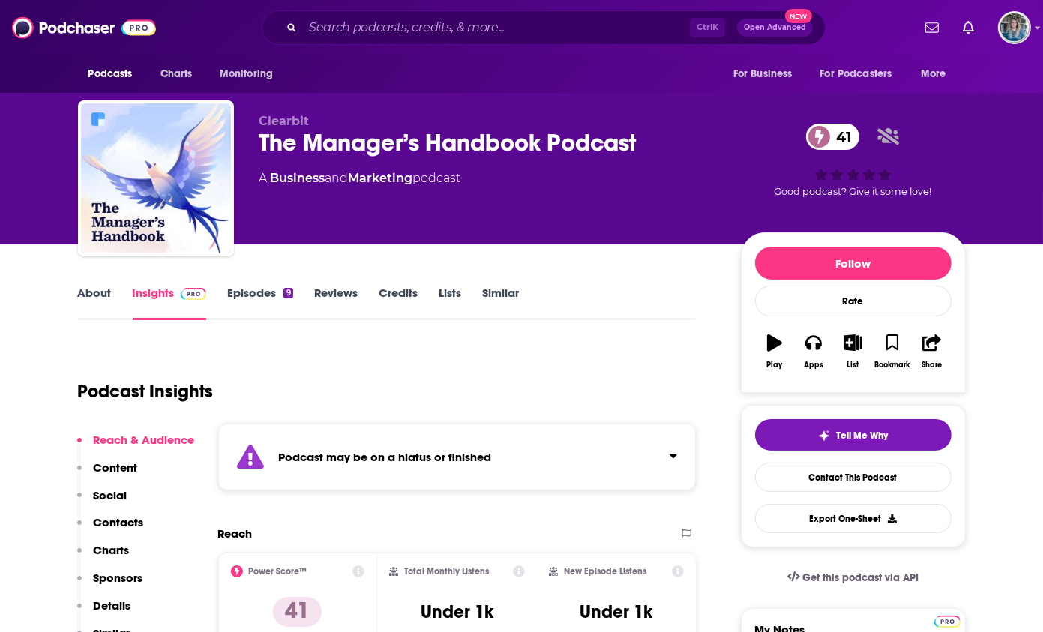
click at [98, 301] on link "About" at bounding box center [95, 303] width 34 height 35
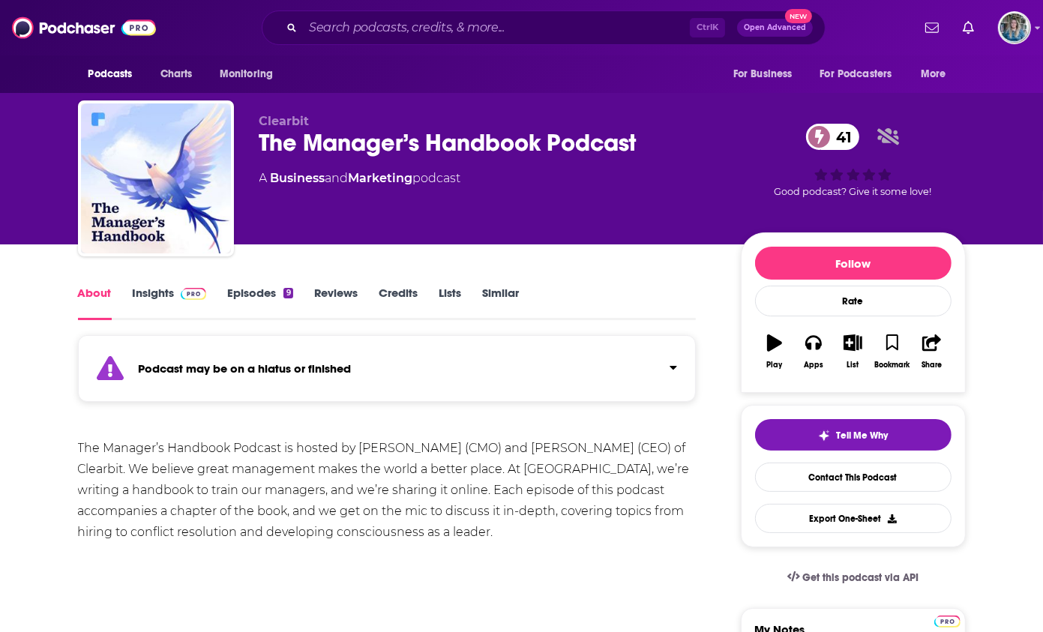
click at [267, 299] on link "Episodes 9" at bounding box center [259, 303] width 65 height 35
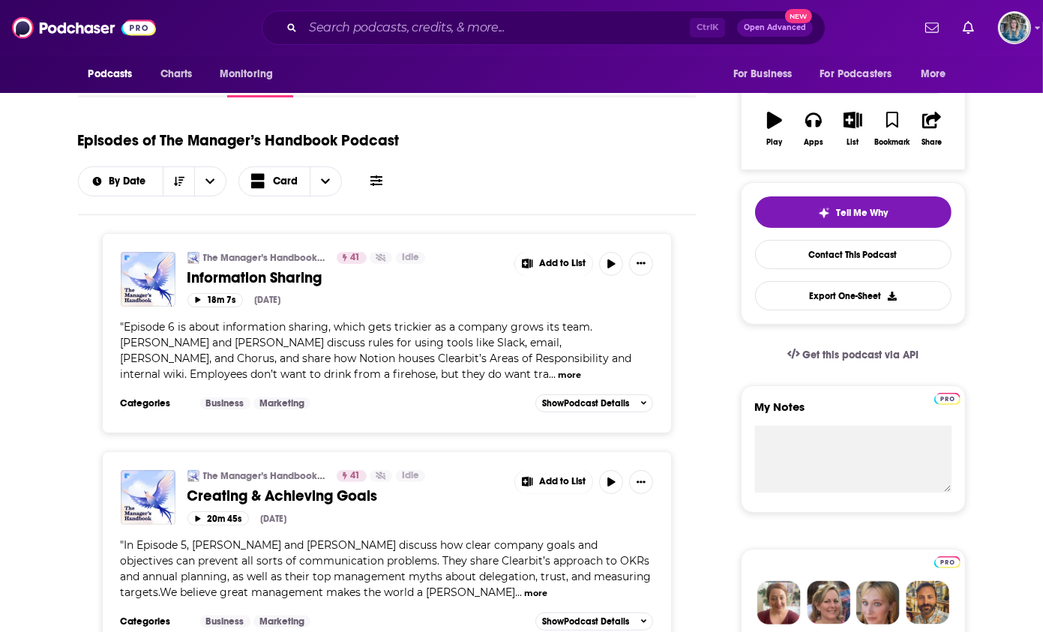
scroll to position [300, 0]
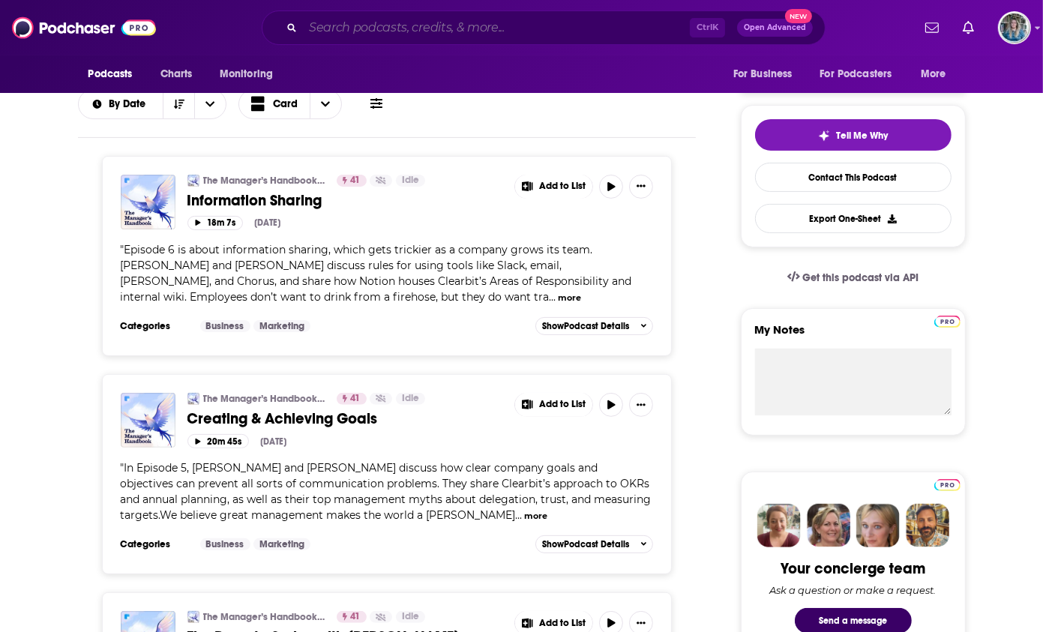
click at [491, 32] on input "Search podcasts, credits, & more..." at bounding box center [496, 28] width 387 height 24
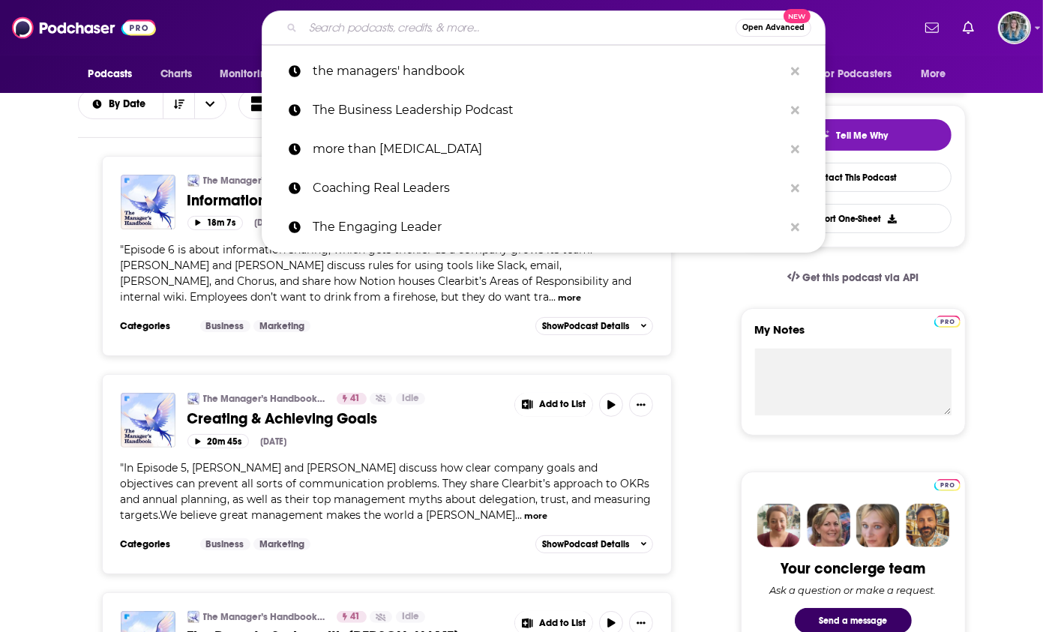
paste input "The Look and Sound of Leadership"
type input "The Look and Sound of Leadership"
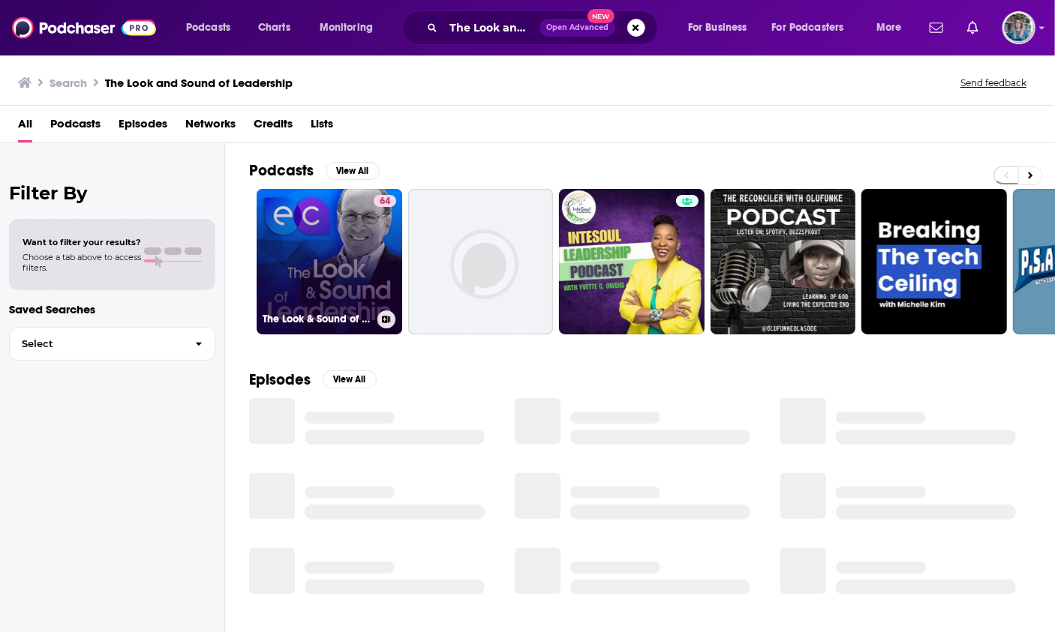
click at [317, 257] on link "64 The Look & Sound of Leadership" at bounding box center [330, 262] width 146 height 146
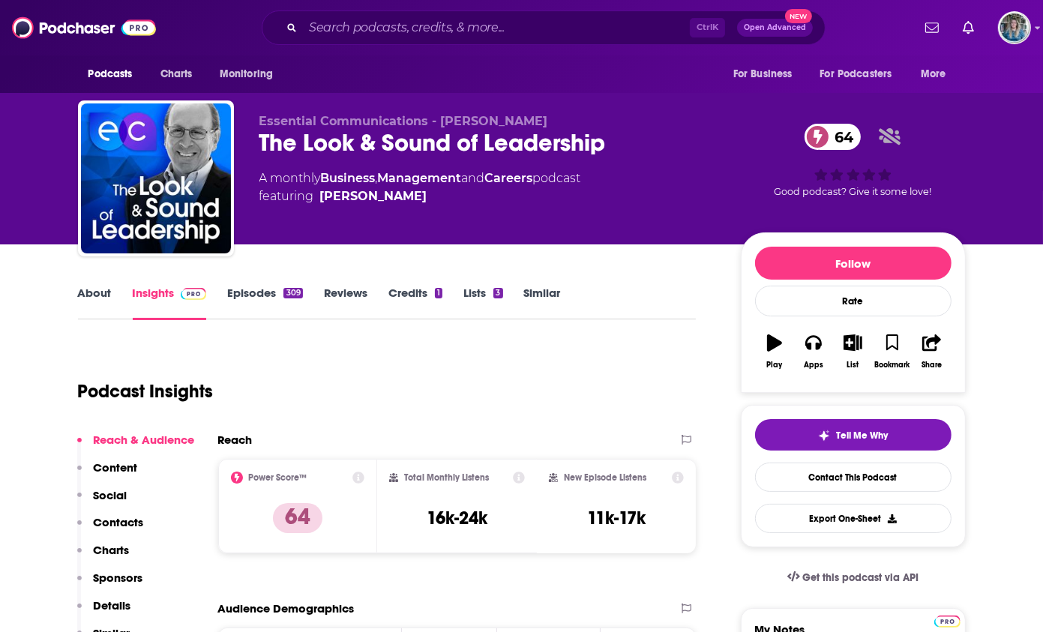
click at [90, 297] on link "About" at bounding box center [95, 303] width 34 height 35
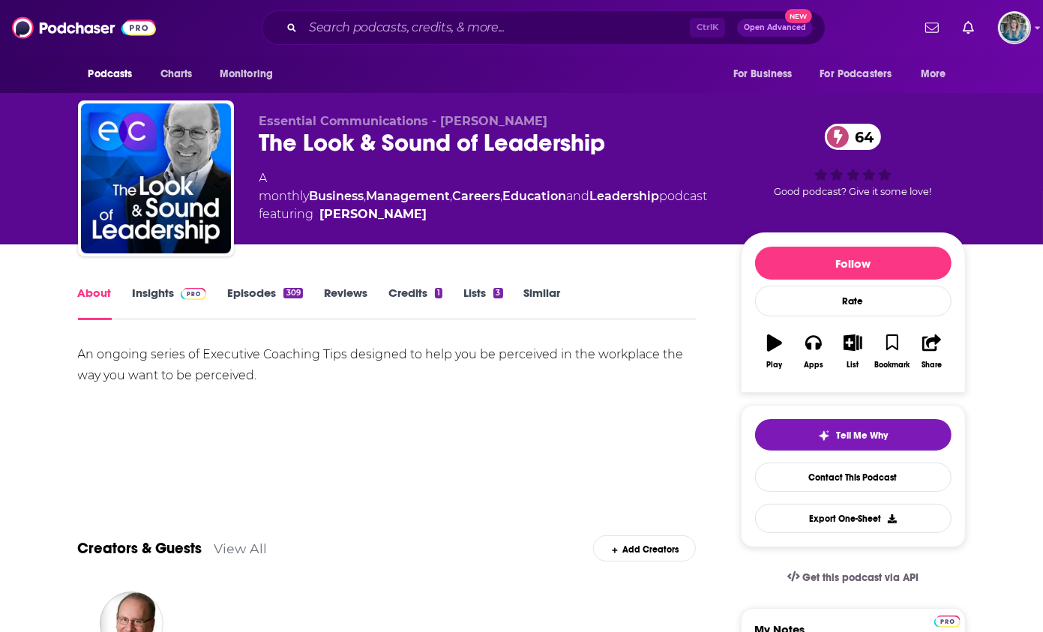
click at [162, 299] on link "Insights" at bounding box center [170, 303] width 74 height 35
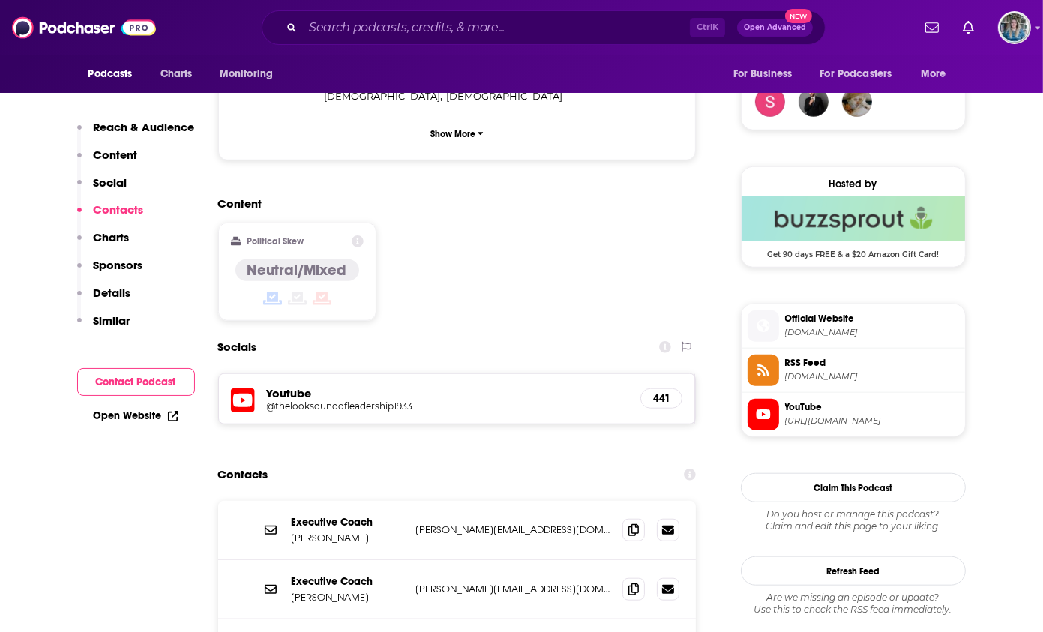
scroll to position [1200, 0]
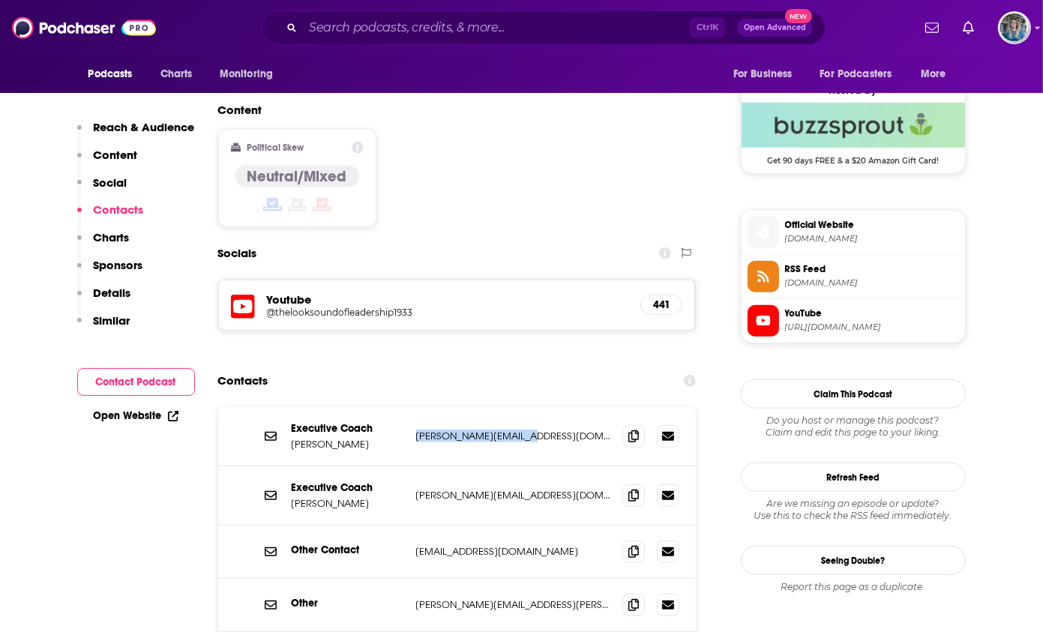
drag, startPoint x: 536, startPoint y: 316, endPoint x: 416, endPoint y: 311, distance: 120.8
click at [416, 430] on p "tom@essentialcomm.com" at bounding box center [513, 436] width 195 height 13
drag, startPoint x: 416, startPoint y: 311, endPoint x: 441, endPoint y: 317, distance: 26.2
copy p "tom@essentialcomm.com"
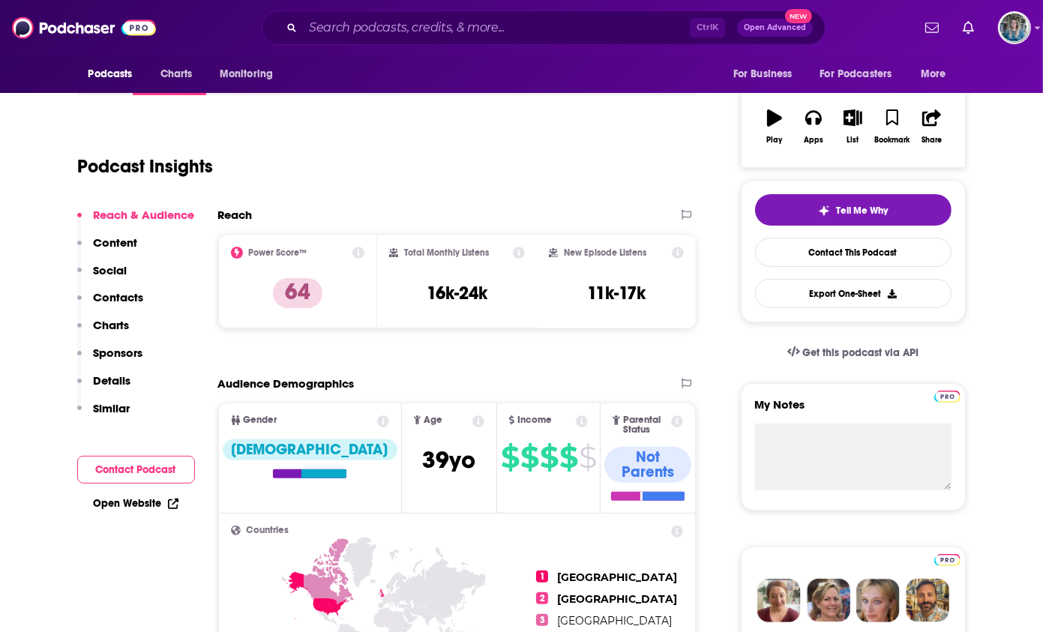
scroll to position [0, 0]
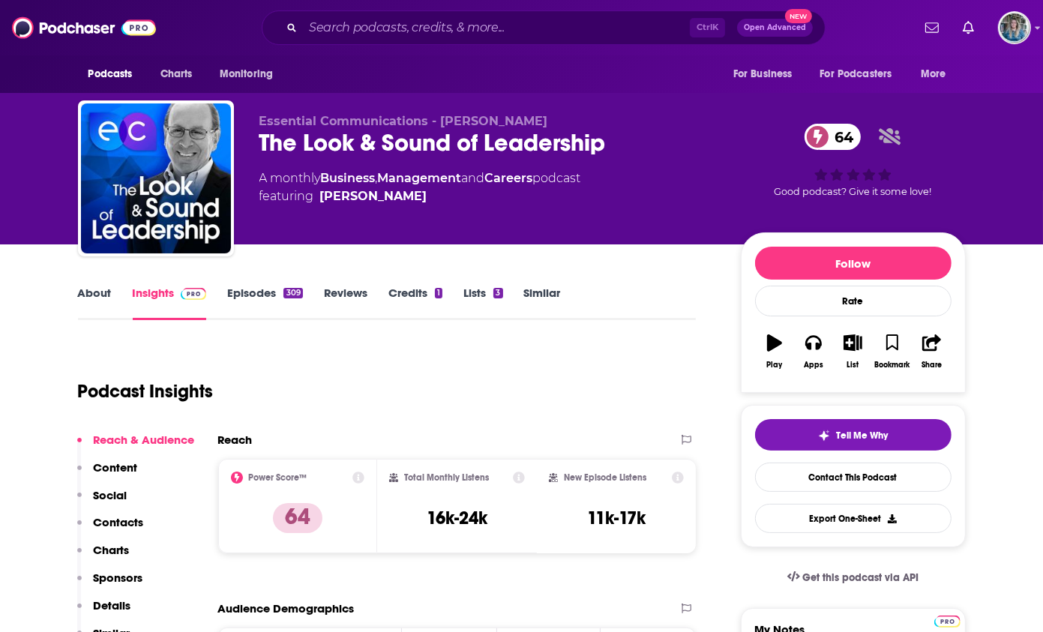
click at [260, 284] on div "About Insights Episodes 309 Reviews Credits 1 Lists 3 Similar" at bounding box center [387, 302] width 619 height 37
click at [245, 293] on link "Episodes 309" at bounding box center [264, 303] width 75 height 35
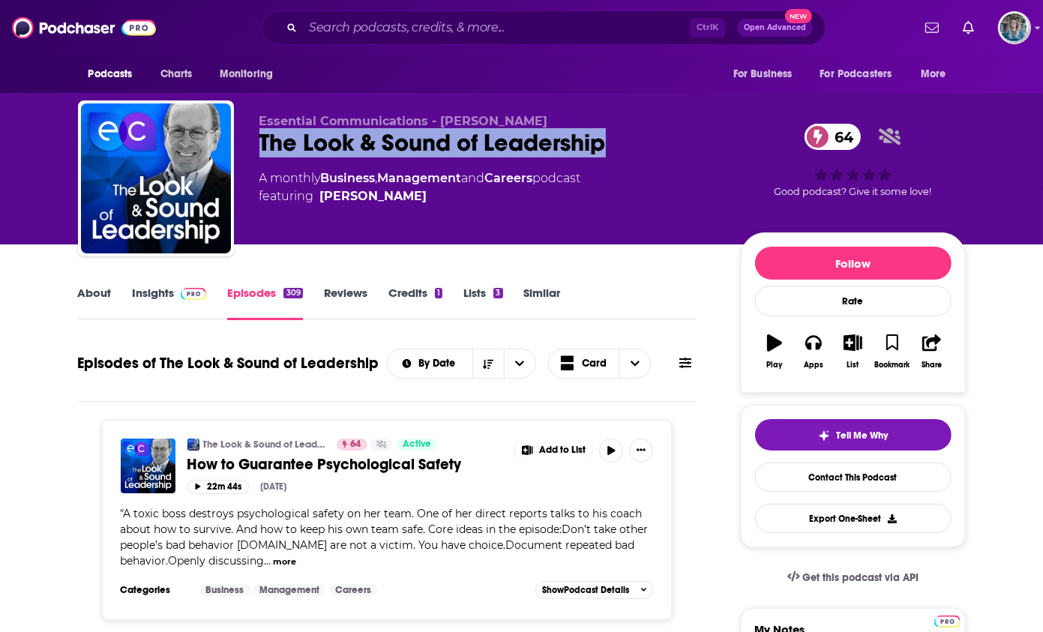
drag, startPoint x: 624, startPoint y: 144, endPoint x: 253, endPoint y: 149, distance: 371.3
click at [253, 149] on div "Essential Communications - Tom Henschel The Look & Sound of Leadership 64 A mon…" at bounding box center [522, 182] width 888 height 162
drag, startPoint x: 253, startPoint y: 149, endPoint x: 326, endPoint y: 143, distance: 73.7
copy h2 "The Look & Sound of Leadership"
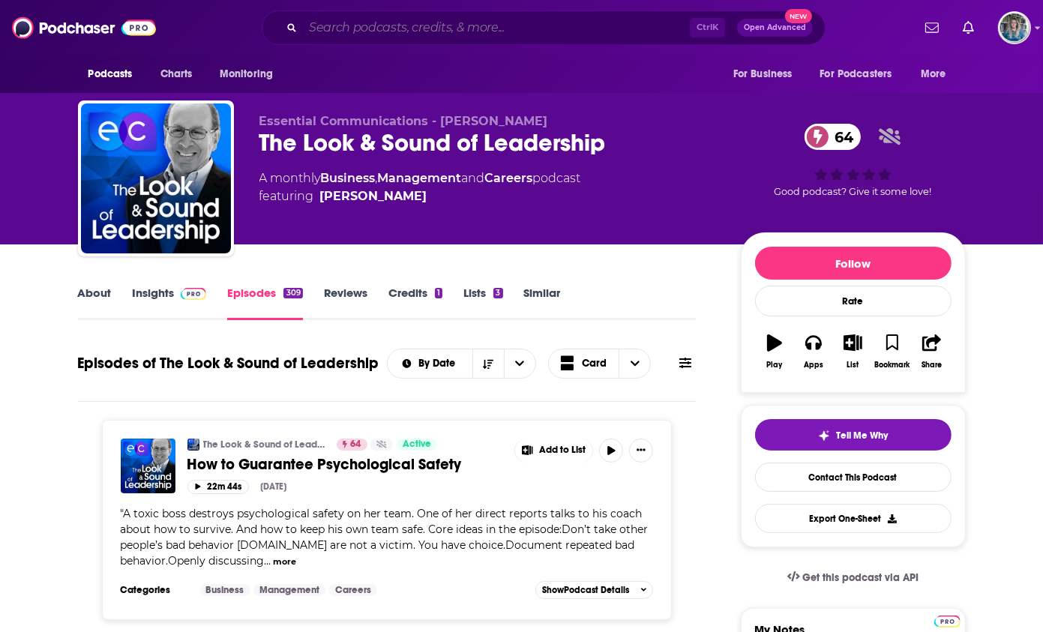
click at [474, 23] on input "Search podcasts, credits, & more..." at bounding box center [496, 28] width 387 height 24
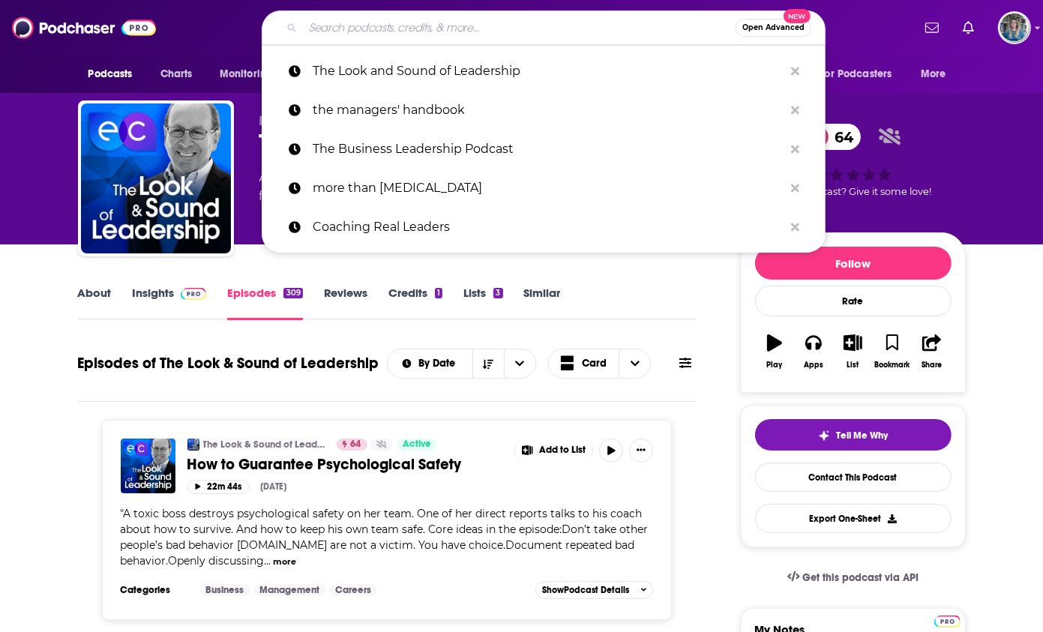
paste input "How Leaders Lead"
type input "How Leaders Lead"
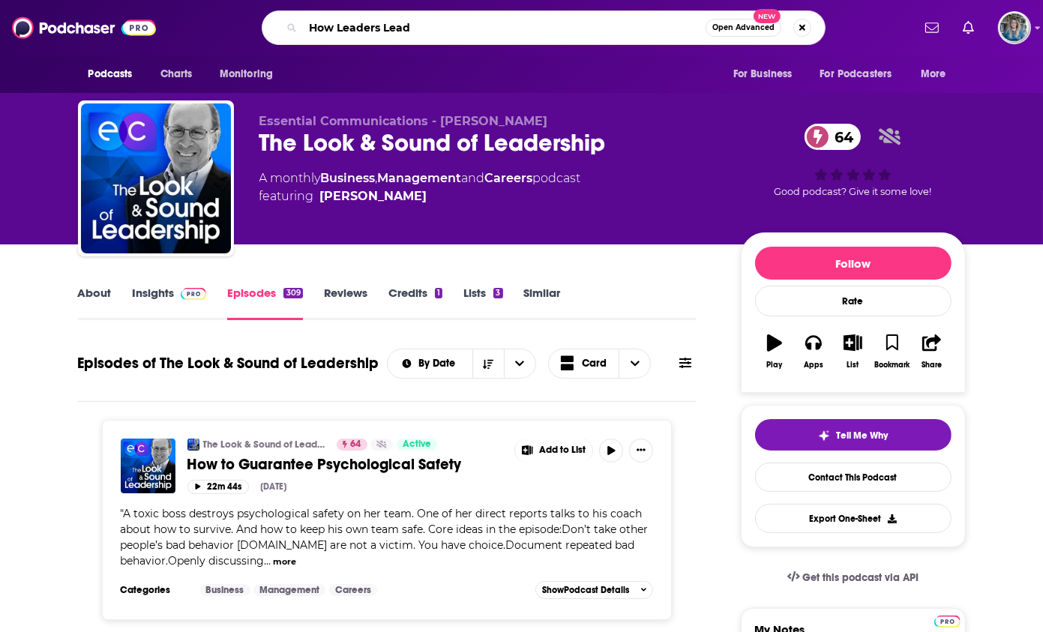
scroll to position [0, 30]
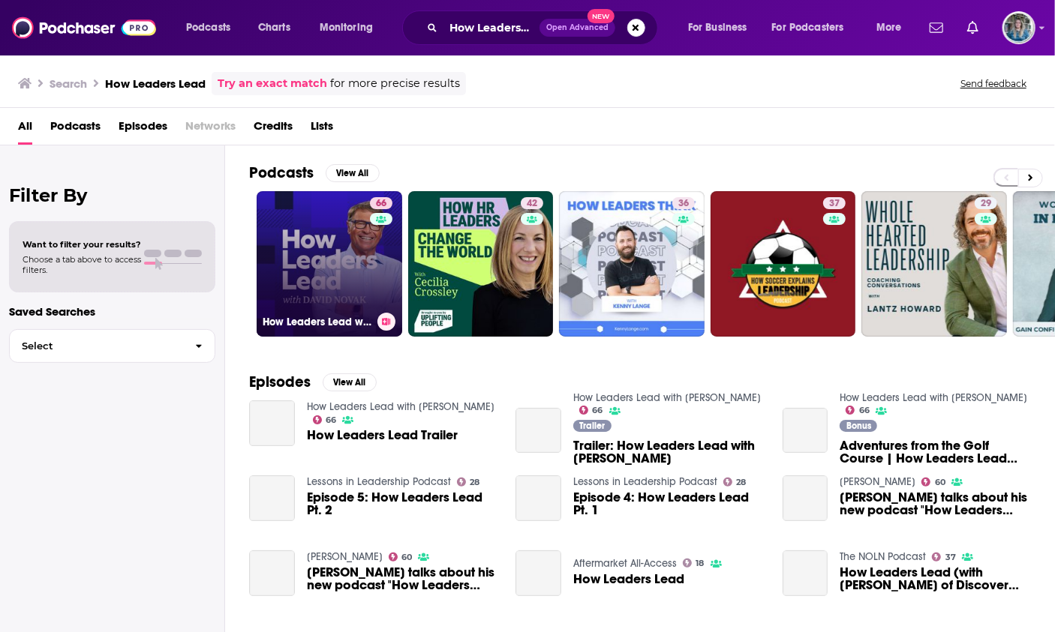
click at [357, 281] on link "66 How Leaders Lead with David Novak" at bounding box center [330, 264] width 146 height 146
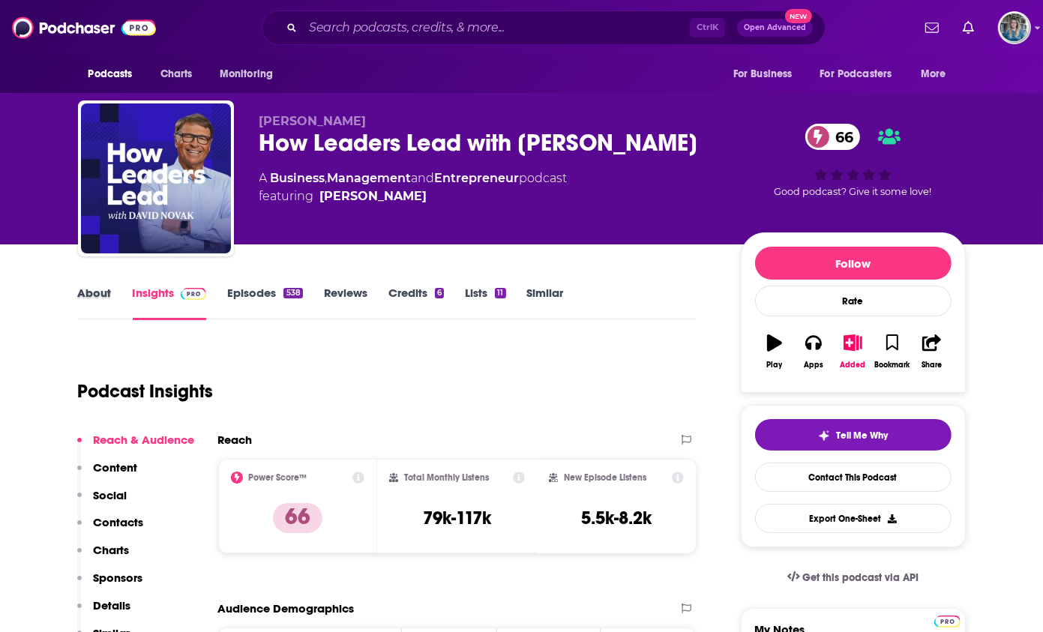
click at [126, 293] on div "About" at bounding box center [105, 303] width 55 height 35
click at [89, 293] on link "About" at bounding box center [95, 303] width 34 height 35
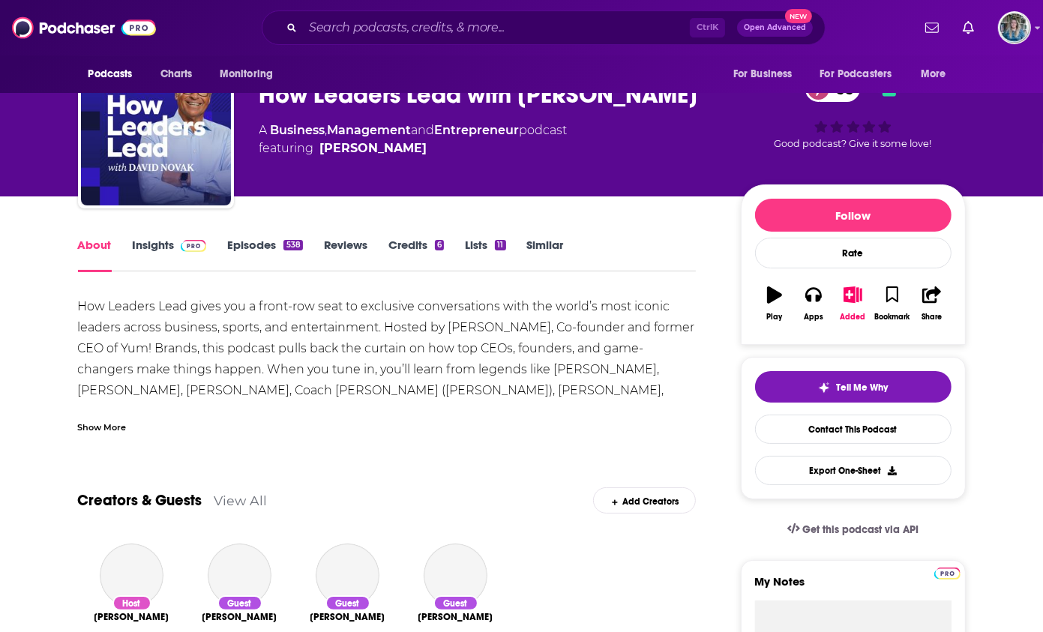
scroll to position [75, 0]
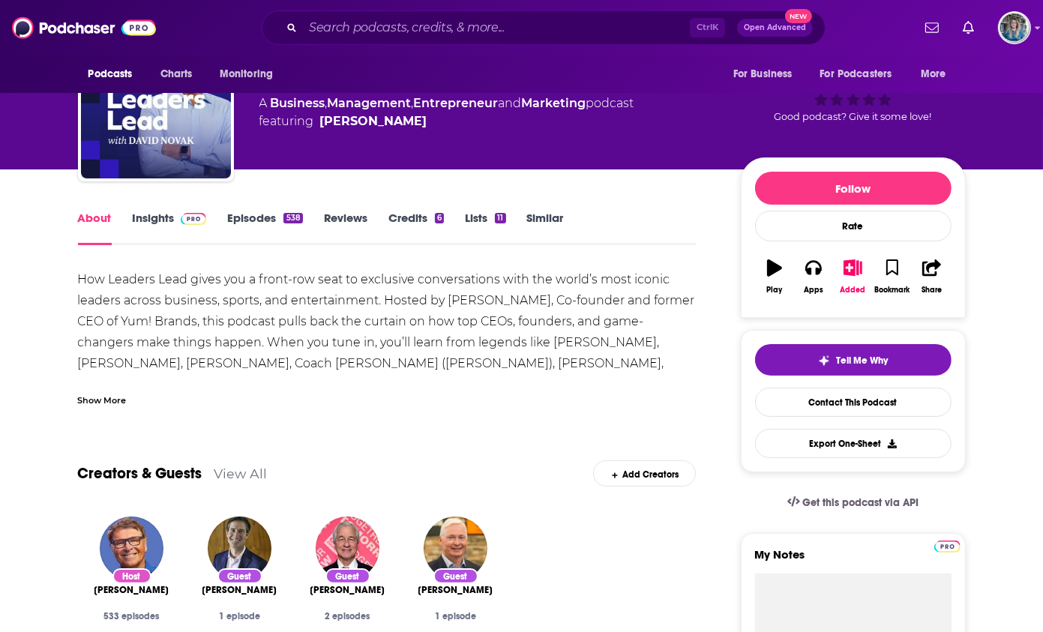
click at [86, 396] on div "Show More" at bounding box center [102, 399] width 49 height 14
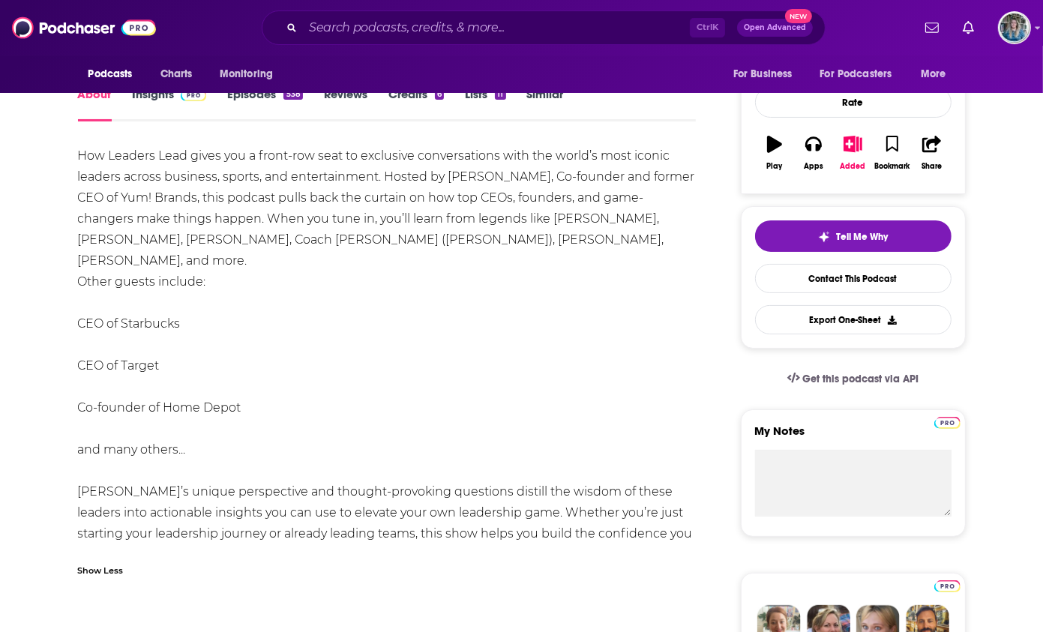
scroll to position [225, 0]
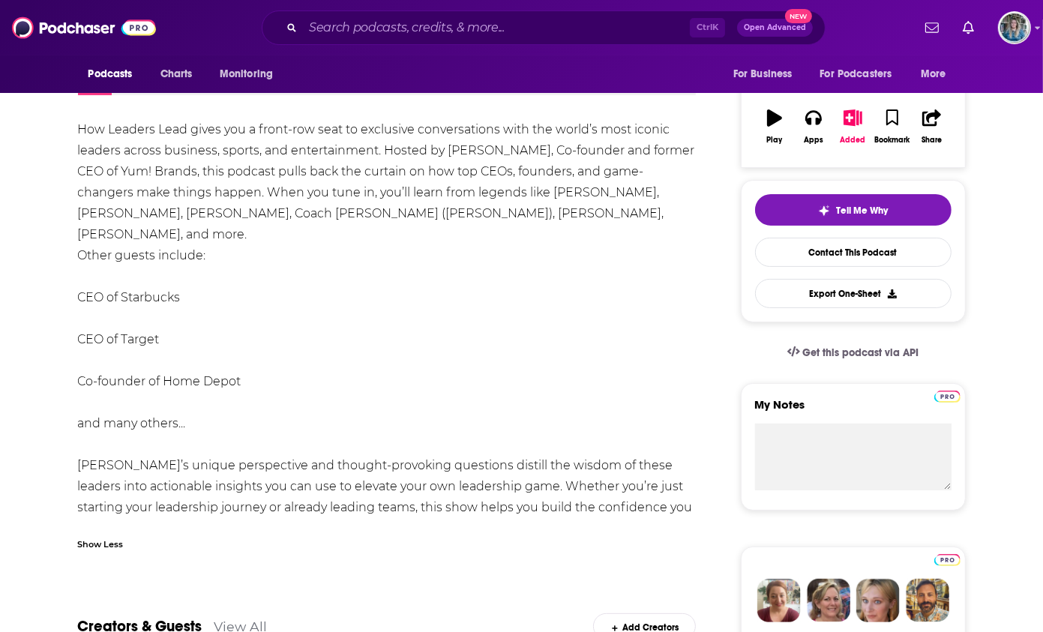
click at [177, 75] on span at bounding box center [191, 68] width 32 height 14
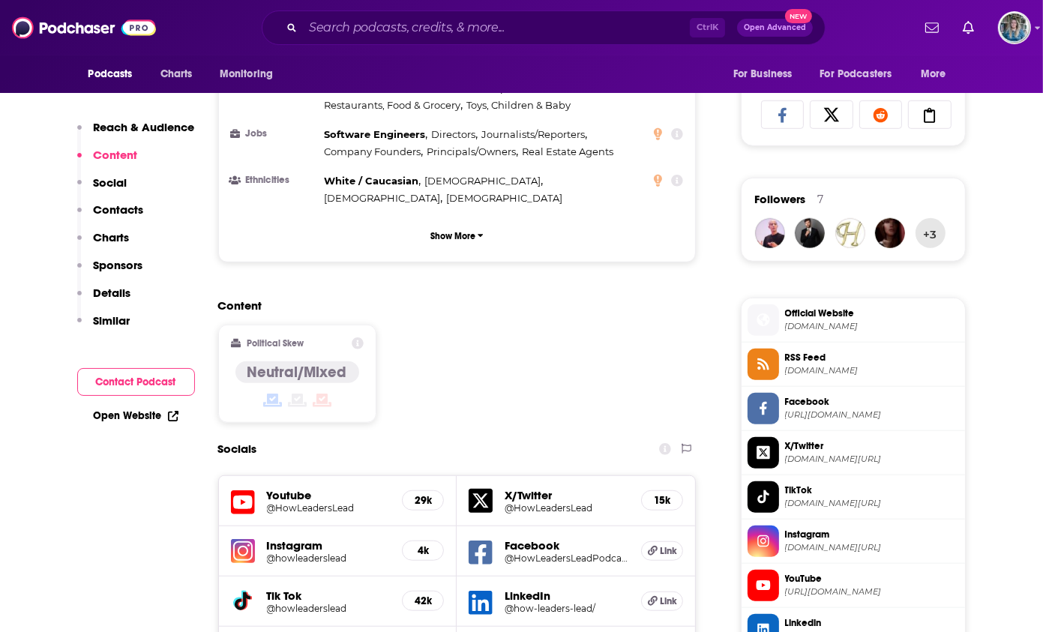
scroll to position [1275, 0]
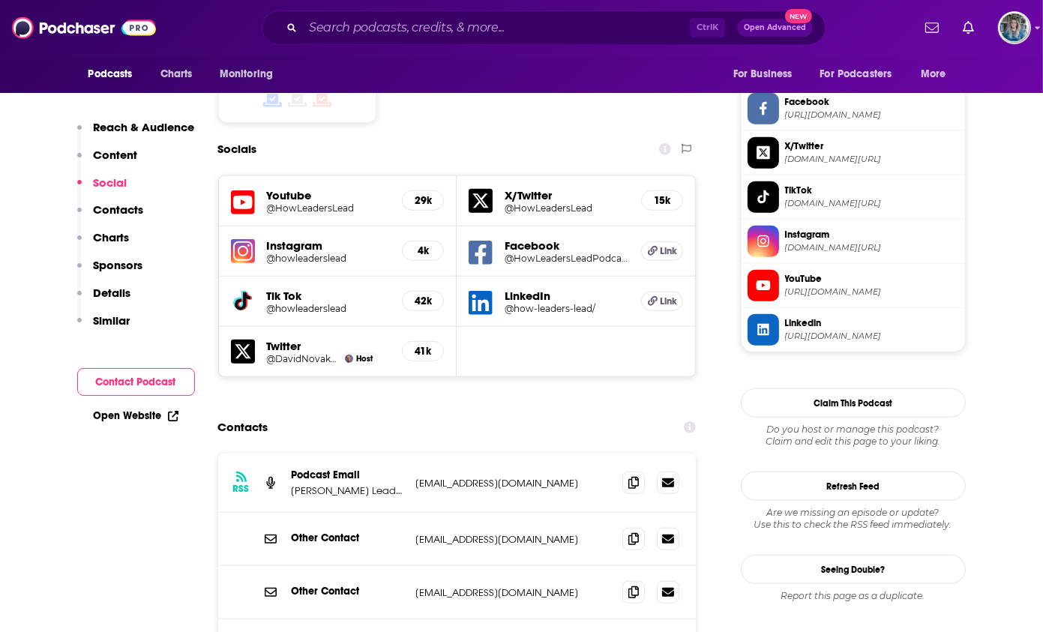
click at [542, 477] on p "podcast@davidnovakleadership.com" at bounding box center [513, 483] width 195 height 13
drag, startPoint x: 542, startPoint y: 395, endPoint x: 510, endPoint y: 392, distance: 31.6
copy div "podcast@davidnovakleadership.com podcast@davidnovakleadership.com"
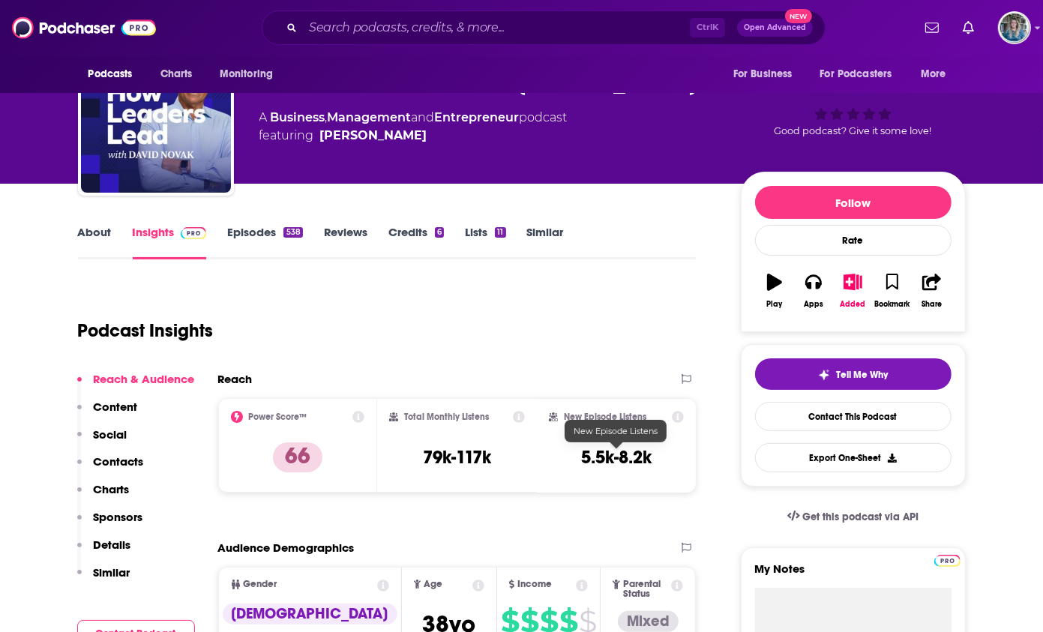
scroll to position [0, 0]
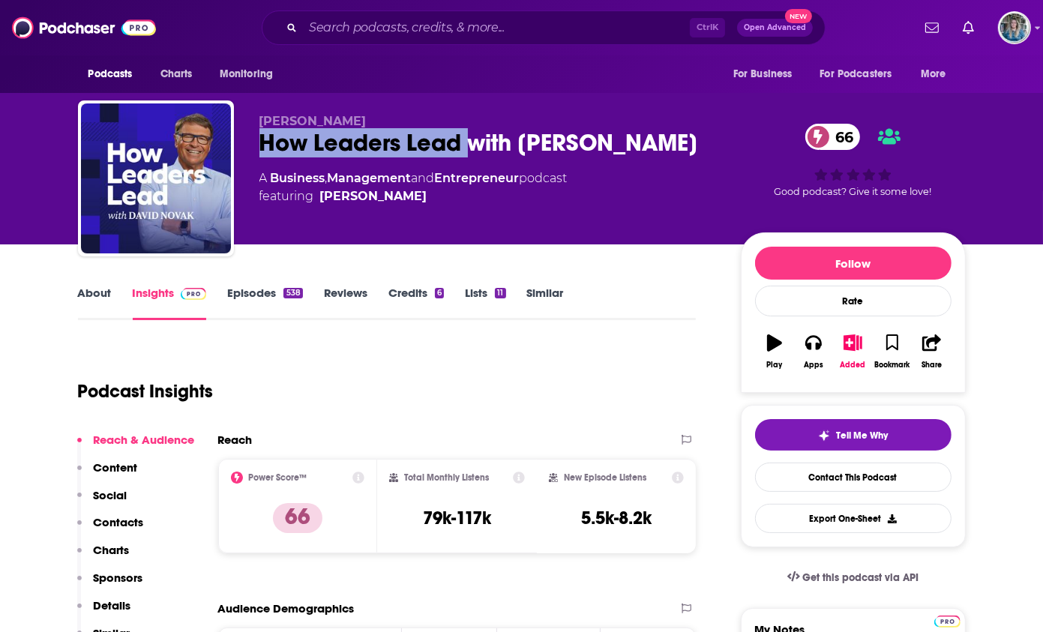
drag, startPoint x: 470, startPoint y: 149, endPoint x: 263, endPoint y: 149, distance: 206.3
click at [263, 149] on div "How Leaders Lead with David Novak 66" at bounding box center [489, 142] width 458 height 29
drag, startPoint x: 263, startPoint y: 149, endPoint x: 320, endPoint y: 143, distance: 56.6
copy h2 "How Leaders Lead"
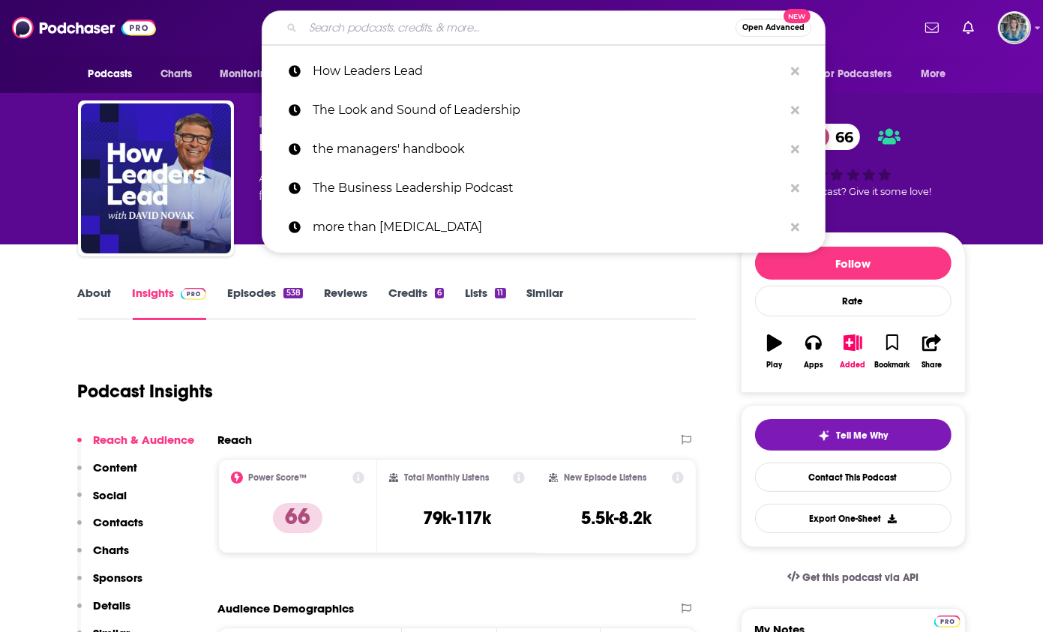
click at [484, 29] on input "Search podcasts, credits, & more..." at bounding box center [519, 28] width 433 height 24
paste input "Radical Candor"
type input "Radical Candor"
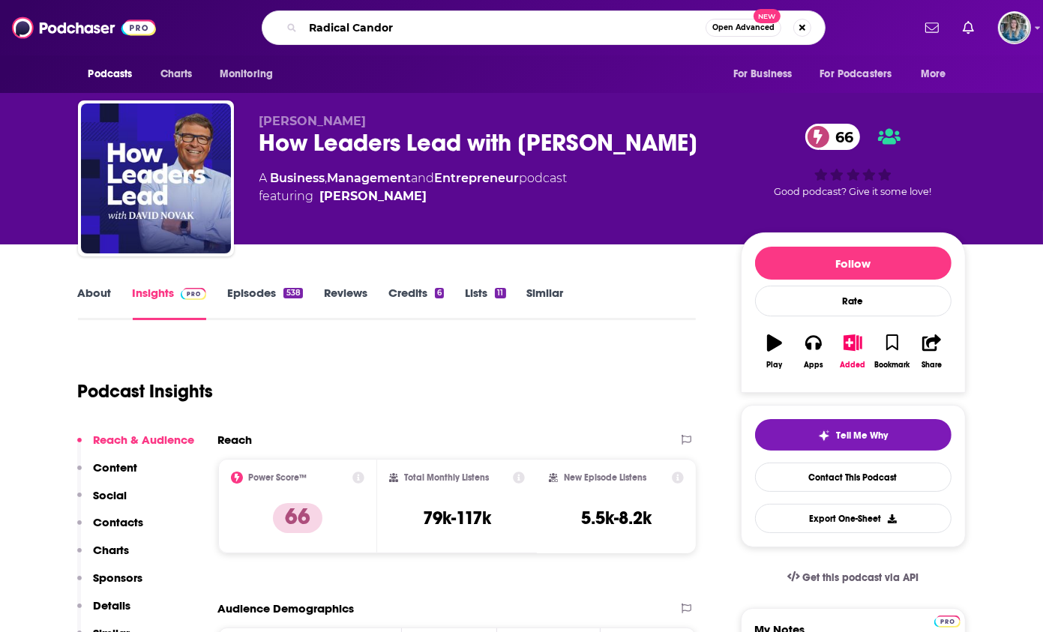
scroll to position [0, 13]
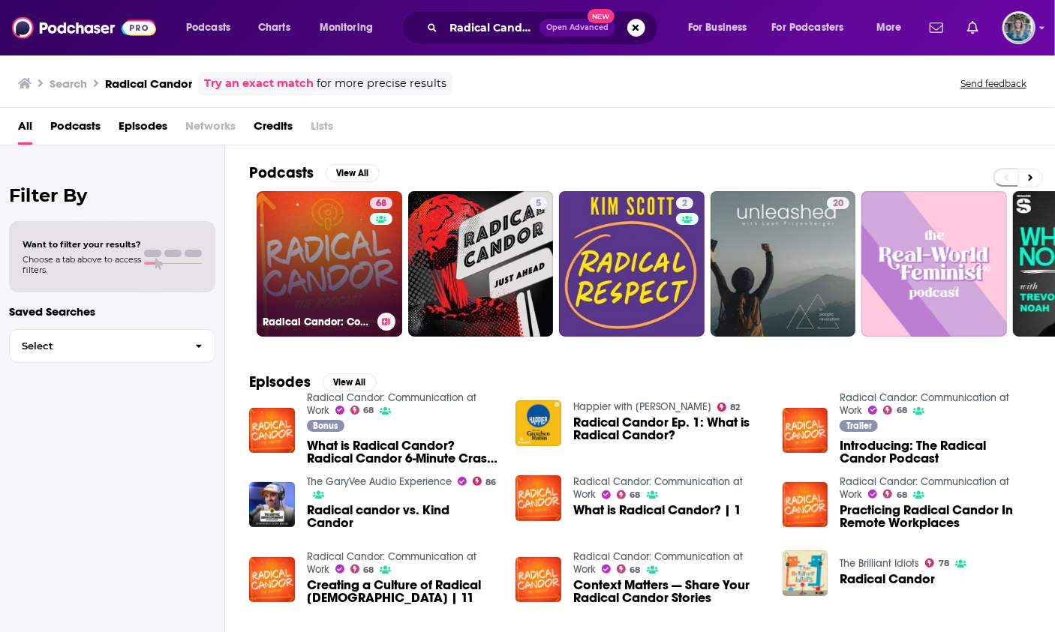
click at [345, 260] on link "68 Radical Candor: Communication at Work" at bounding box center [330, 264] width 146 height 146
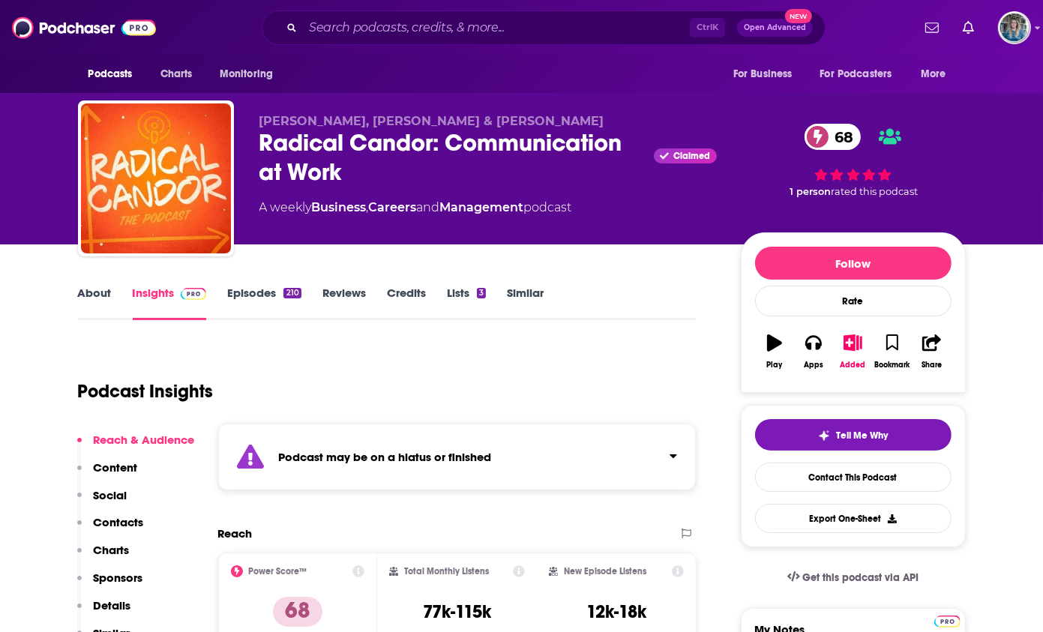
click at [92, 294] on link "About" at bounding box center [95, 303] width 34 height 35
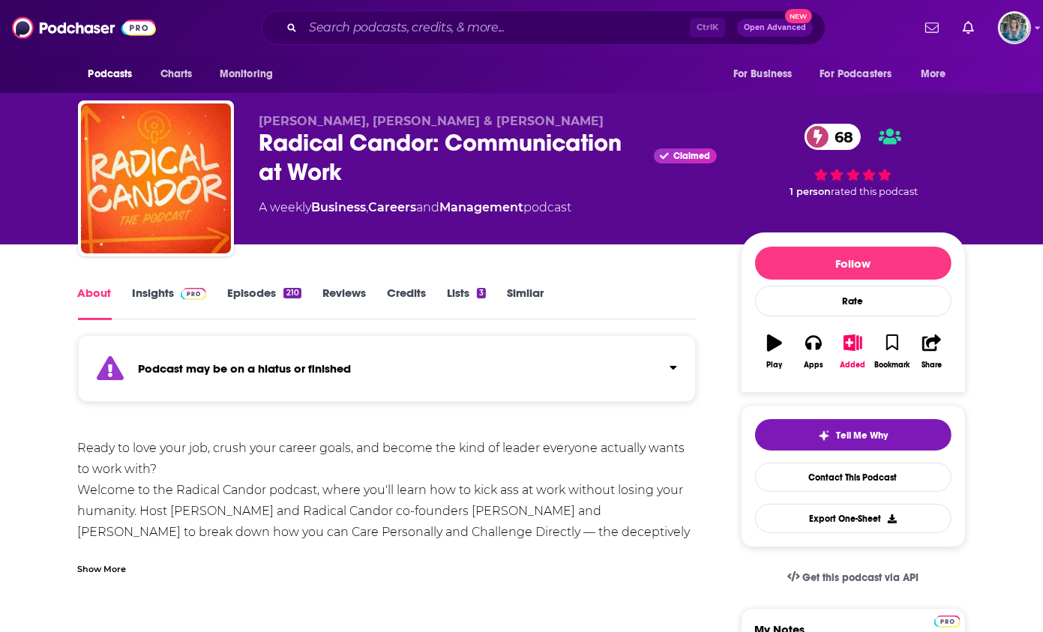
click at [108, 565] on div "Show More" at bounding box center [102, 568] width 49 height 14
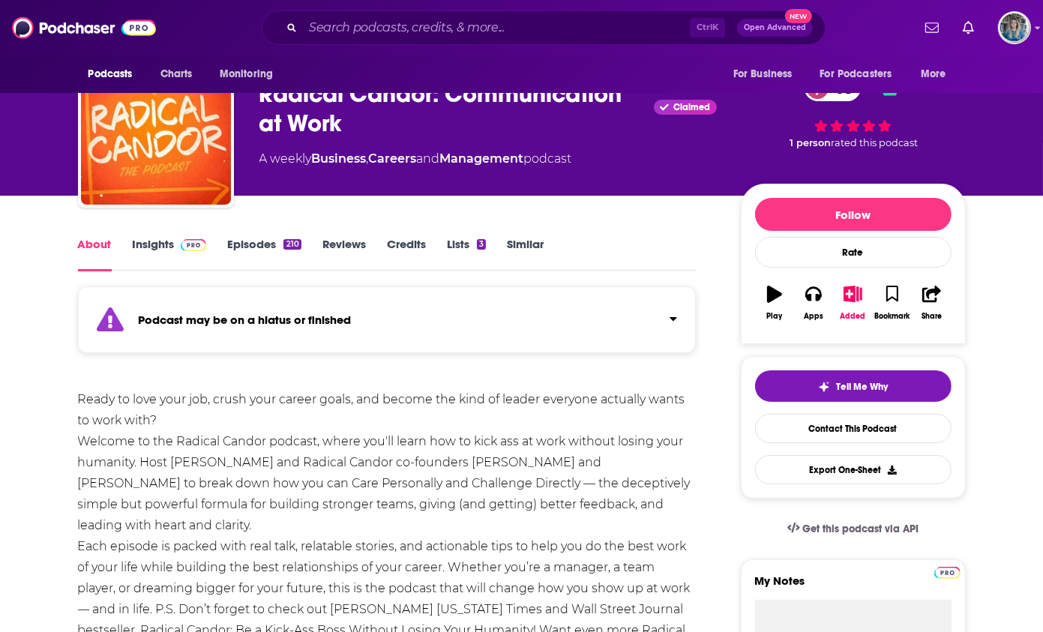
scroll to position [75, 0]
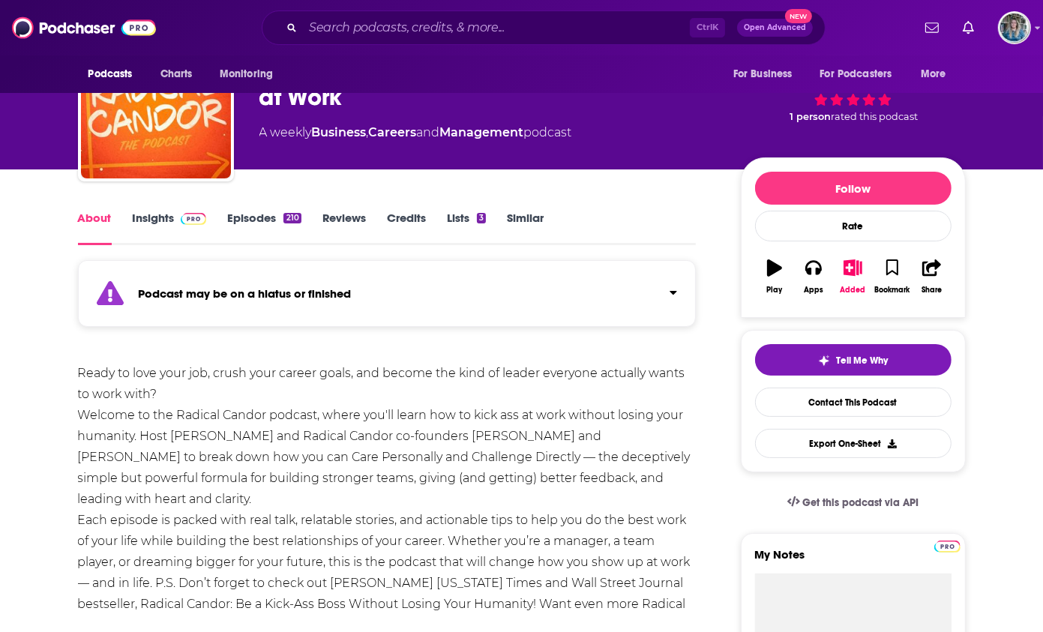
click at [266, 216] on link "Episodes 210" at bounding box center [264, 228] width 74 height 35
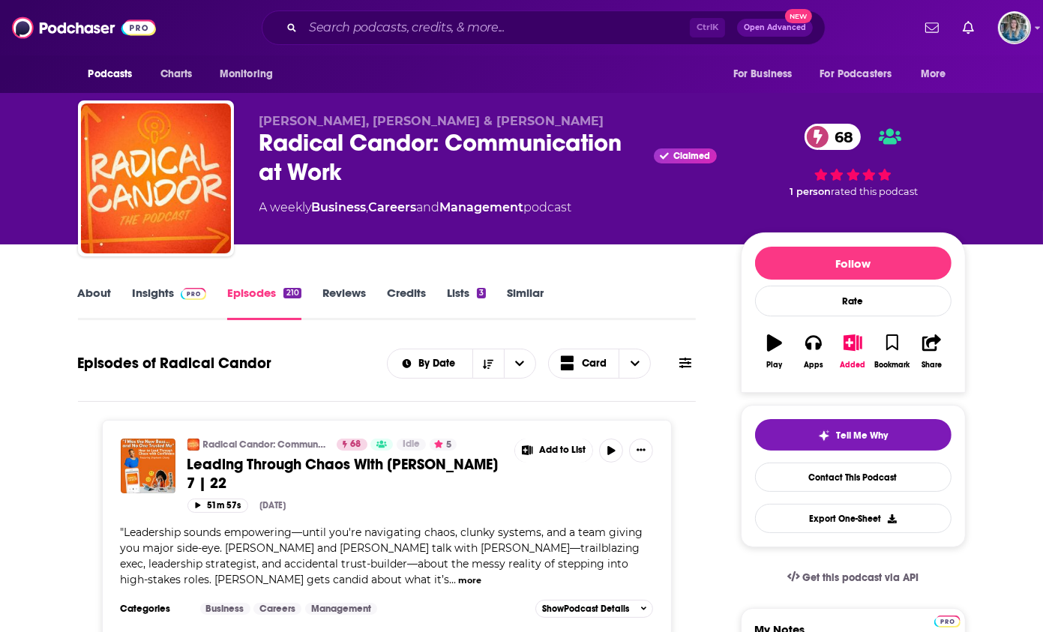
click at [147, 290] on link "Insights" at bounding box center [170, 303] width 74 height 35
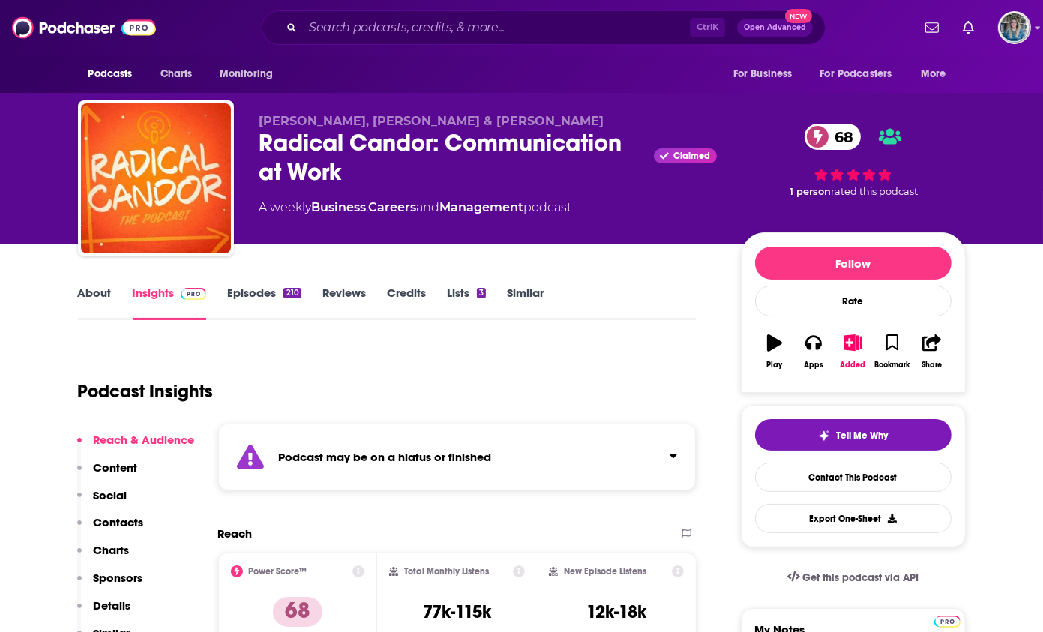
click at [98, 293] on link "About" at bounding box center [95, 303] width 34 height 35
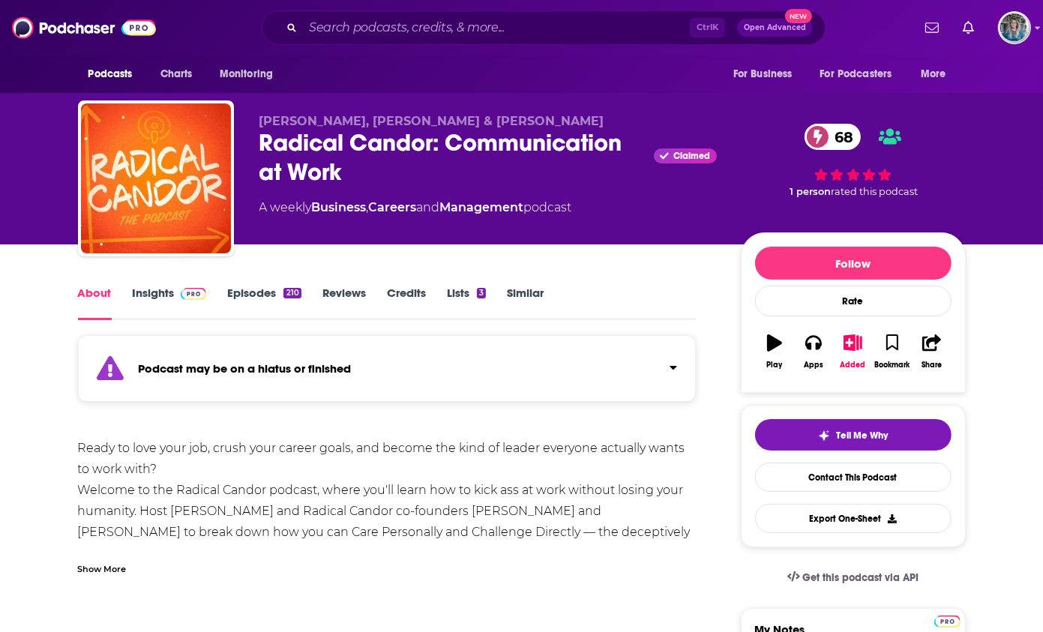
click at [156, 287] on link "Insights" at bounding box center [170, 303] width 74 height 35
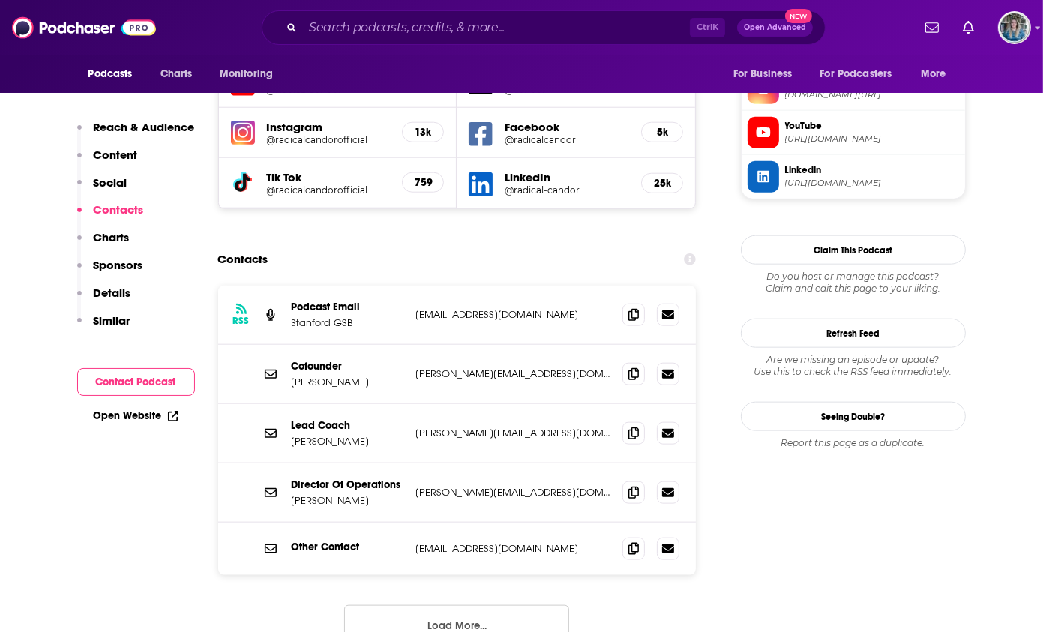
scroll to position [1425, 0]
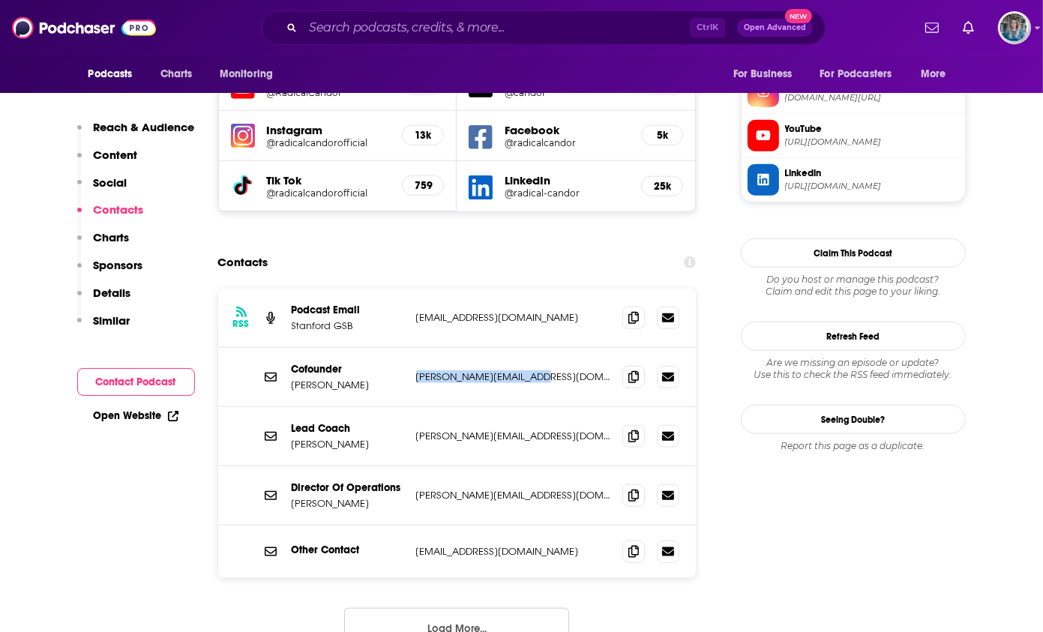
drag, startPoint x: 542, startPoint y: 314, endPoint x: 411, endPoint y: 317, distance: 130.6
click at [411, 348] on div "Cofounder Jason Rosoff jason@radicalcandor.com jason@radicalcandor.com" at bounding box center [457, 377] width 479 height 59
drag, startPoint x: 411, startPoint y: 317, endPoint x: 456, endPoint y: 308, distance: 46.0
copy p "jason@radicalcandor.com"
drag, startPoint x: 533, startPoint y: 371, endPoint x: 414, endPoint y: 371, distance: 118.5
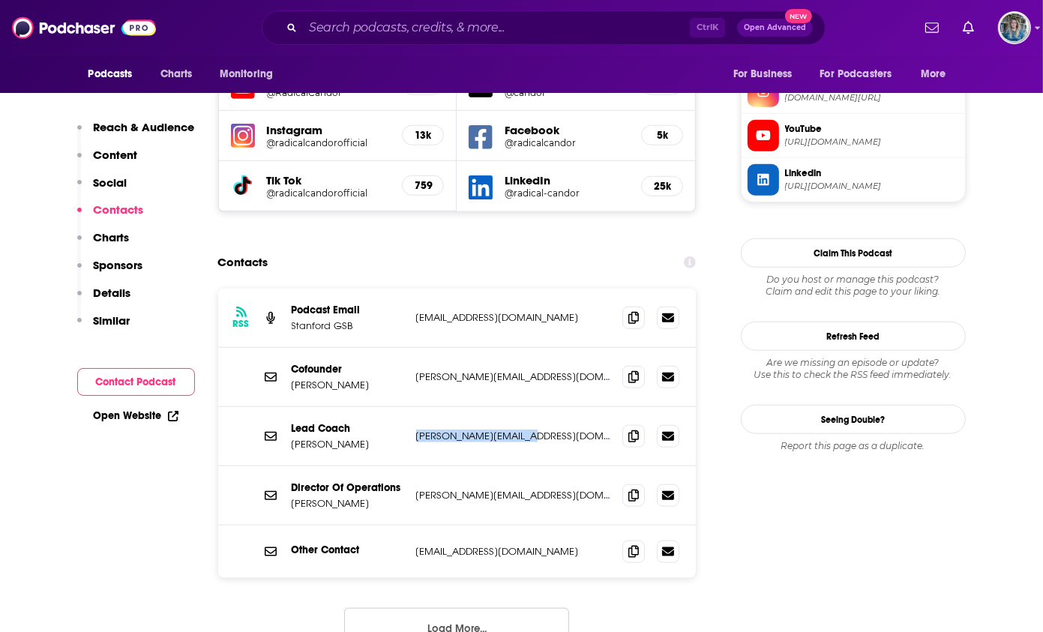
click at [414, 407] on div "Lead Coach Amy Sandler amy@radicalcandor.com amy@radicalcandor.com" at bounding box center [457, 436] width 479 height 59
drag, startPoint x: 414, startPoint y: 371, endPoint x: 450, endPoint y: 371, distance: 36.0
copy p "amy@radicalcandor.com"
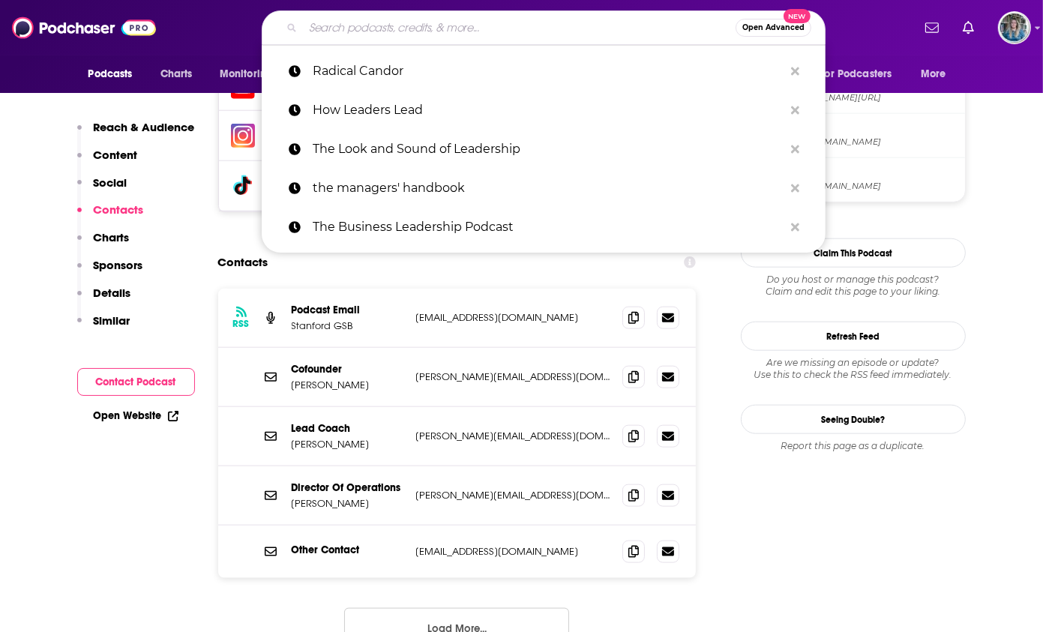
click at [473, 29] on input "Search podcasts, credits, & more..." at bounding box center [519, 28] width 433 height 24
paste input "Jocko Podcast"
type input "Jocko Podcast"
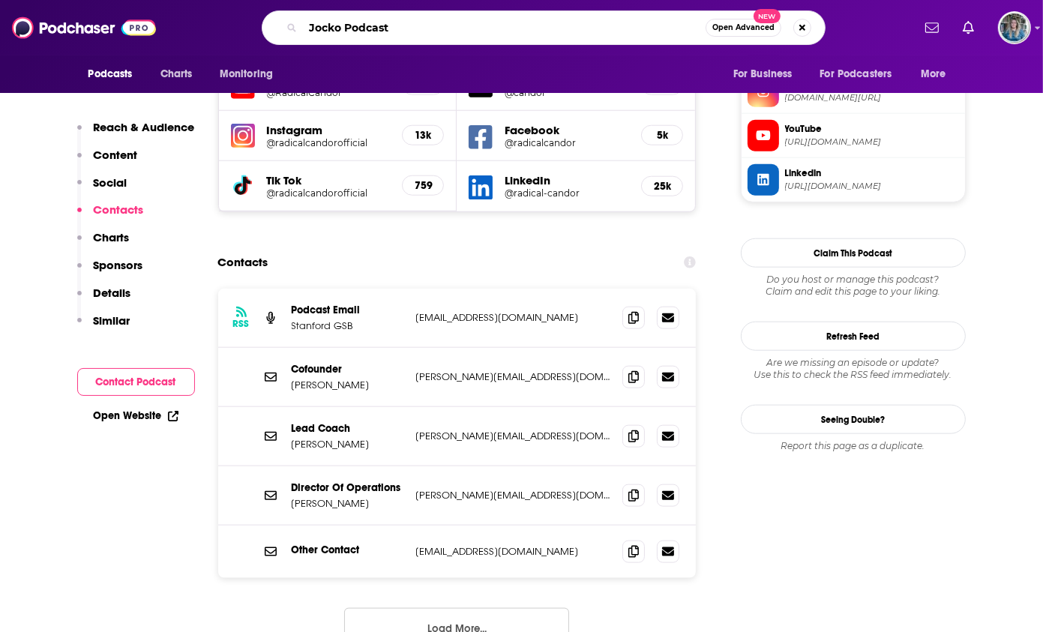
scroll to position [0, 9]
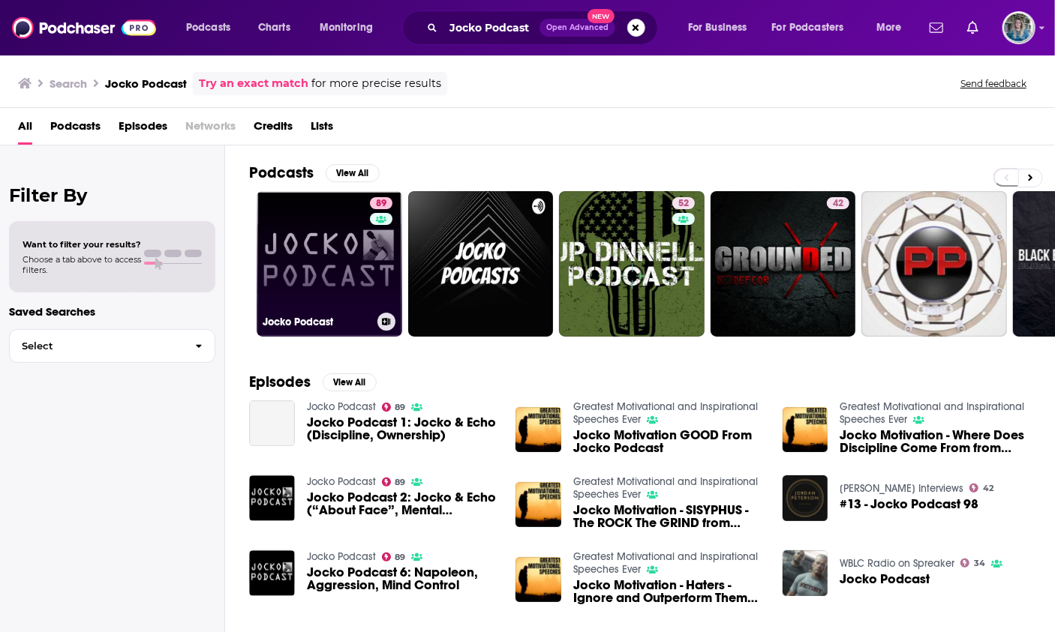
click at [305, 242] on link "89 Jocko Podcast" at bounding box center [330, 264] width 146 height 146
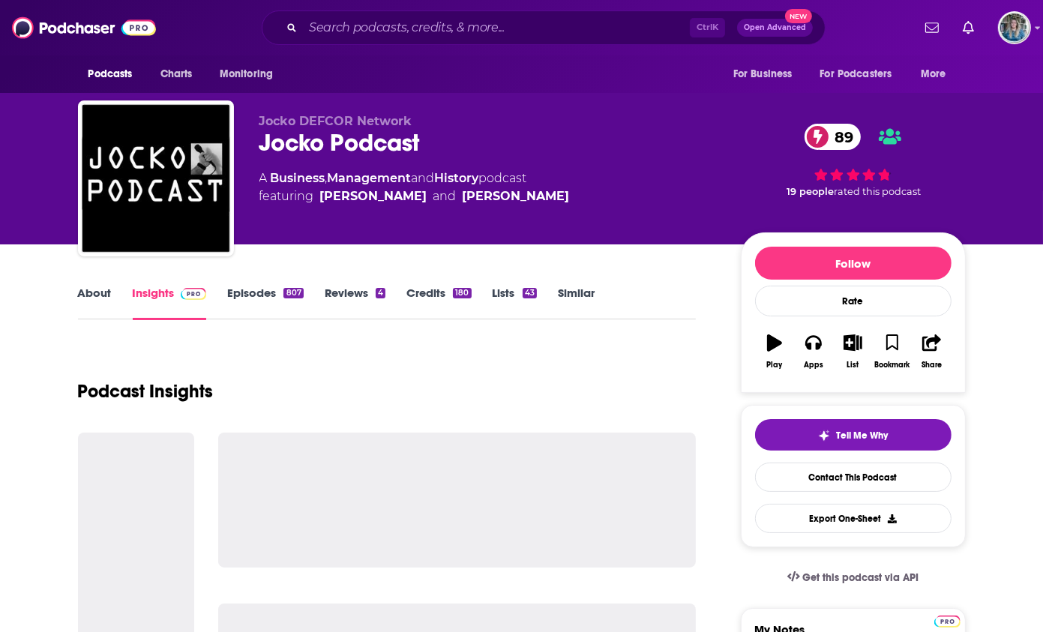
click at [97, 300] on link "About" at bounding box center [95, 303] width 34 height 35
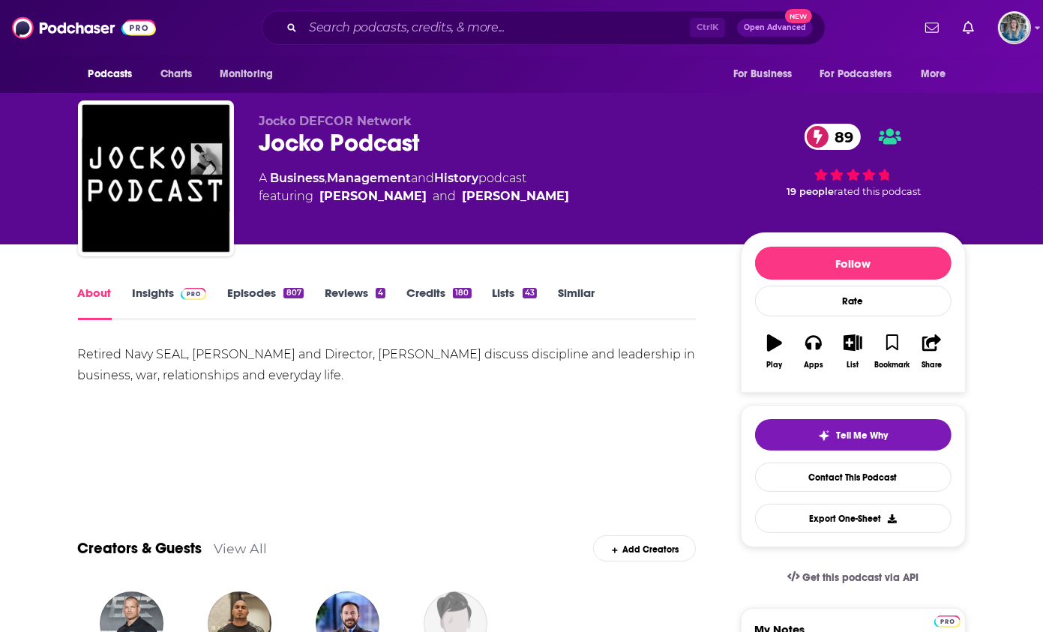
click at [181, 294] on img at bounding box center [194, 294] width 26 height 12
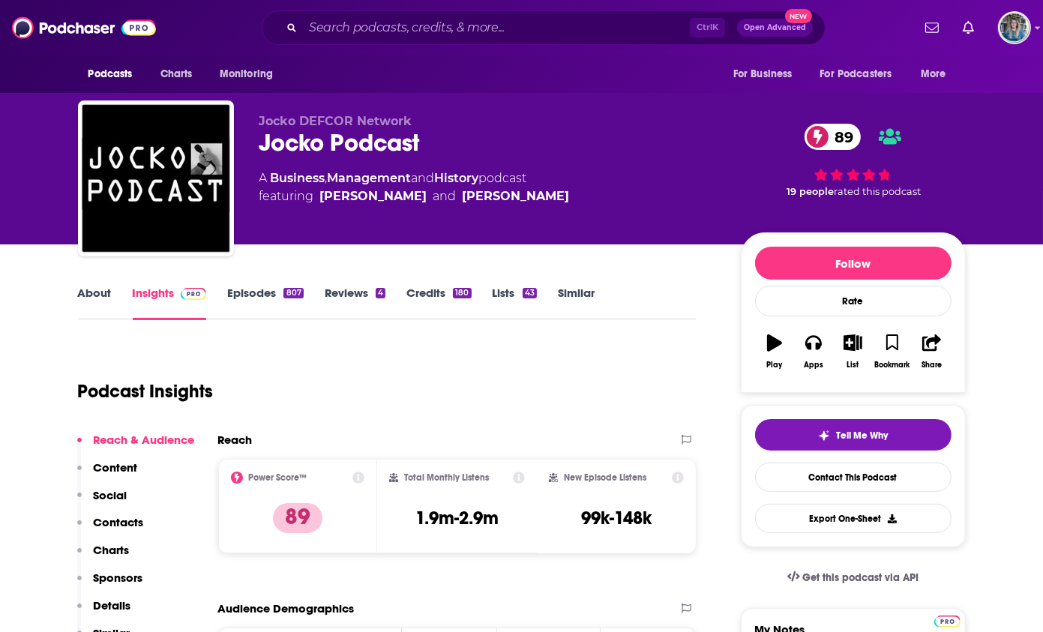
click at [251, 296] on link "Episodes 807" at bounding box center [265, 303] width 76 height 35
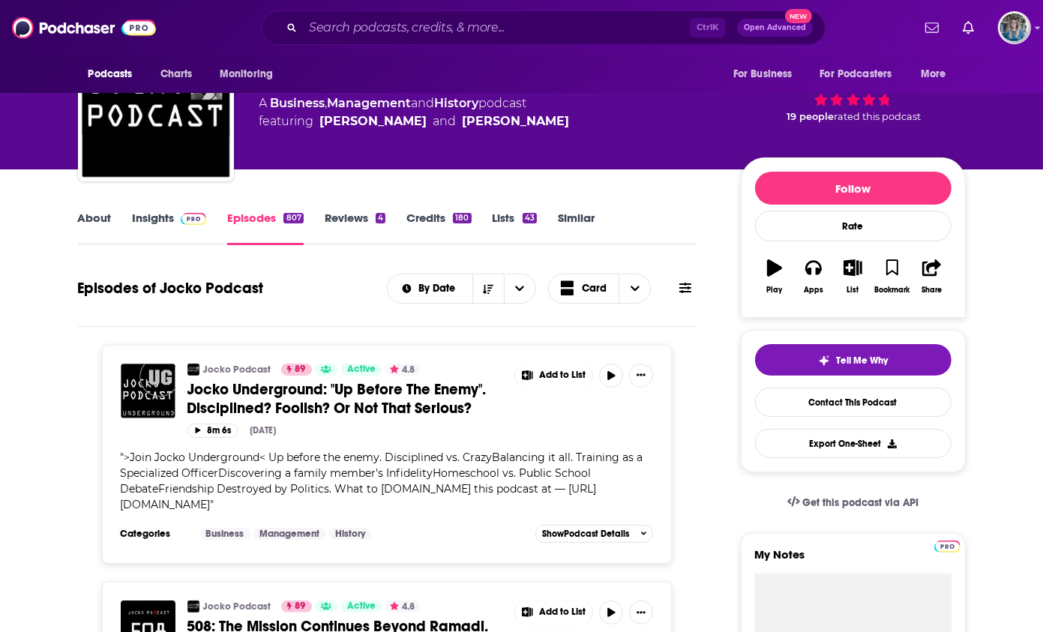
scroll to position [225, 0]
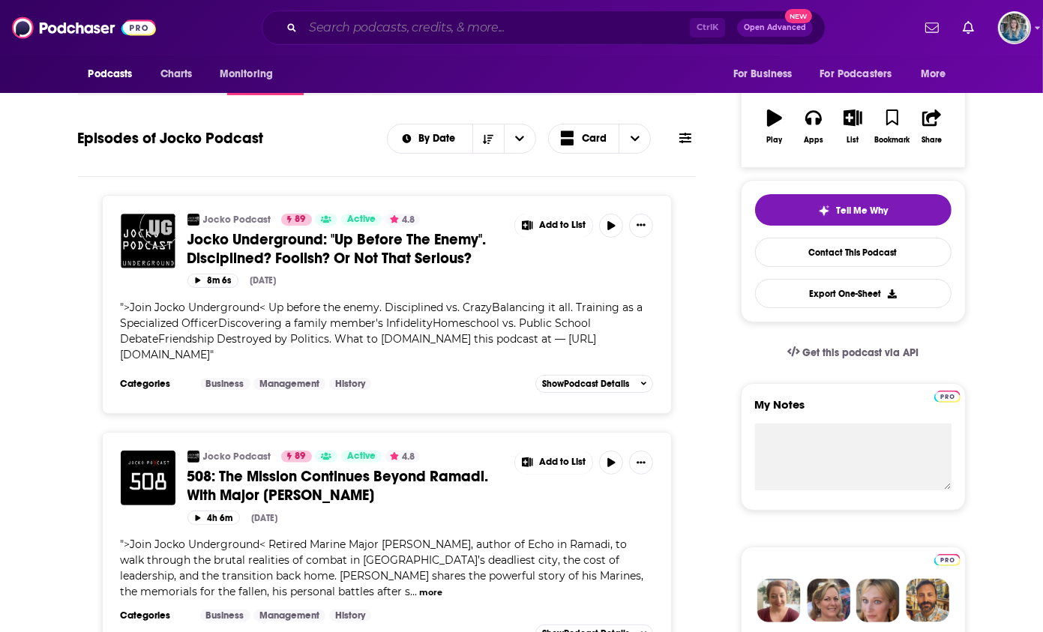
click at [485, 24] on input "Search podcasts, credits, & more..." at bounding box center [496, 28] width 387 height 24
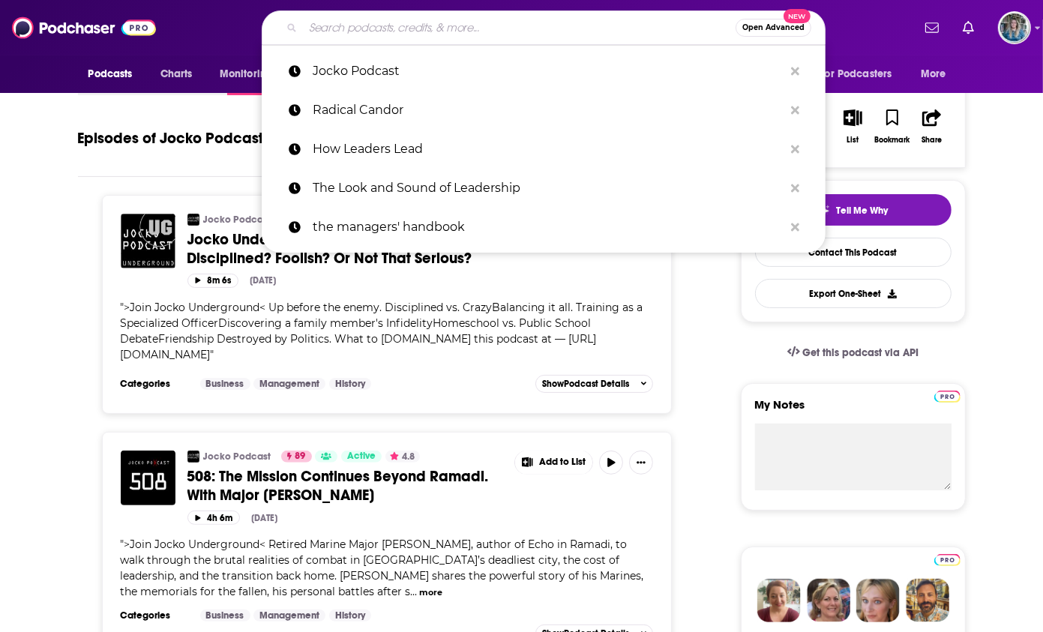
paste input "Eat Sleep Work Repeat"
type input "Eat Sleep Work Repeat"
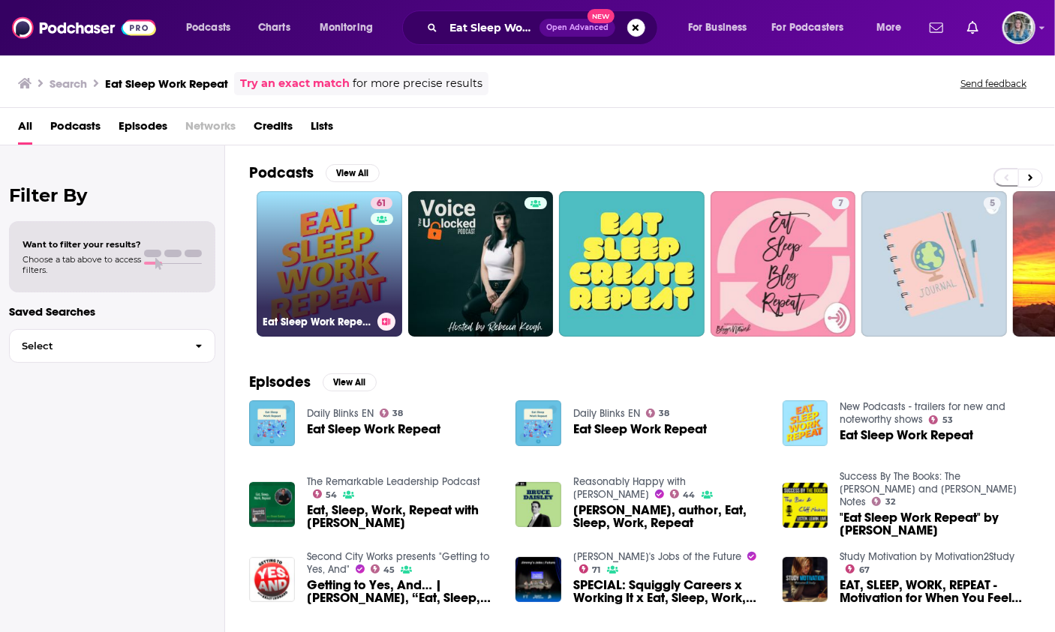
click at [330, 266] on link "61 Eat Sleep Work Repeat - better workplace culture" at bounding box center [330, 264] width 146 height 146
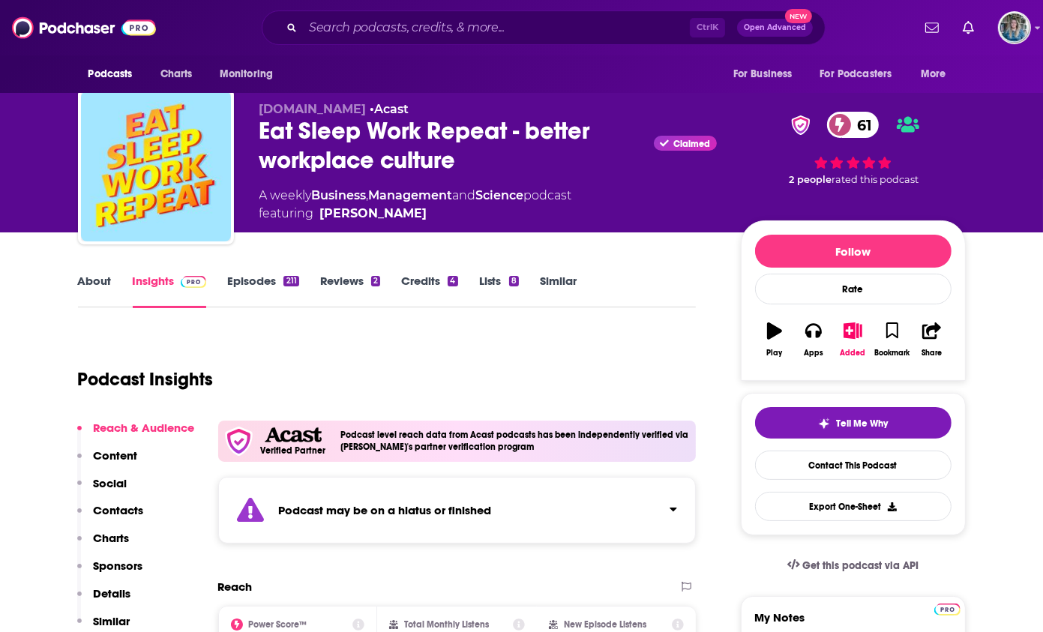
scroll to position [150, 0]
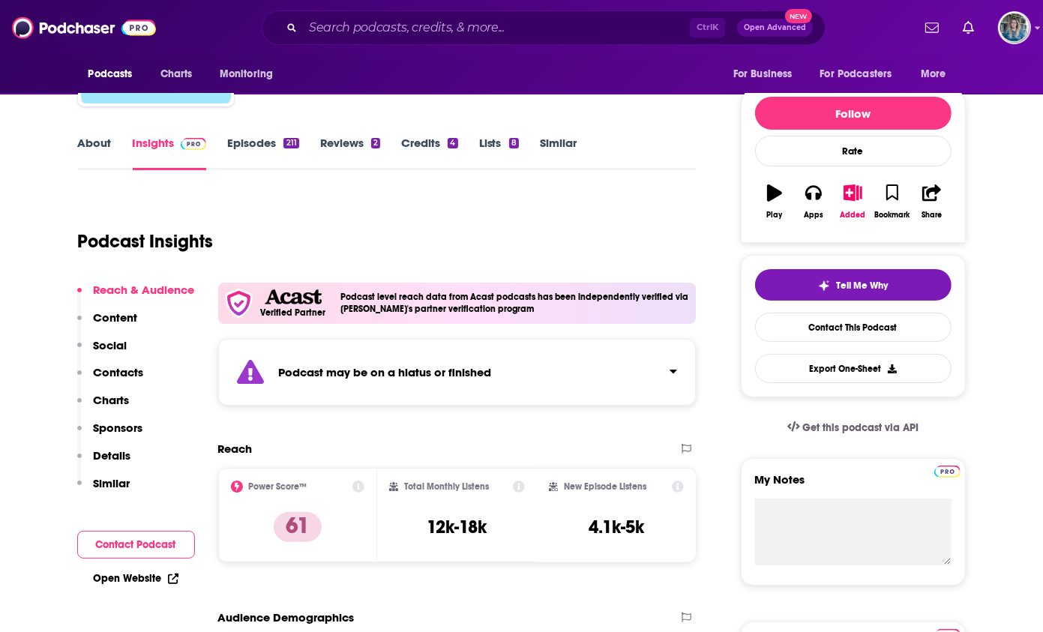
click at [233, 144] on link "Episodes 211" at bounding box center [262, 153] width 71 height 35
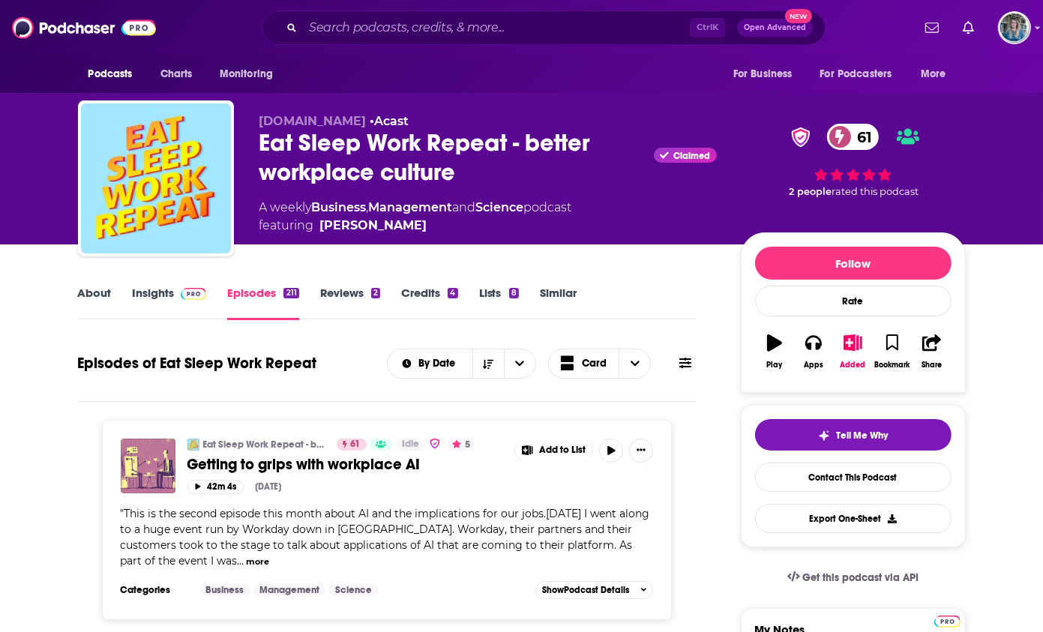
click at [90, 287] on link "About" at bounding box center [95, 303] width 34 height 35
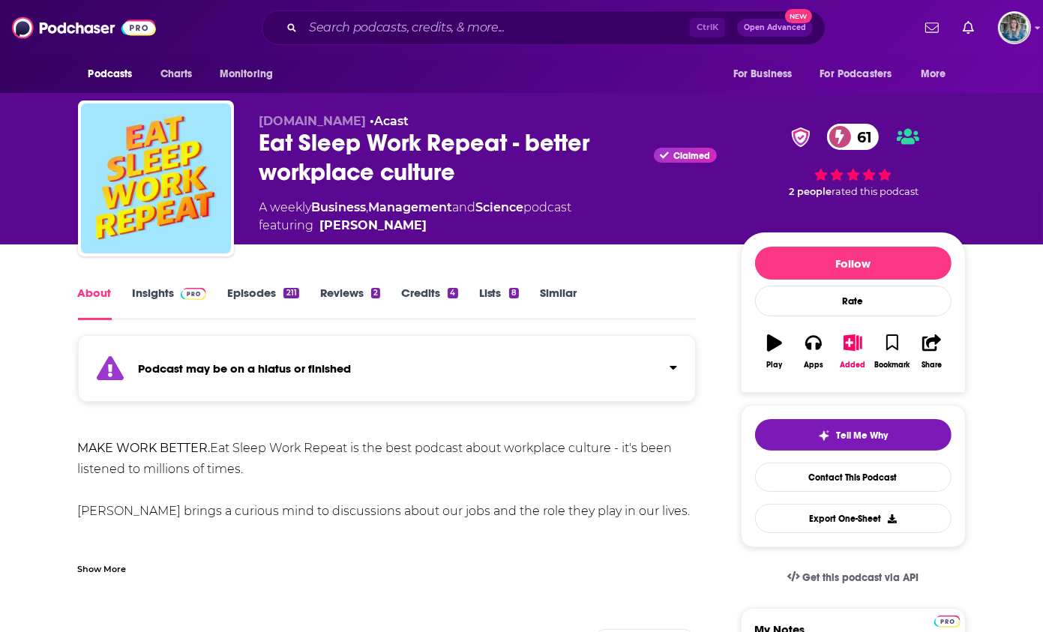
click at [105, 573] on div "Show More" at bounding box center [102, 568] width 49 height 14
click at [158, 299] on link "Insights" at bounding box center [170, 303] width 74 height 35
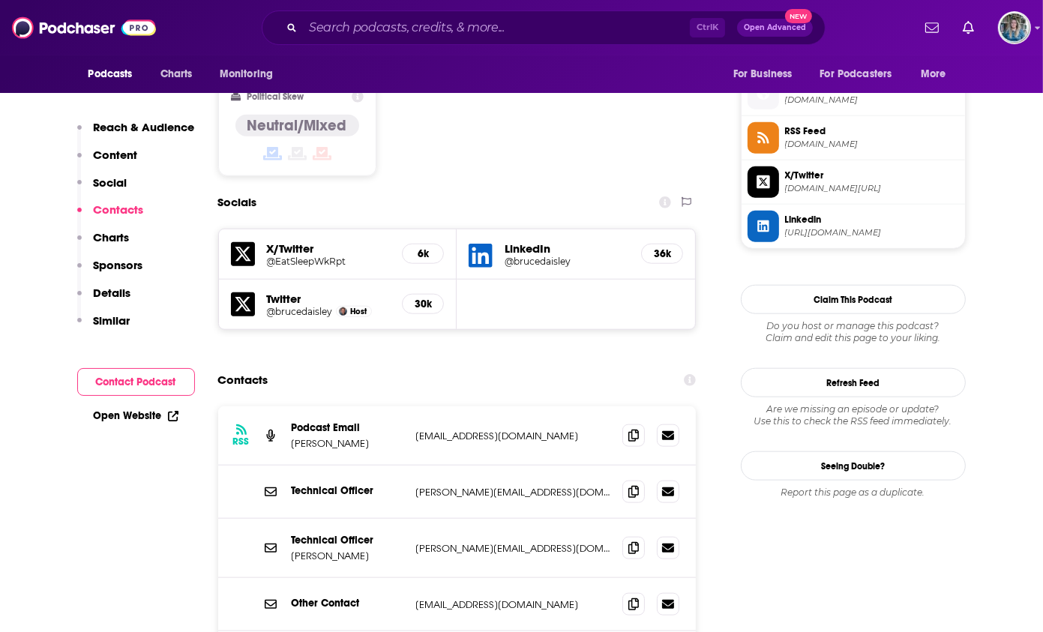
scroll to position [1425, 0]
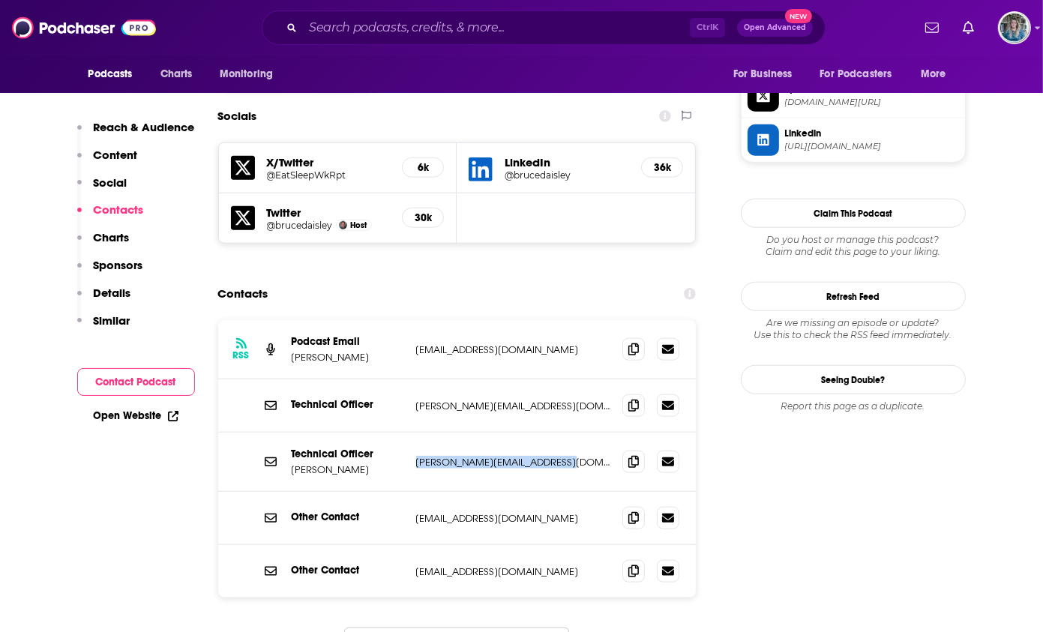
drag, startPoint x: 570, startPoint y: 377, endPoint x: 401, endPoint y: 380, distance: 168.8
click at [0, 0] on div "Technical Officer Bruce Daisley bruce@eatsleepworkrepeat.com bruce@eatsleepwork…" at bounding box center [0, 0] width 0 height 0
drag, startPoint x: 401, startPoint y: 380, endPoint x: 465, endPoint y: 379, distance: 63.8
copy div "bruce@eatsleepworkrepeat.com"
click at [498, 24] on input "Search podcasts, credits, & more..." at bounding box center [496, 28] width 387 height 24
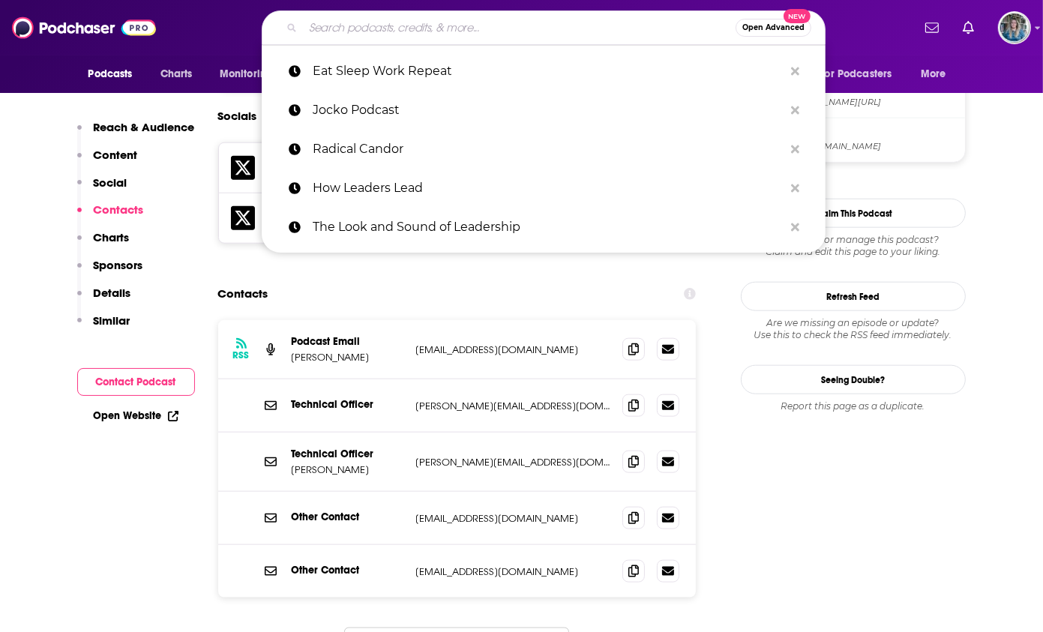
paste input "OrgDev Podcast"
type input "OrgDev Podcast"
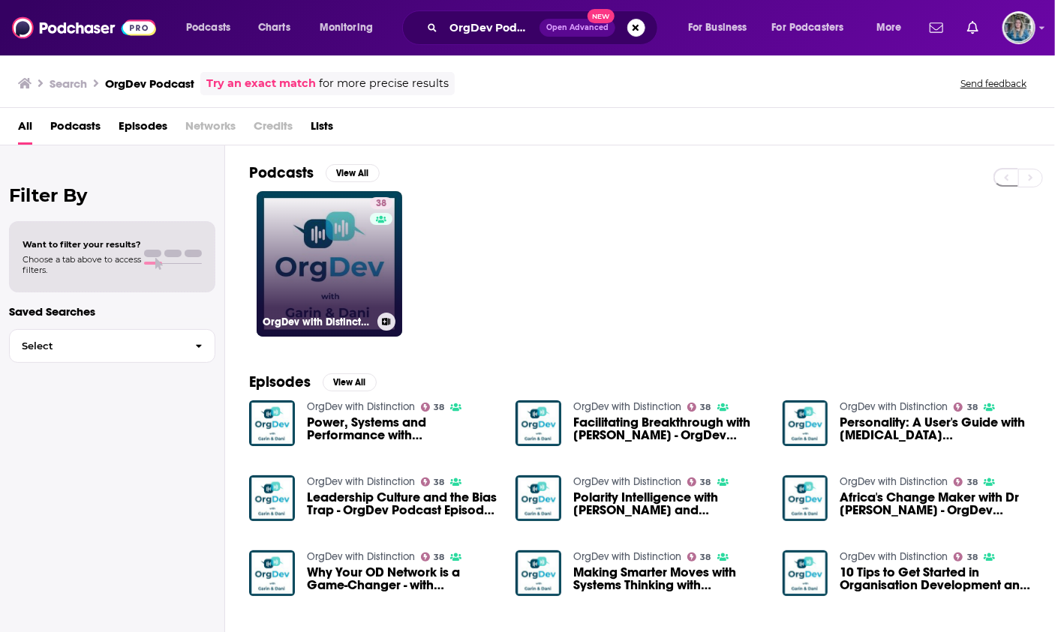
click at [366, 266] on link "38 OrgDev with Distinction" at bounding box center [330, 264] width 146 height 146
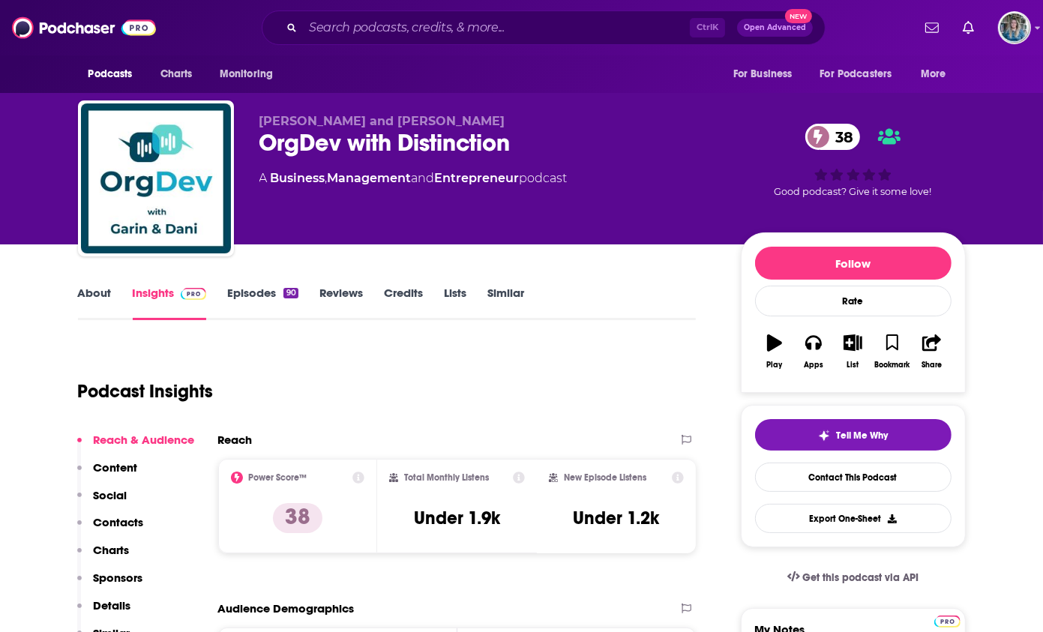
click at [102, 299] on link "About" at bounding box center [95, 303] width 34 height 35
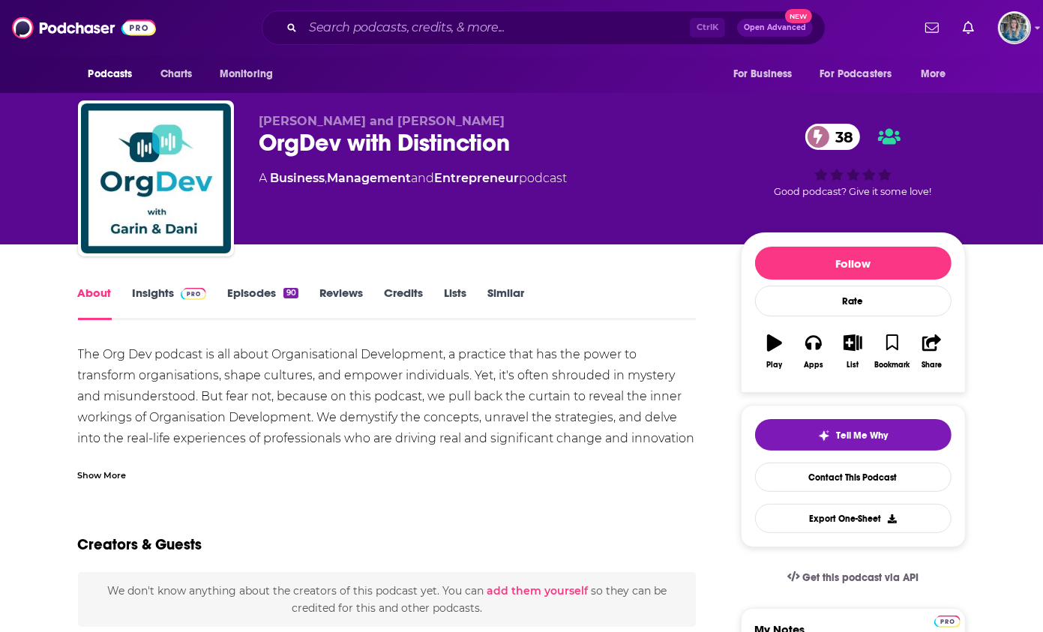
click at [102, 481] on div "Show More" at bounding box center [102, 474] width 49 height 14
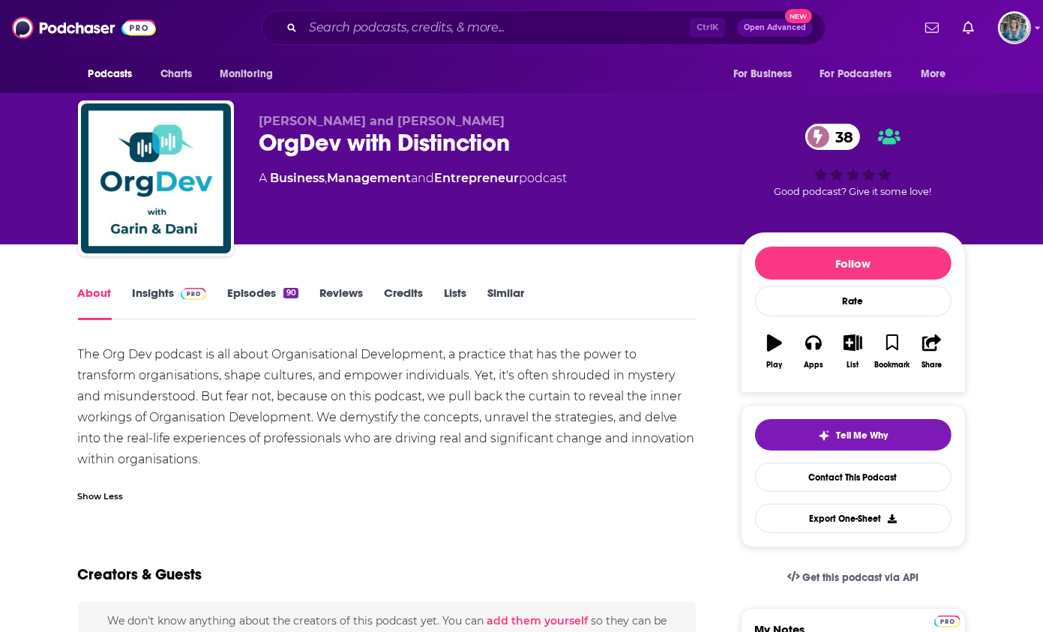
click at [260, 293] on link "Episodes 90" at bounding box center [262, 303] width 71 height 35
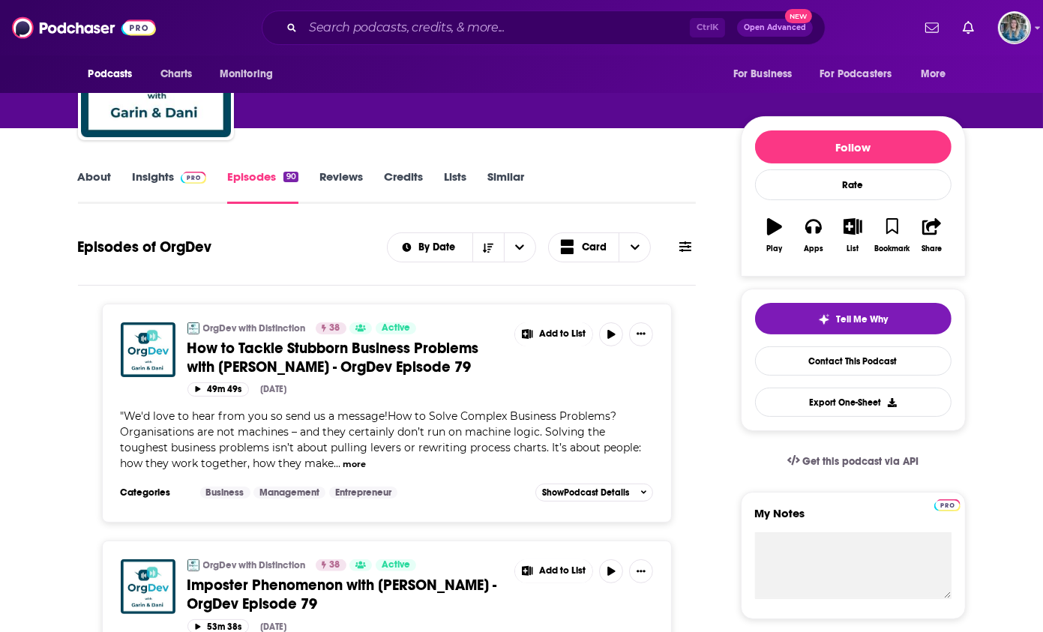
scroll to position [150, 0]
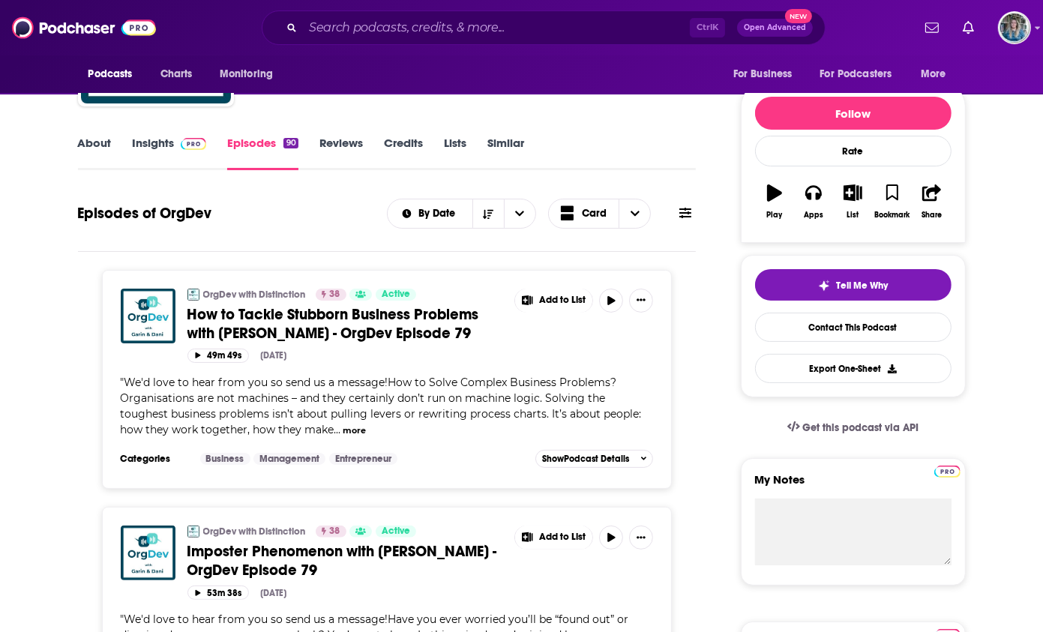
click at [163, 143] on link "Insights" at bounding box center [170, 153] width 74 height 35
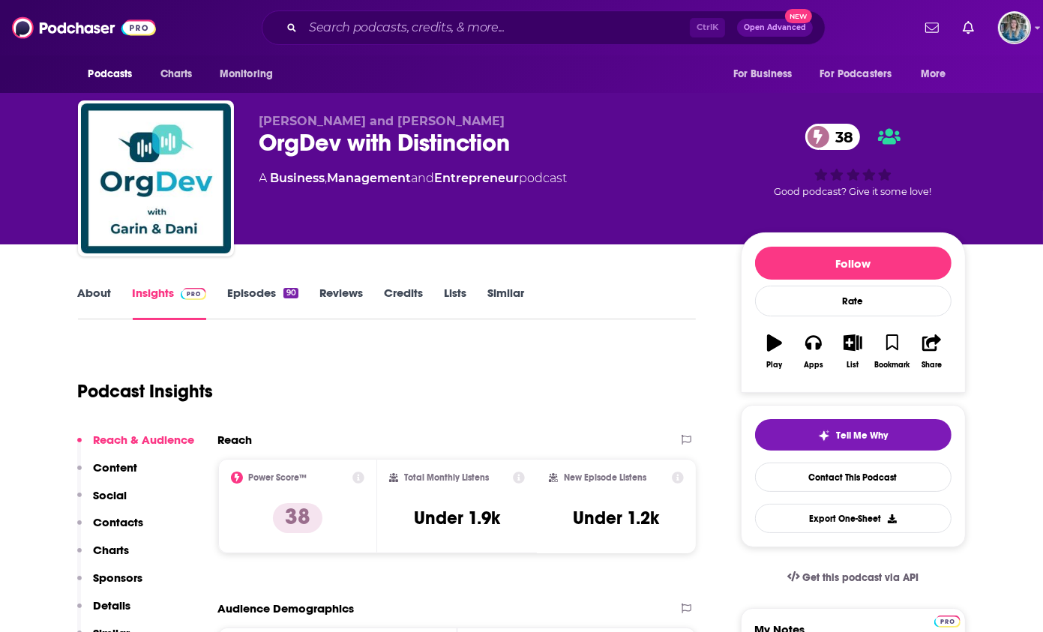
click at [92, 299] on link "About" at bounding box center [95, 303] width 34 height 35
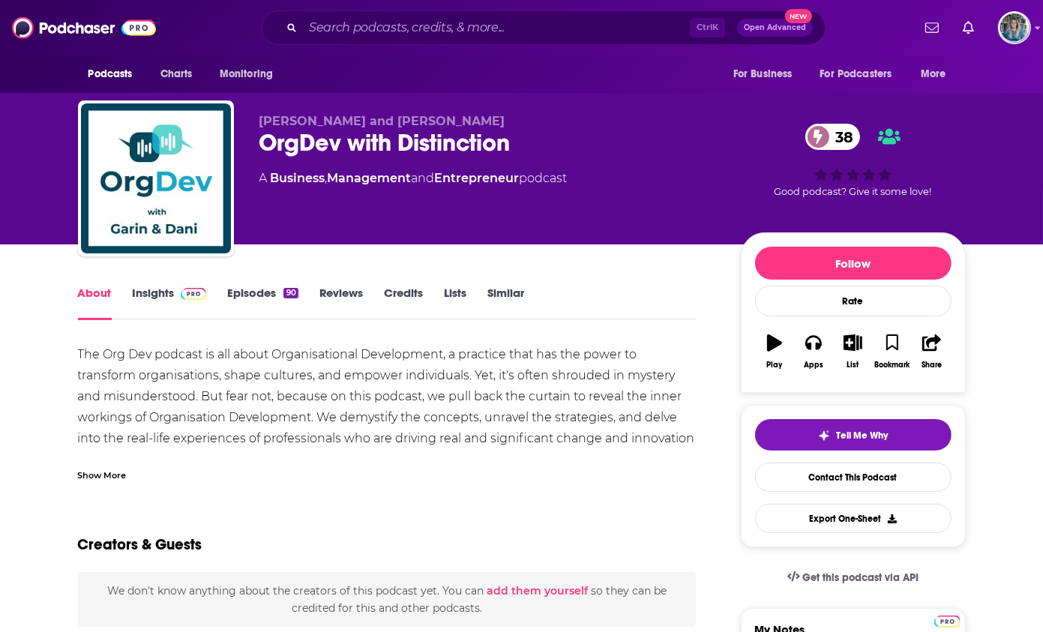
click at [168, 289] on link "Insights" at bounding box center [170, 303] width 74 height 35
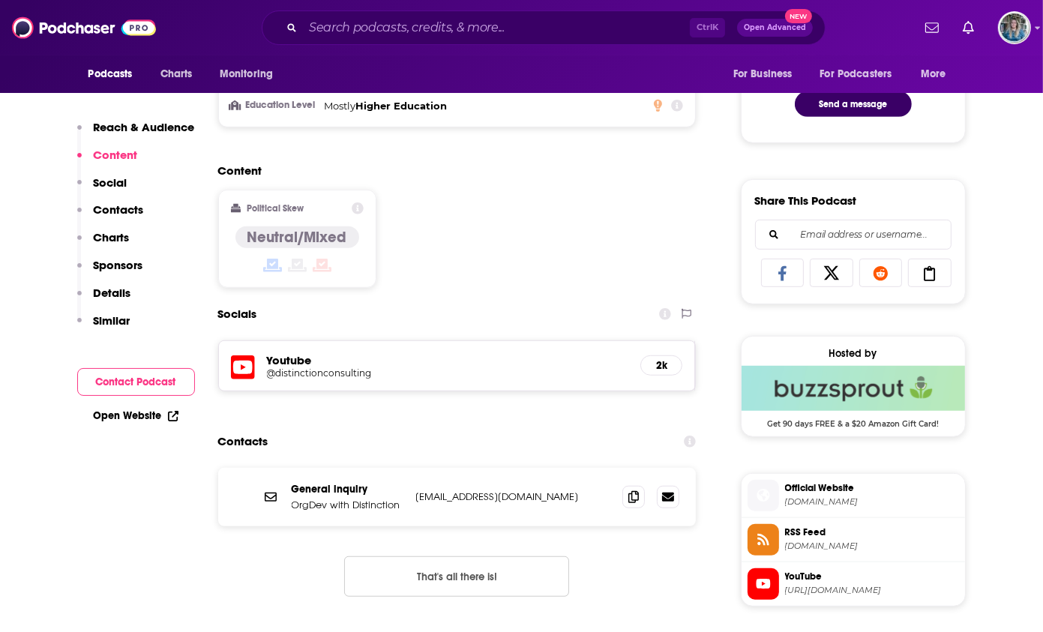
scroll to position [825, 0]
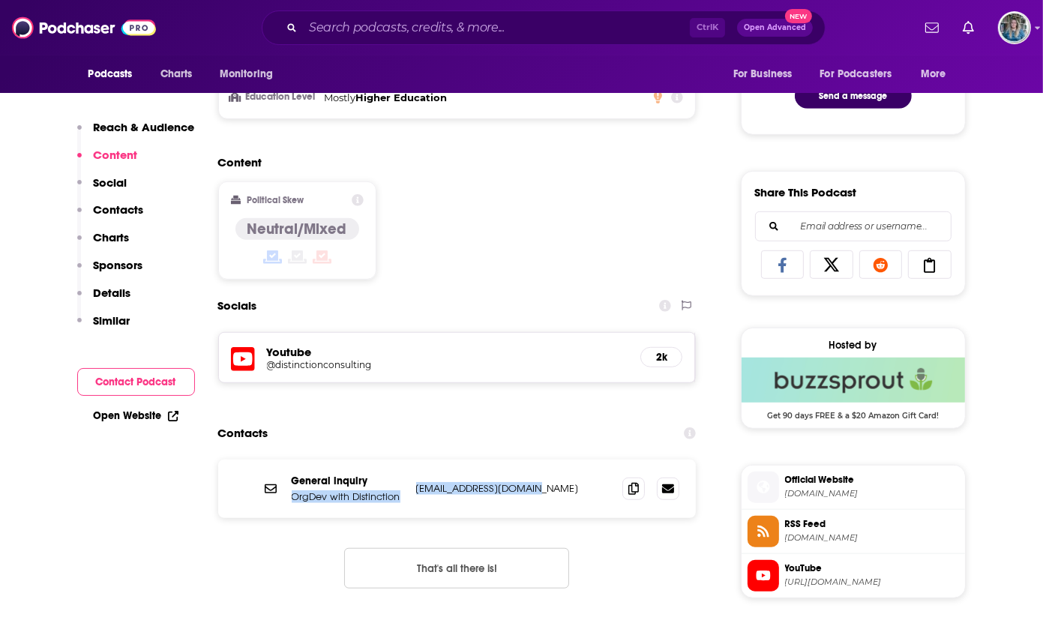
drag, startPoint x: 512, startPoint y: 485, endPoint x: 398, endPoint y: 482, distance: 114.1
click at [0, 0] on div "General inquiry OrgDev with Distinction hello@distinction.live hello@distinctio…" at bounding box center [0, 0] width 0 height 0
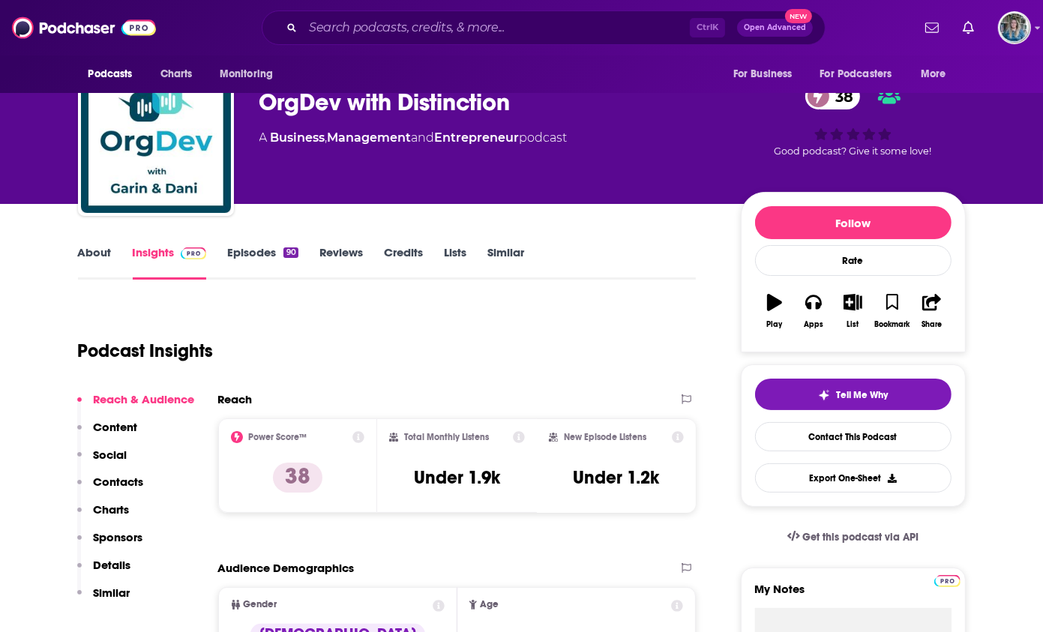
scroll to position [0, 0]
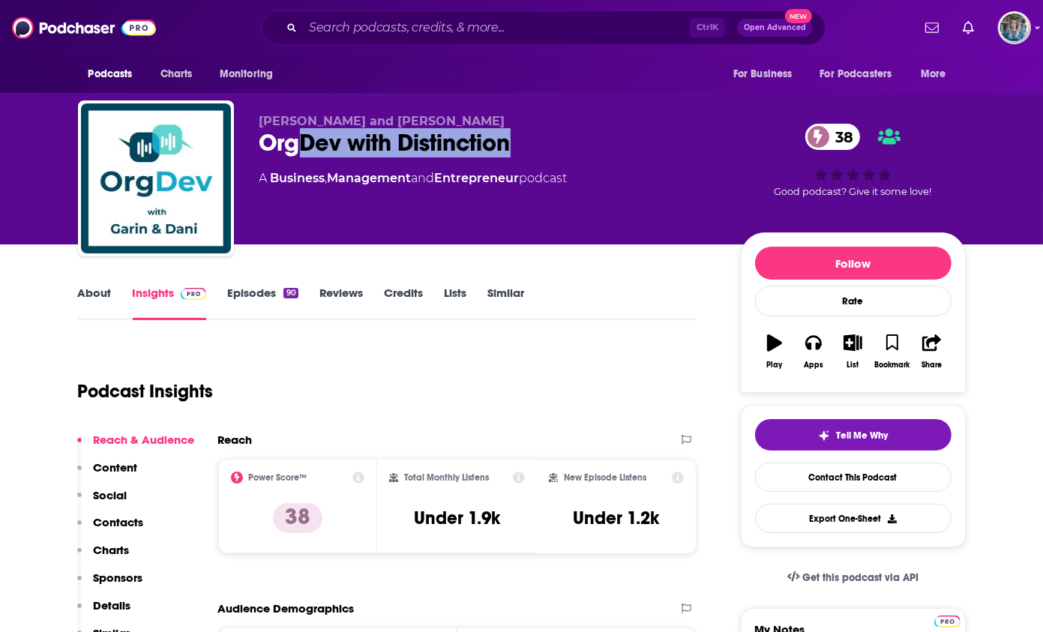
drag, startPoint x: 552, startPoint y: 143, endPoint x: 296, endPoint y: 154, distance: 256.7
click at [296, 154] on div "OrgDev with Distinction 38" at bounding box center [489, 142] width 458 height 29
drag, startPoint x: 296, startPoint y: 154, endPoint x: 375, endPoint y: 121, distance: 86.1
click at [311, 152] on div "OrgDev with Distinction 38" at bounding box center [489, 142] width 458 height 29
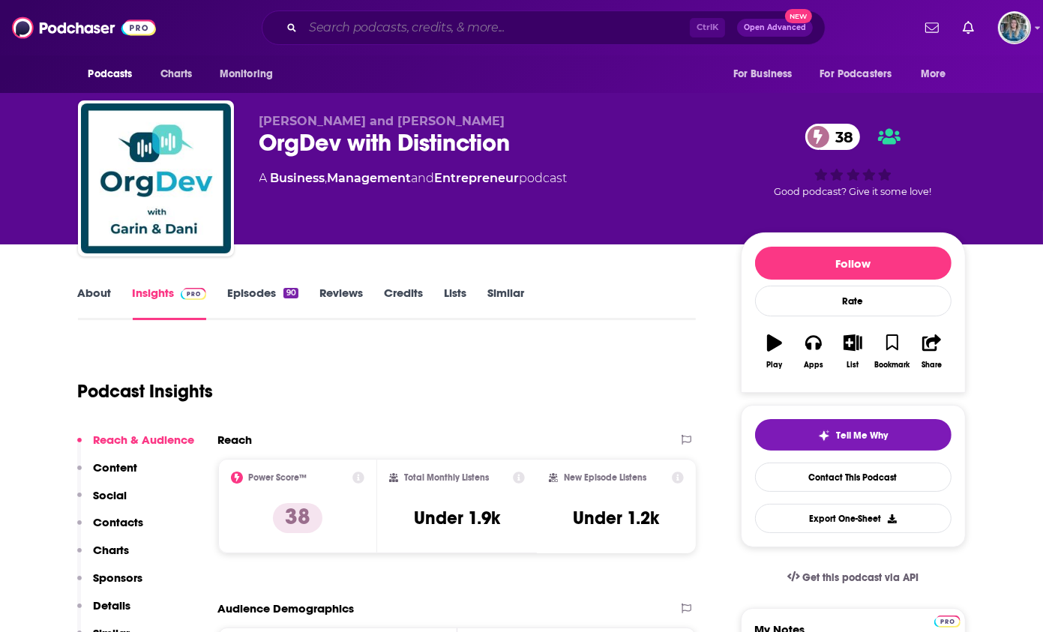
click at [468, 37] on input "Search podcasts, credits, & more..." at bounding box center [496, 28] width 387 height 24
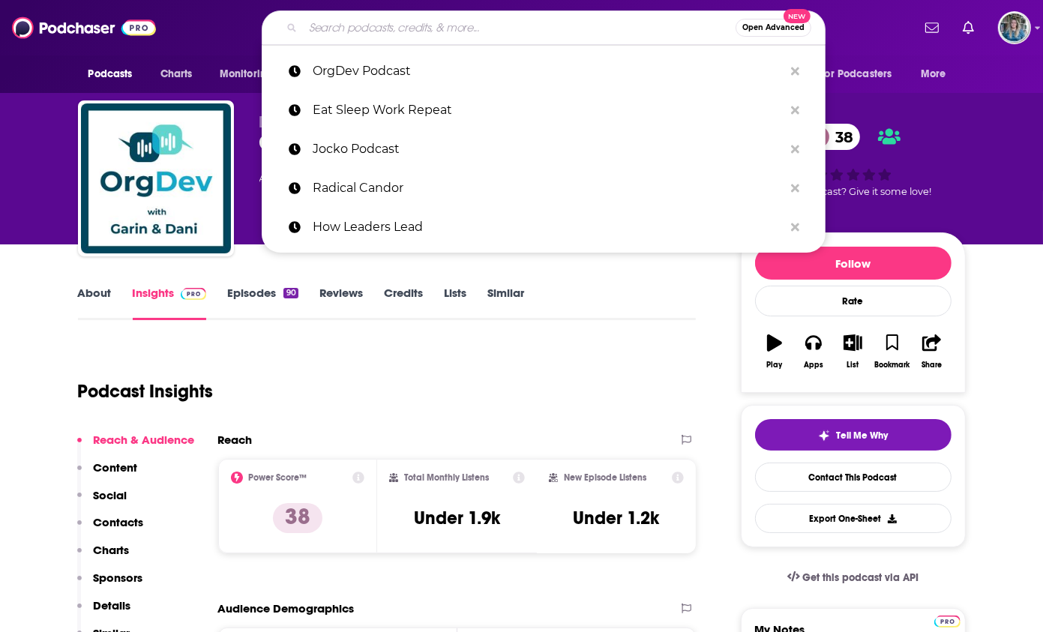
paste input "Manager Tools"
type input "Manager Tools"
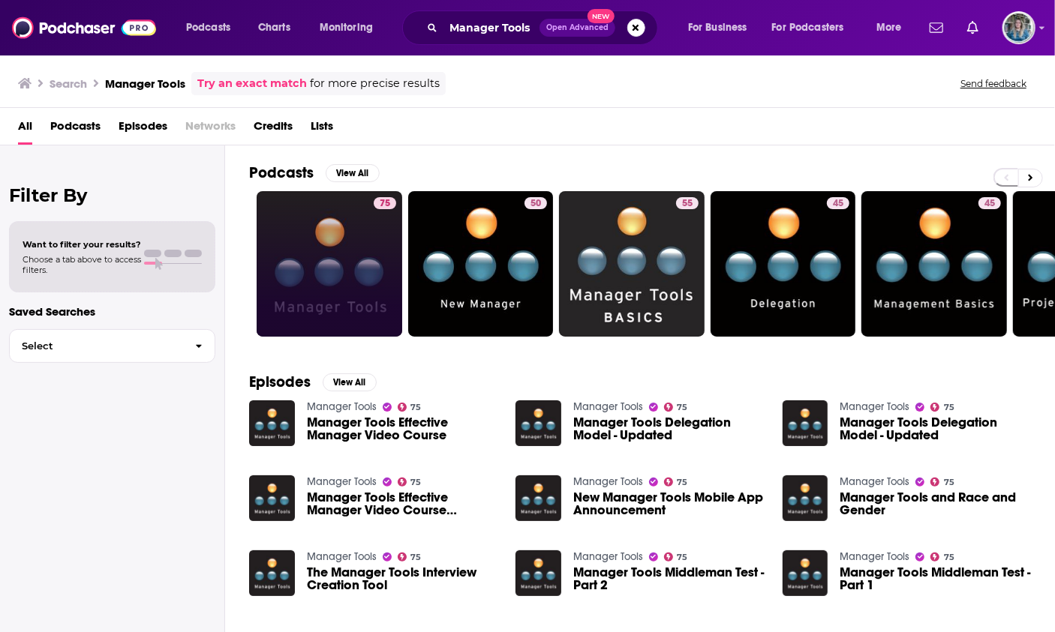
click at [315, 243] on link "75" at bounding box center [330, 264] width 146 height 146
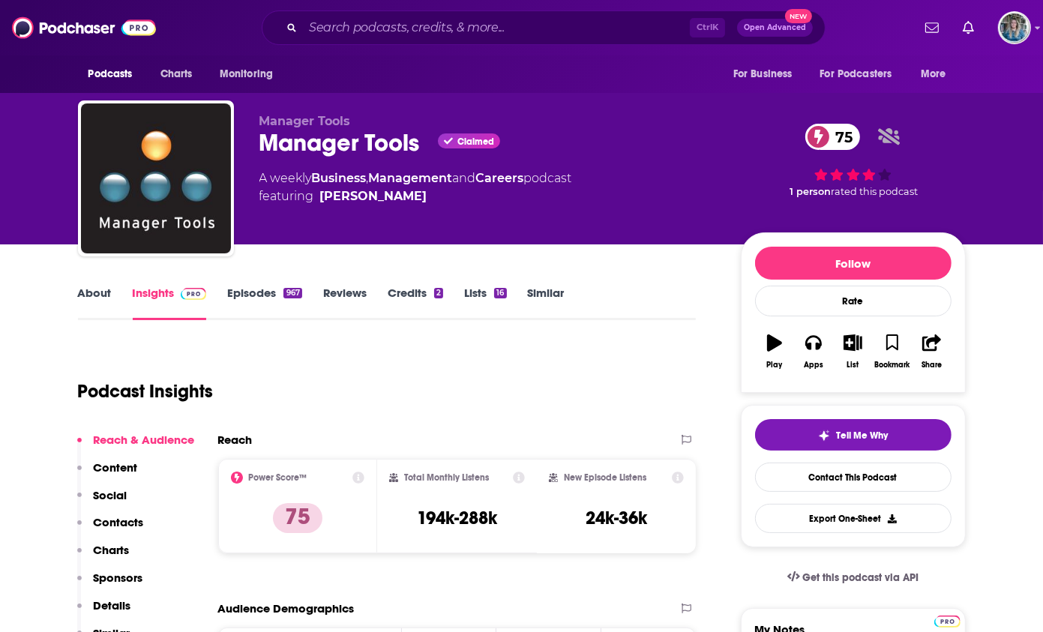
click at [106, 301] on link "About" at bounding box center [95, 303] width 34 height 35
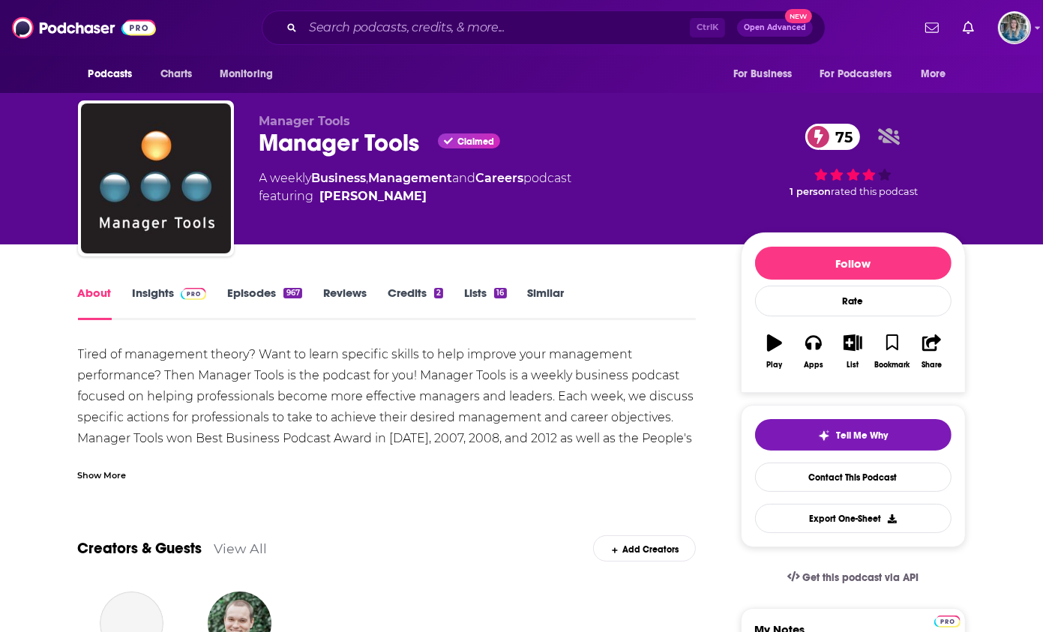
click at [107, 473] on div "Show More" at bounding box center [102, 474] width 49 height 14
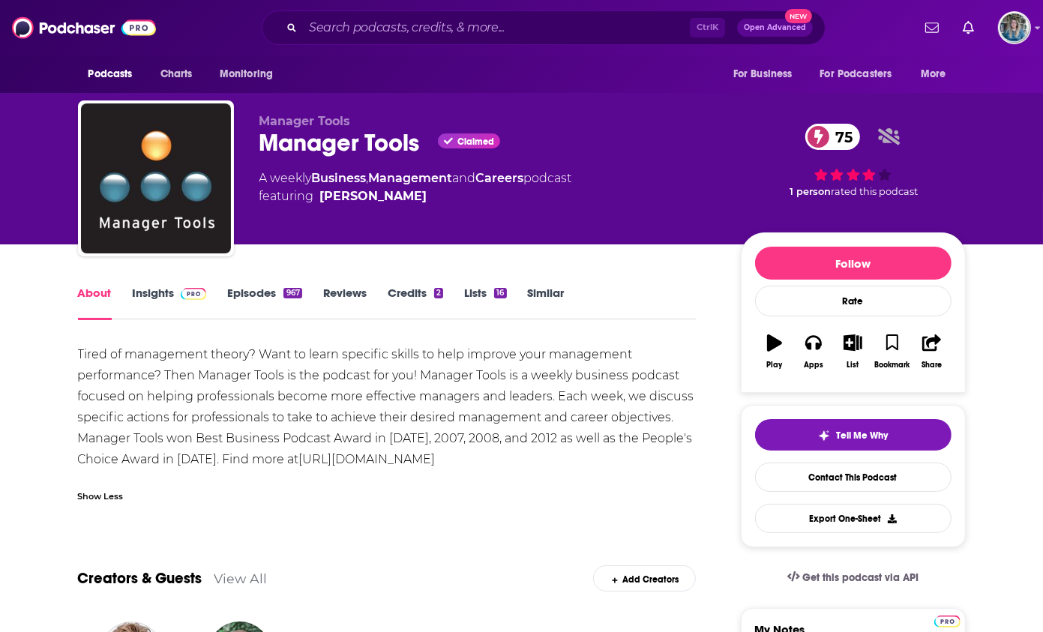
click at [175, 298] on span at bounding box center [191, 293] width 32 height 14
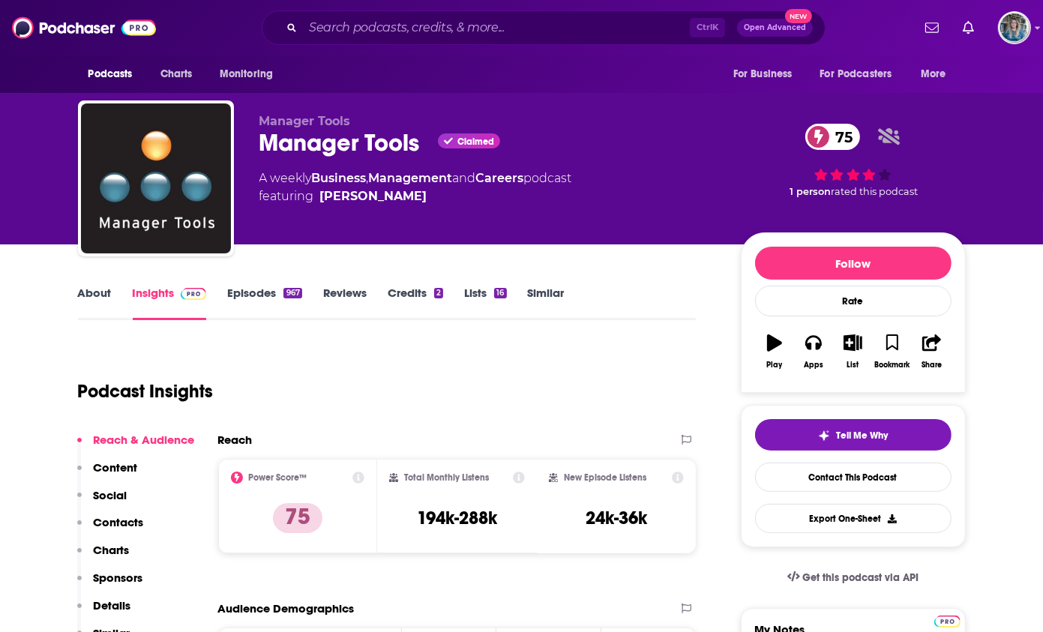
click at [254, 302] on link "Episodes 967" at bounding box center [264, 303] width 74 height 35
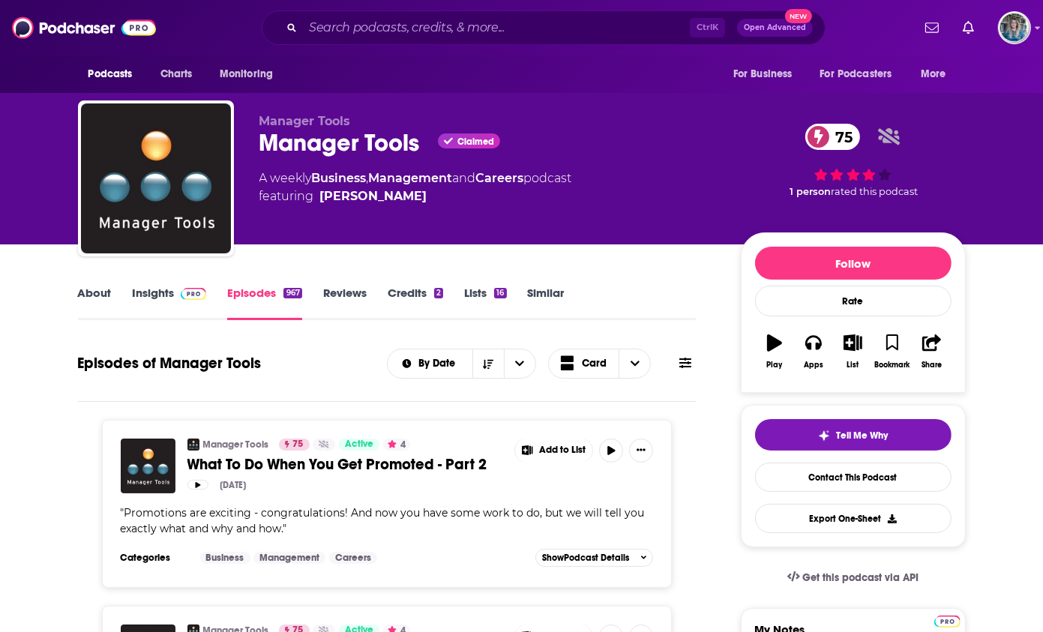
click at [164, 295] on link "Insights" at bounding box center [170, 303] width 74 height 35
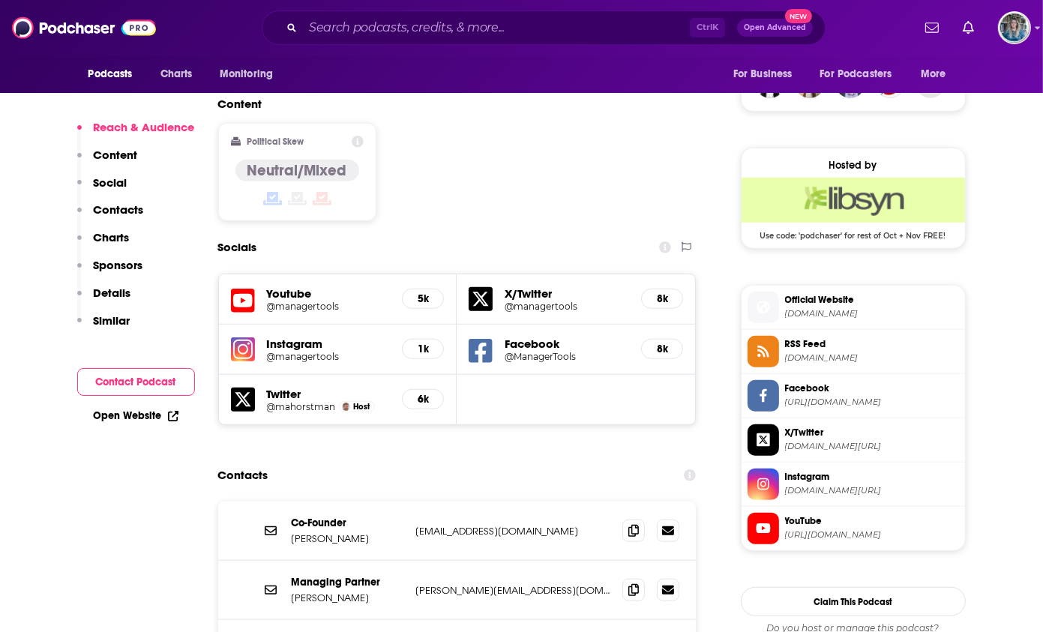
scroll to position [1200, 0]
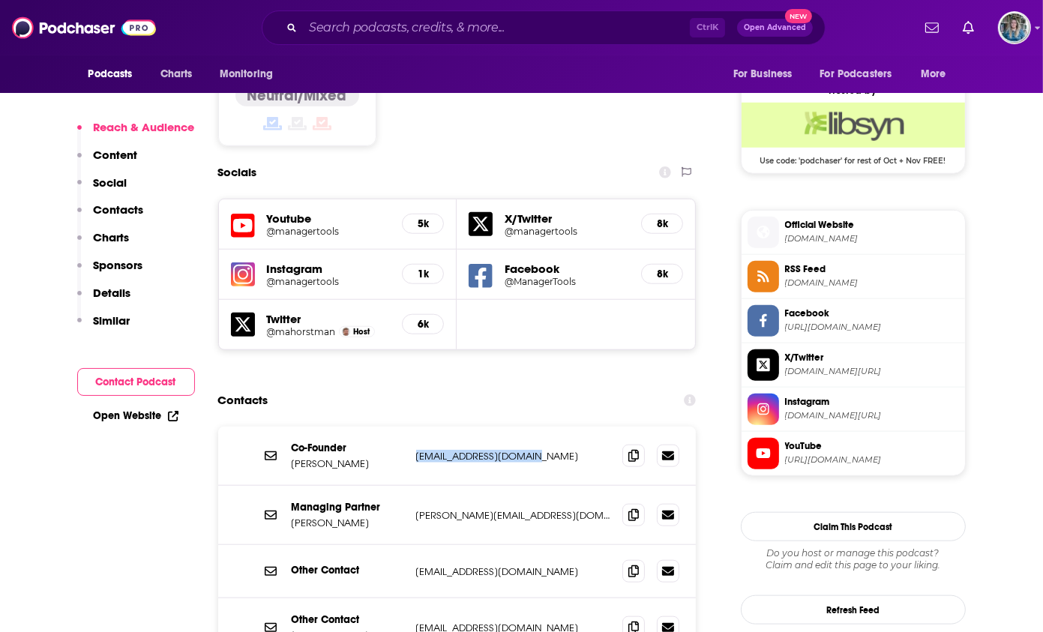
drag, startPoint x: 540, startPoint y: 380, endPoint x: 413, endPoint y: 380, distance: 126.8
click at [413, 427] on div "Co-Founder Mark Horstman mark@manager-tools.com mark@manager-tools.com" at bounding box center [457, 456] width 479 height 59
drag, startPoint x: 413, startPoint y: 380, endPoint x: 461, endPoint y: 386, distance: 47.6
copy p "mark@manager-tools.com"
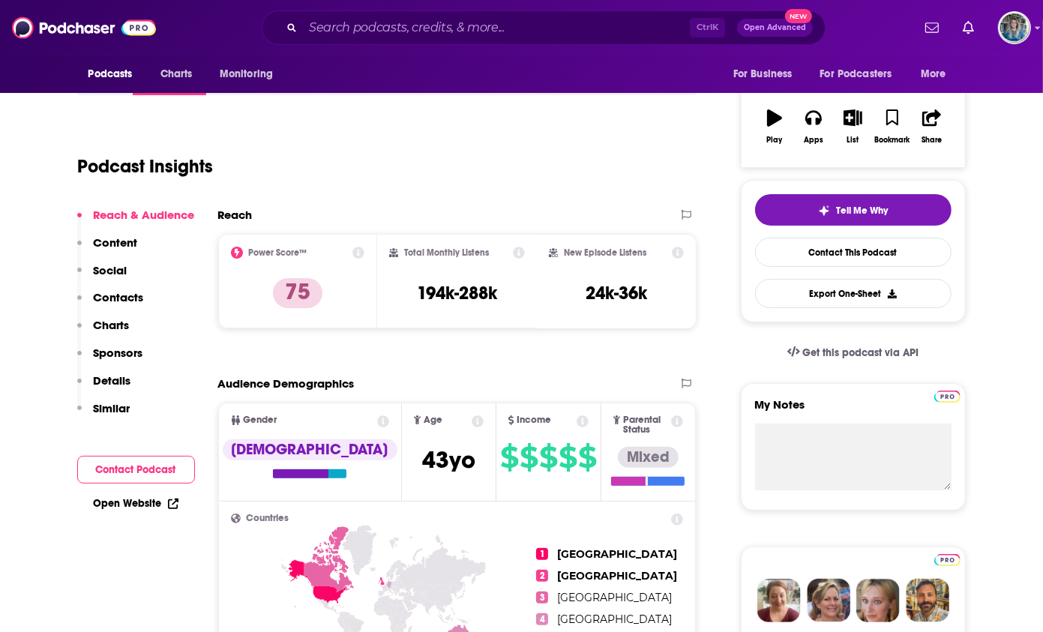
scroll to position [0, 0]
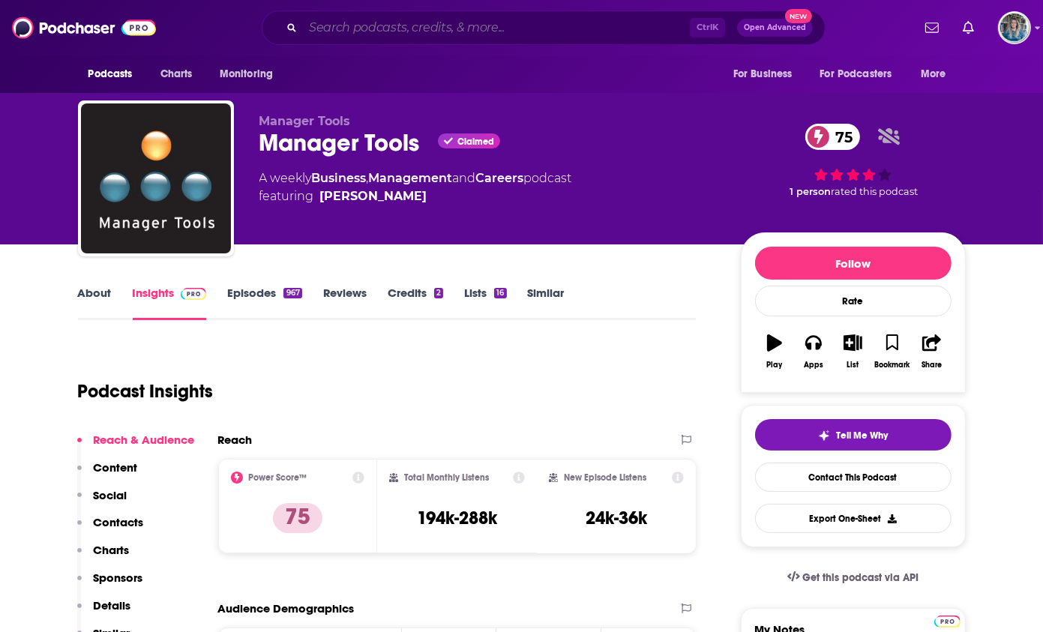
click at [463, 29] on input "Search podcasts, credits, & more..." at bounding box center [496, 28] width 387 height 24
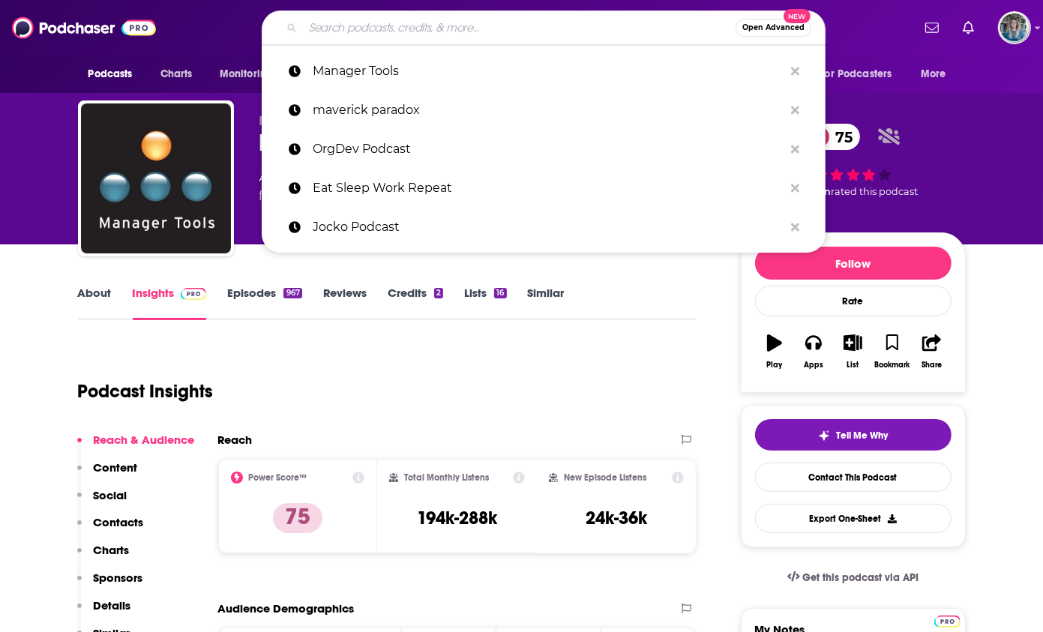
paste input "HBR IdeaCast"
type input "HBR IdeaCast"
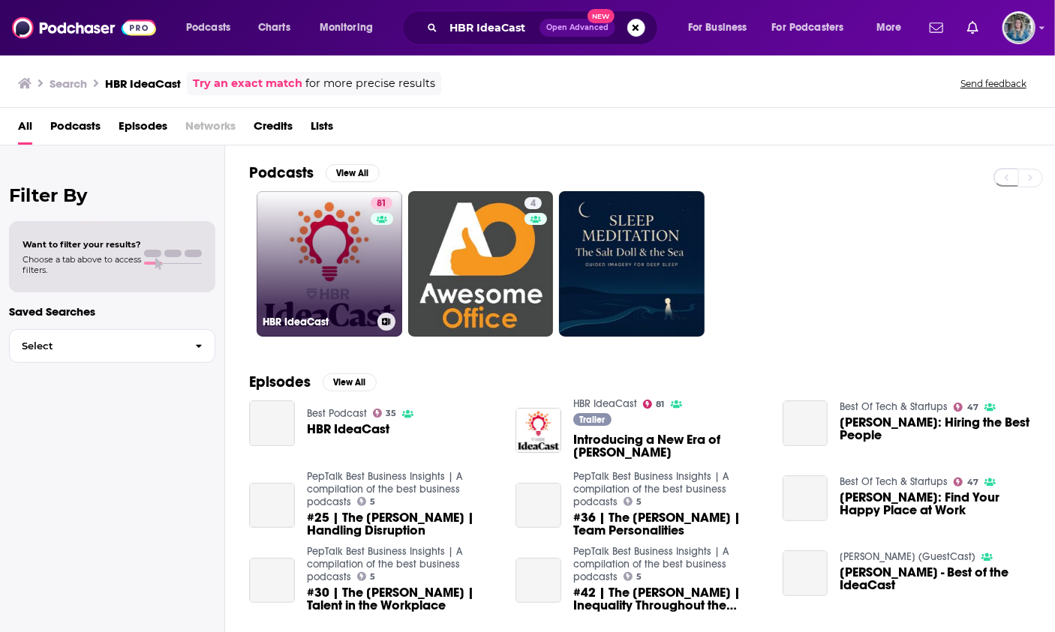
click at [330, 227] on link "81 HBR IdeaCast" at bounding box center [330, 264] width 146 height 146
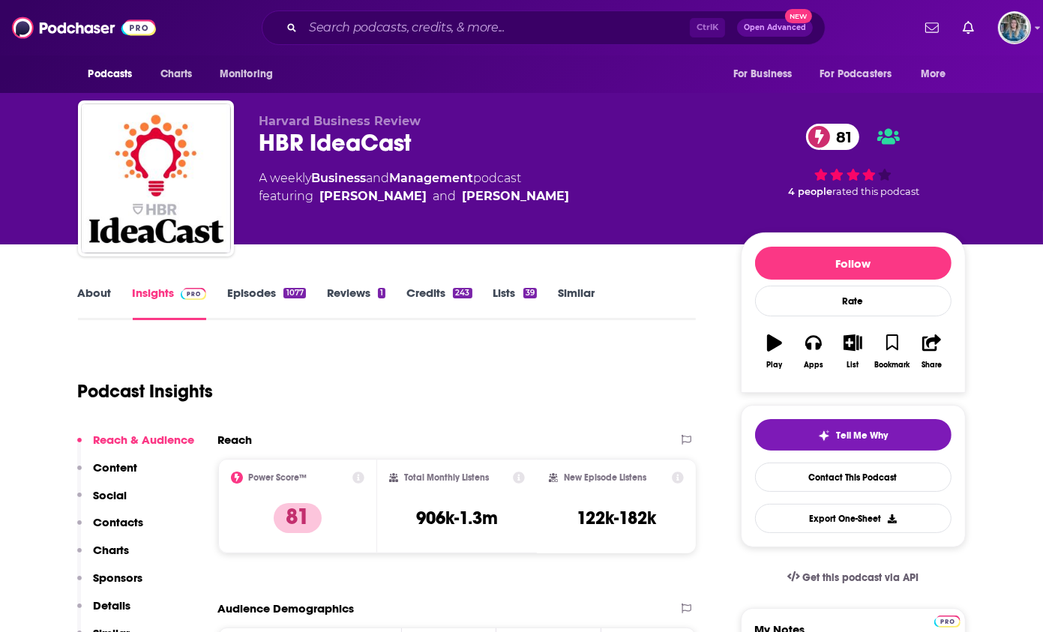
click at [82, 294] on link "About" at bounding box center [95, 303] width 34 height 35
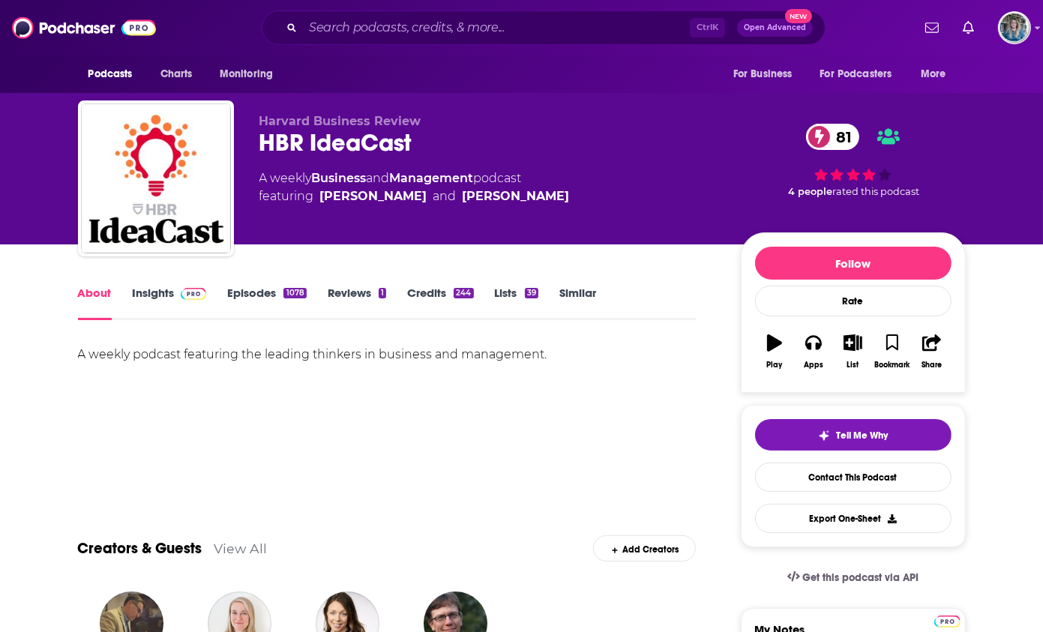
click at [256, 290] on link "Episodes 1078" at bounding box center [266, 303] width 79 height 35
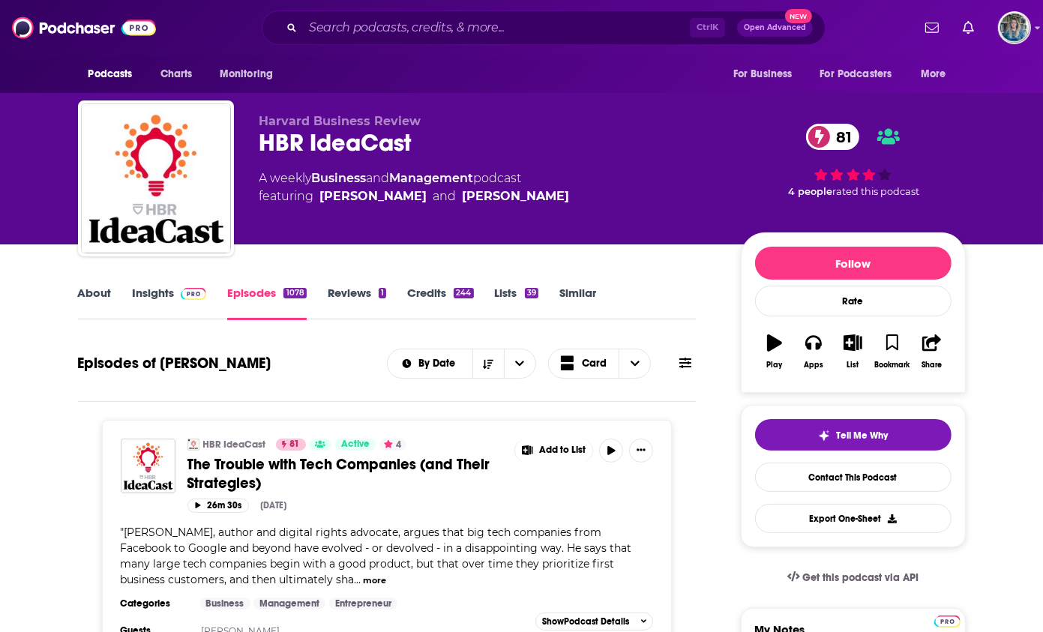
click at [156, 296] on link "Insights" at bounding box center [170, 303] width 74 height 35
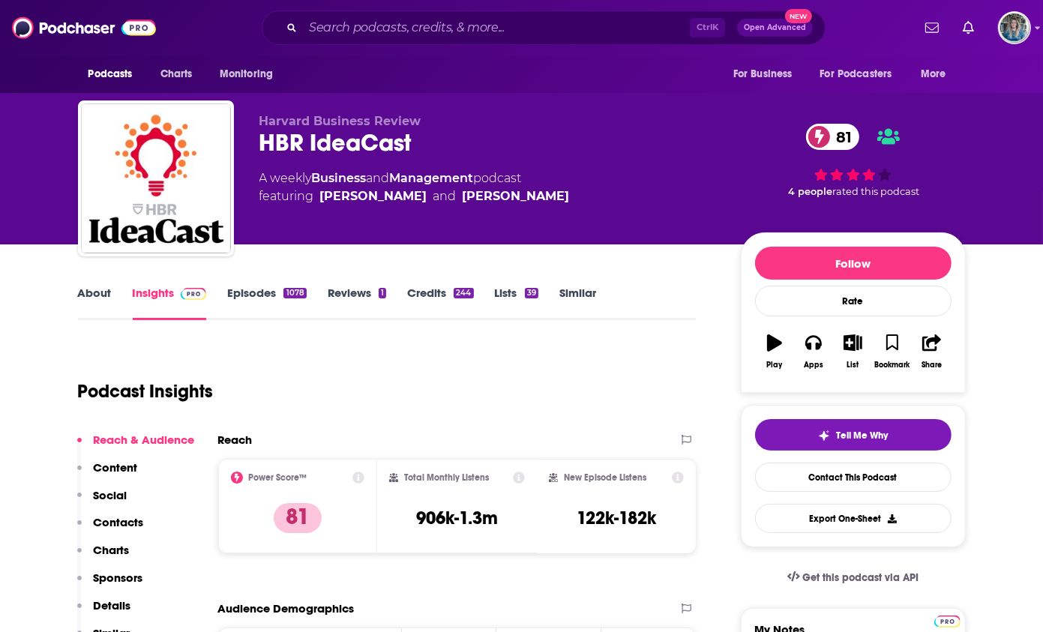
drag, startPoint x: 66, startPoint y: 292, endPoint x: 99, endPoint y: 293, distance: 33.0
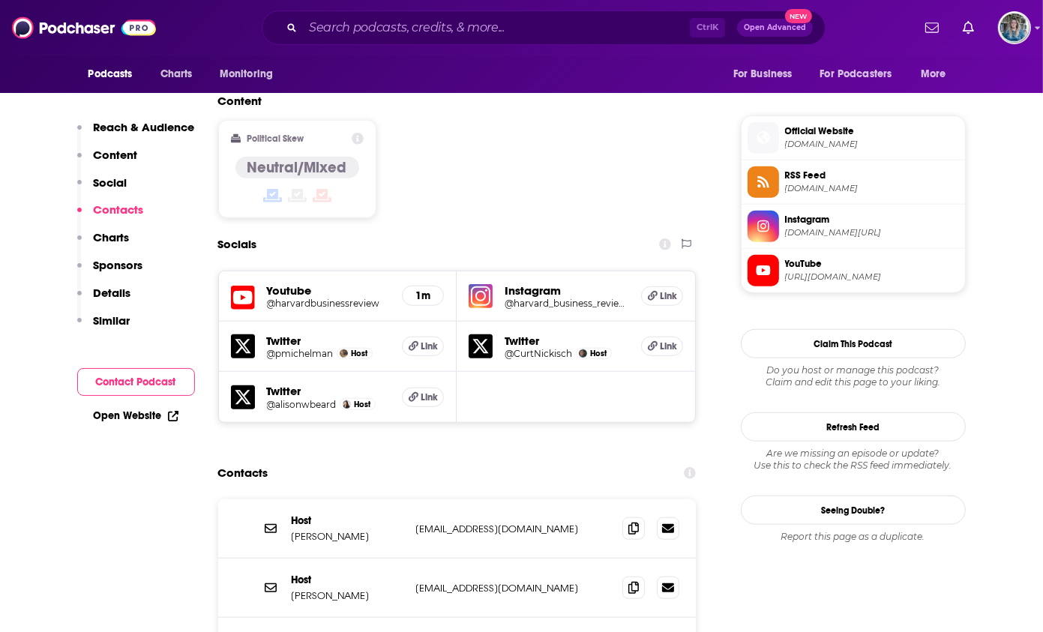
scroll to position [1350, 0]
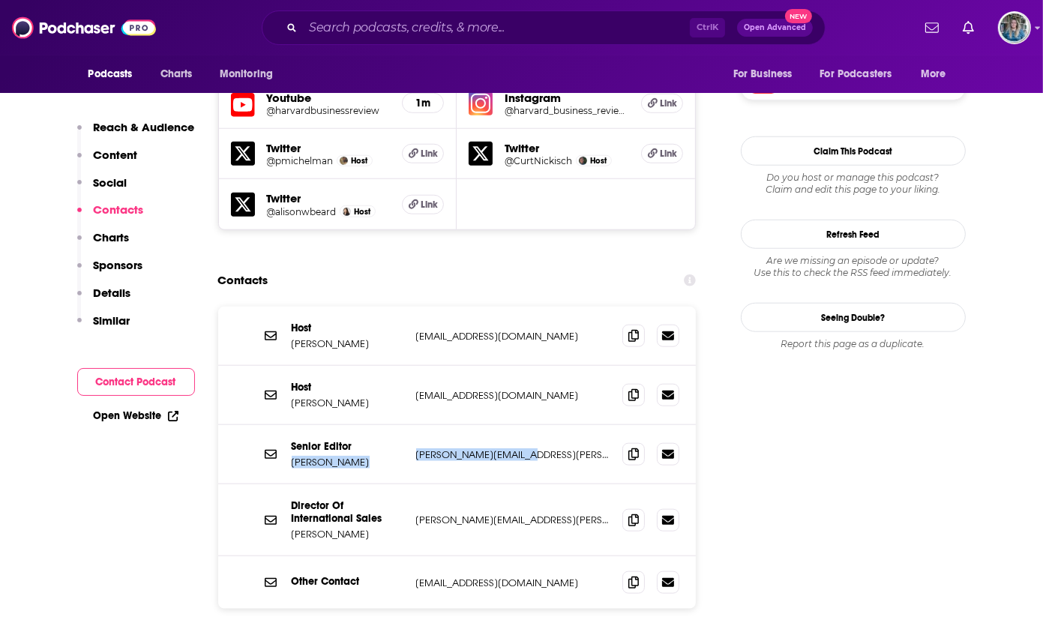
drag, startPoint x: 521, startPoint y: 347, endPoint x: 383, endPoint y: 345, distance: 138.8
click at [0, 0] on div "Senior Editor [PERSON_NAME] [PERSON_NAME][EMAIL_ADDRESS][PERSON_NAME][DOMAIN_NA…" at bounding box center [0, 0] width 0 height 0
drag, startPoint x: 383, startPoint y: 345, endPoint x: 541, endPoint y: 361, distance: 159.0
click at [541, 425] on div "Senior Editor [PERSON_NAME] [PERSON_NAME][EMAIL_ADDRESS][PERSON_NAME][DOMAIN_NA…" at bounding box center [457, 454] width 479 height 59
click at [540, 449] on p "[PERSON_NAME][EMAIL_ADDRESS][PERSON_NAME][DOMAIN_NAME]" at bounding box center [513, 455] width 195 height 13
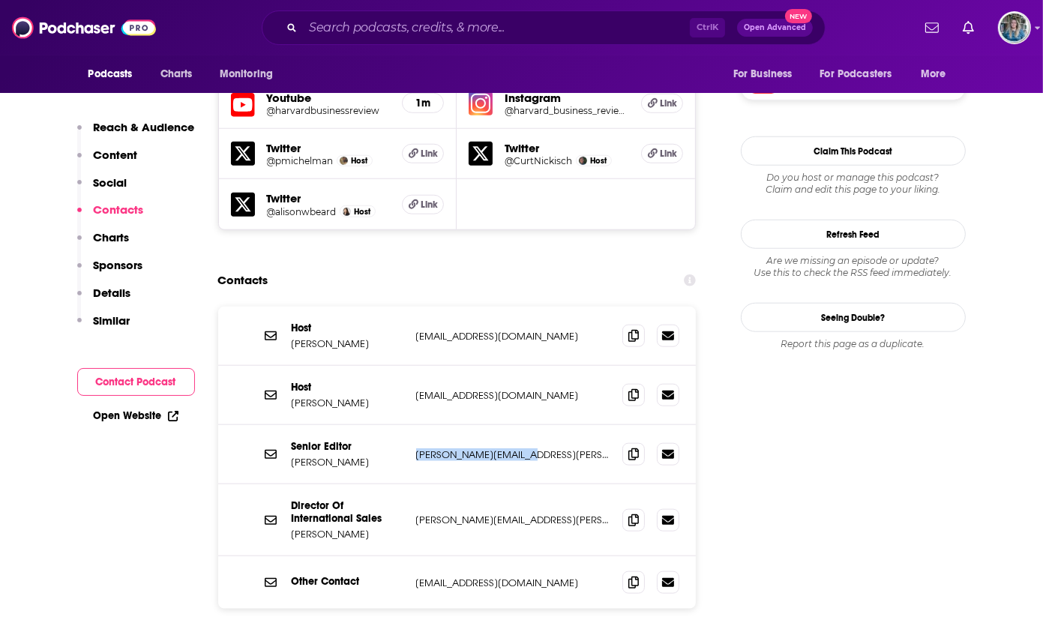
drag, startPoint x: 525, startPoint y: 356, endPoint x: 417, endPoint y: 356, distance: 108.0
click at [417, 449] on p "[PERSON_NAME][EMAIL_ADDRESS][PERSON_NAME][DOMAIN_NAME]" at bounding box center [513, 455] width 195 height 13
drag, startPoint x: 417, startPoint y: 356, endPoint x: 450, endPoint y: 353, distance: 33.1
copy p "[PERSON_NAME][EMAIL_ADDRESS][PERSON_NAME][DOMAIN_NAME]"
drag, startPoint x: 500, startPoint y: 287, endPoint x: 404, endPoint y: 287, distance: 96.8
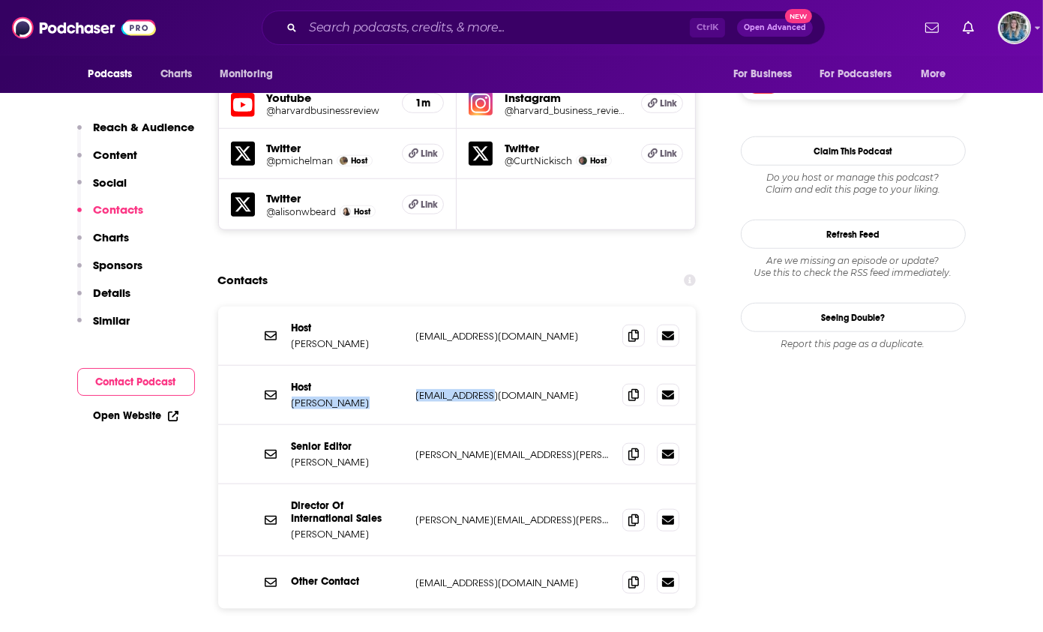
click at [0, 0] on div "Host Alison Beard abeard@hbr.org abeard@hbr.org" at bounding box center [0, 0] width 0 height 0
drag, startPoint x: 404, startPoint y: 287, endPoint x: 457, endPoint y: 292, distance: 53.4
click at [457, 389] on p "abeard@hbr.org" at bounding box center [513, 395] width 195 height 13
click at [488, 389] on p "abeard@hbr.org" at bounding box center [513, 395] width 195 height 13
drag, startPoint x: 495, startPoint y: 293, endPoint x: 417, endPoint y: 290, distance: 78.1
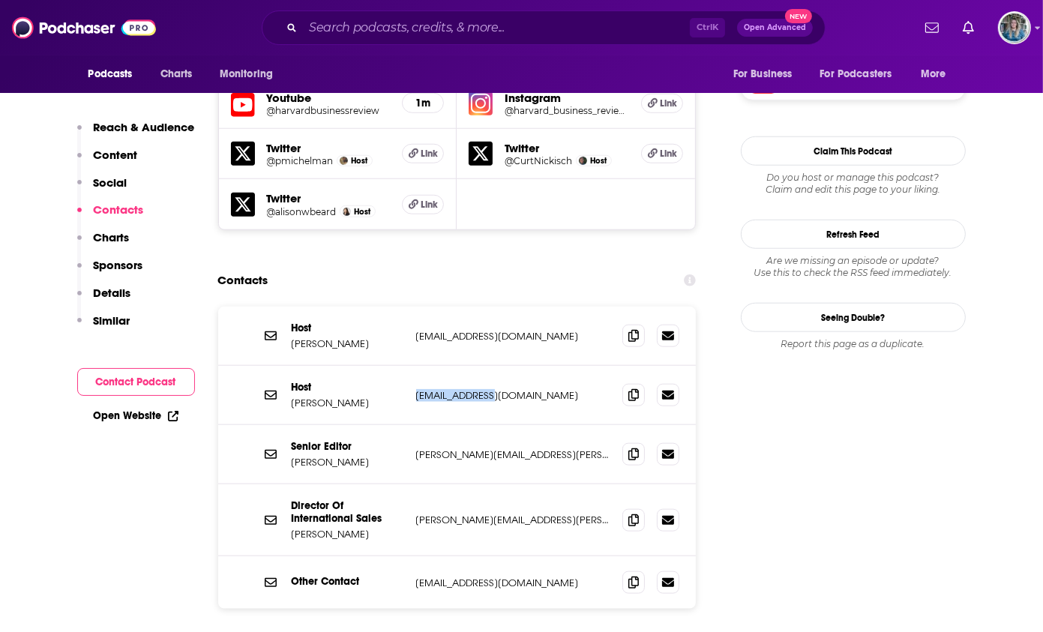
click at [417, 389] on p "abeard@hbr.org" at bounding box center [513, 395] width 195 height 13
drag, startPoint x: 417, startPoint y: 290, endPoint x: 446, endPoint y: 298, distance: 29.7
